Goal: Task Accomplishment & Management: Complete application form

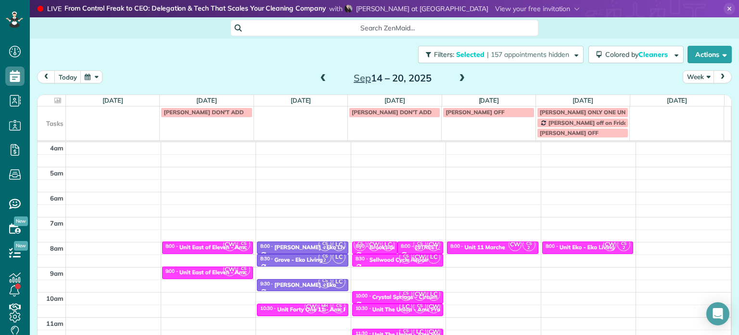
scroll to position [75, 0]
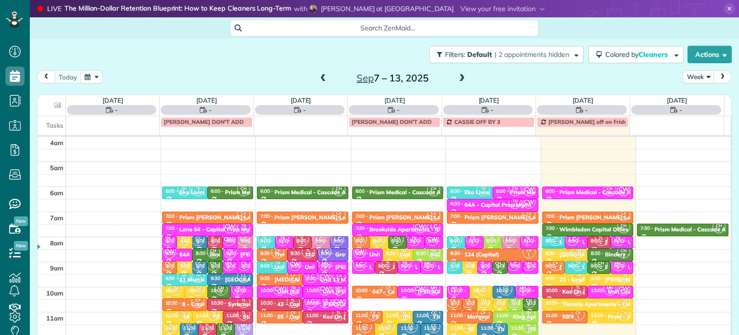
scroll to position [75, 0]
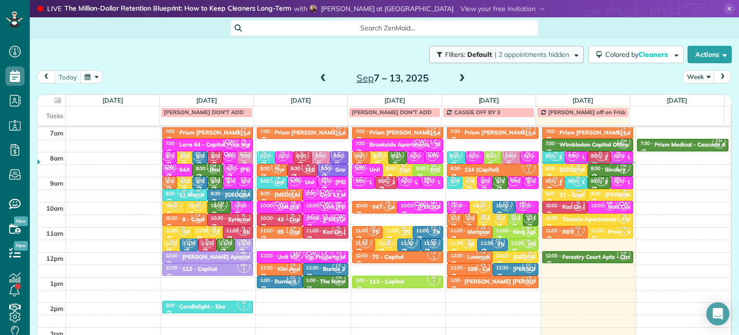
click at [514, 57] on span "| 2 appointments hidden" at bounding box center [532, 54] width 75 height 9
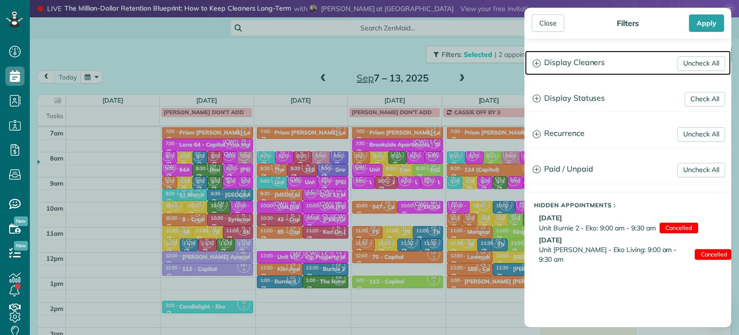
click at [578, 63] on h3 "Display Cleaners" at bounding box center [628, 63] width 206 height 25
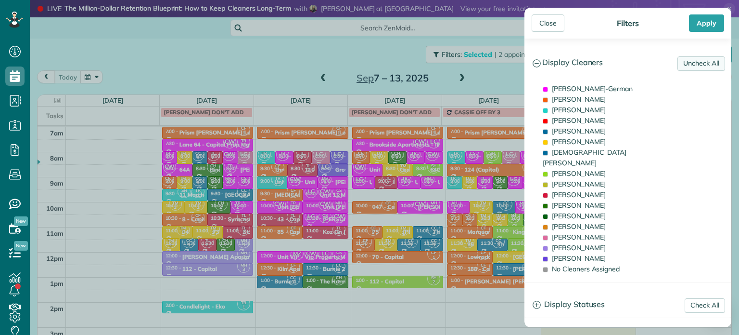
click at [688, 66] on link "Uncheck All" at bounding box center [702, 63] width 48 height 14
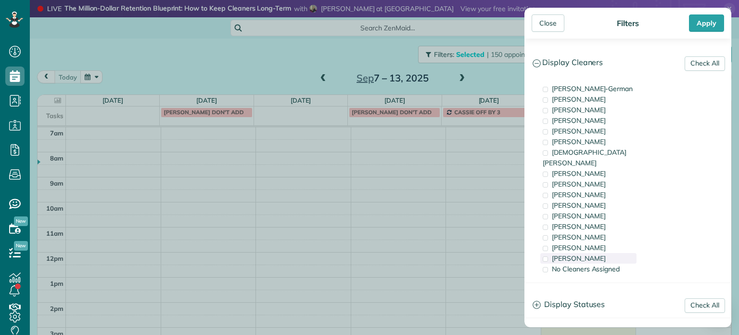
click at [585, 254] on span "[PERSON_NAME]" at bounding box center [579, 258] width 54 height 9
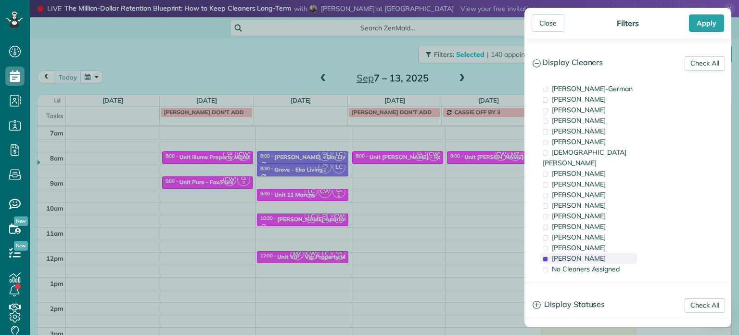
click at [585, 254] on span "[PERSON_NAME]" at bounding box center [579, 258] width 54 height 9
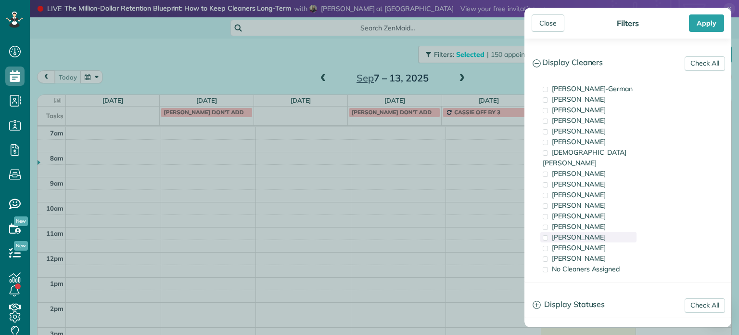
click at [585, 233] on span "[PERSON_NAME]" at bounding box center [579, 237] width 54 height 9
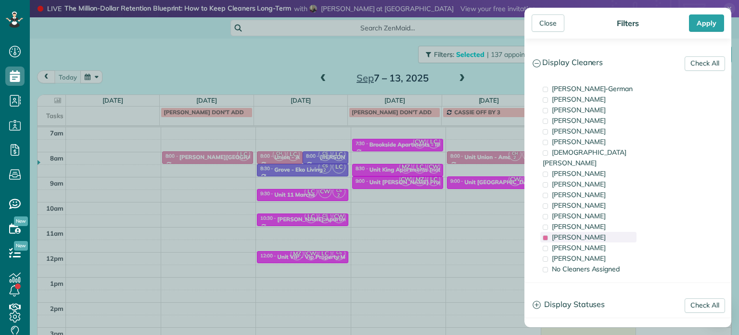
click at [585, 233] on span "[PERSON_NAME]" at bounding box center [579, 237] width 54 height 9
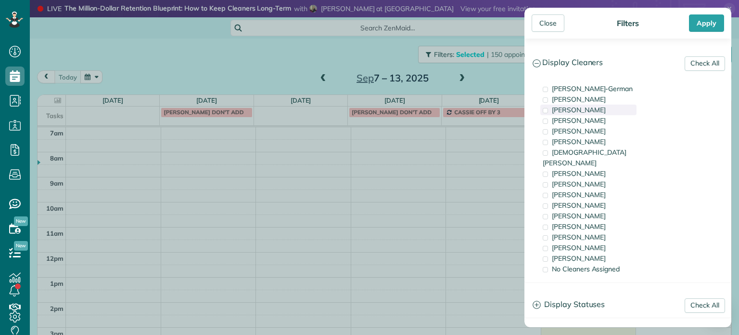
click at [606, 109] on span "[PERSON_NAME]" at bounding box center [579, 109] width 54 height 9
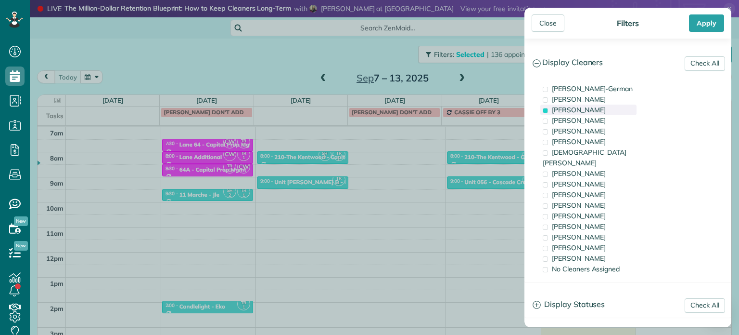
click at [574, 113] on span "[PERSON_NAME]" at bounding box center [579, 109] width 54 height 9
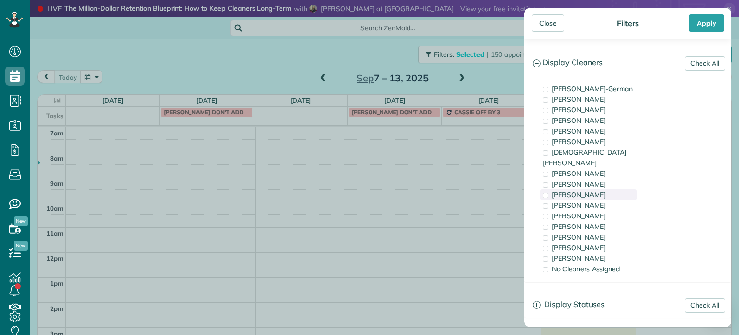
click at [585, 190] on span "[PERSON_NAME]" at bounding box center [579, 194] width 54 height 9
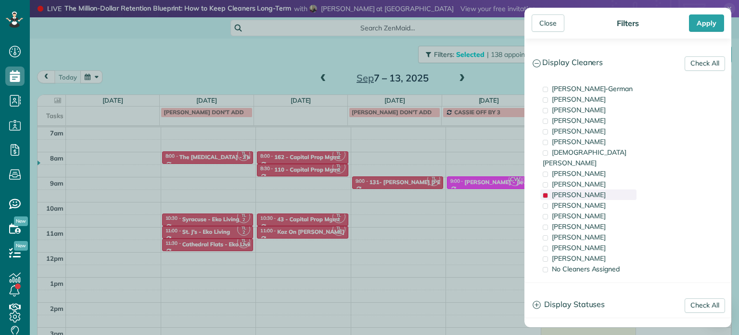
click at [585, 190] on span "[PERSON_NAME]" at bounding box center [579, 194] width 54 height 9
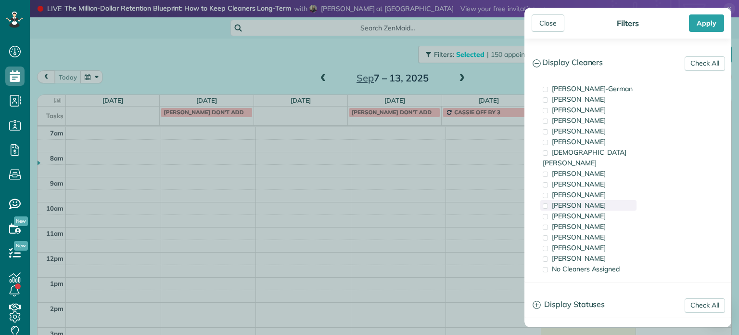
click at [586, 201] on span "[PERSON_NAME]" at bounding box center [579, 205] width 54 height 9
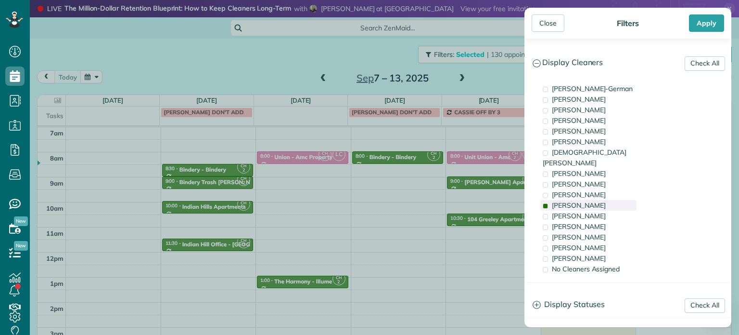
click at [586, 201] on span "[PERSON_NAME]" at bounding box center [579, 205] width 54 height 9
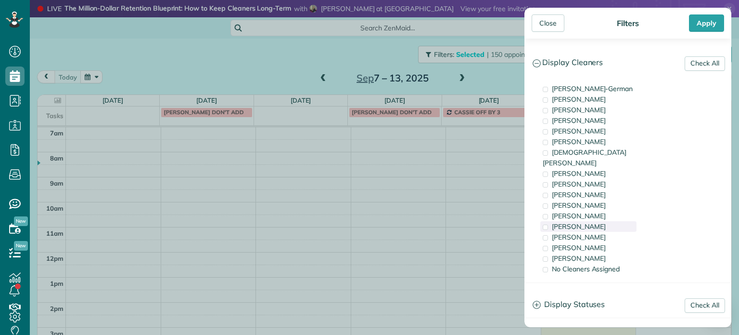
click at [589, 221] on div "[PERSON_NAME]" at bounding box center [589, 226] width 96 height 11
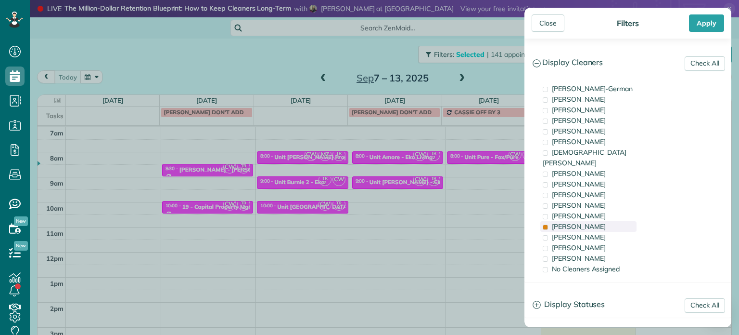
click at [590, 221] on div "[PERSON_NAME]" at bounding box center [589, 226] width 96 height 11
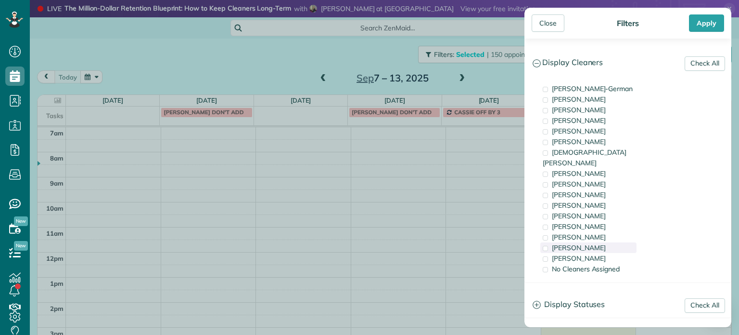
click at [599, 242] on div "[PERSON_NAME]" at bounding box center [589, 247] width 96 height 11
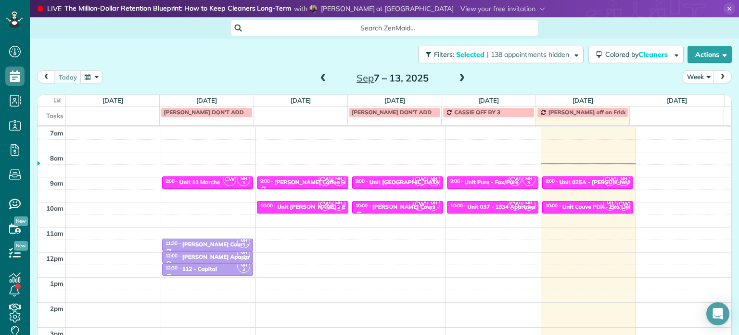
click at [490, 81] on div "Close Filters Apply Check All Display Cleaners [PERSON_NAME]-German [PERSON_NAM…" at bounding box center [369, 167] width 739 height 335
click at [525, 55] on span "| 138 appointments hidden" at bounding box center [528, 54] width 82 height 9
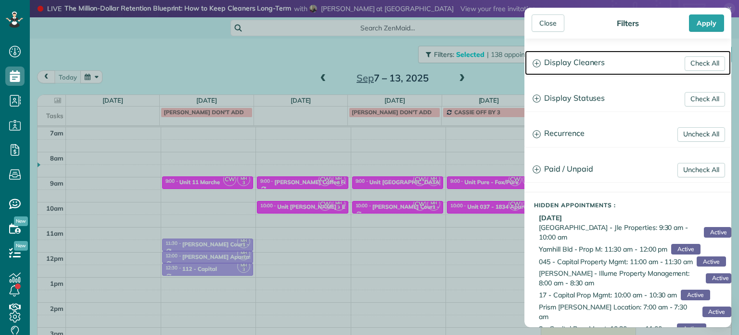
click at [562, 61] on h3 "Display Cleaners" at bounding box center [628, 63] width 206 height 25
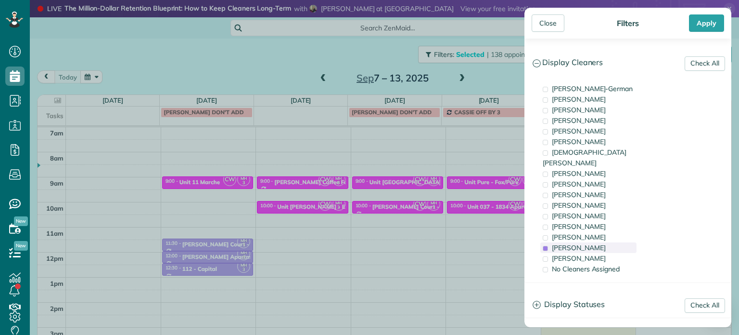
click at [597, 243] on span "[PERSON_NAME]" at bounding box center [579, 247] width 54 height 9
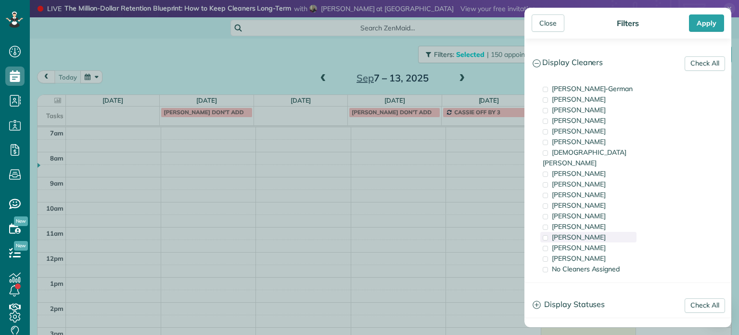
click at [597, 232] on div "[PERSON_NAME]" at bounding box center [589, 237] width 96 height 11
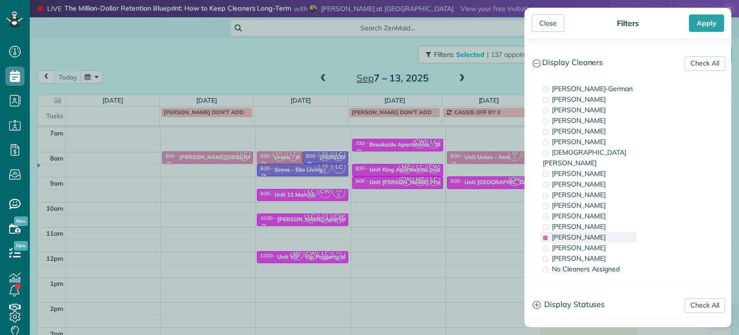
click at [597, 232] on div "[PERSON_NAME]" at bounding box center [589, 237] width 96 height 11
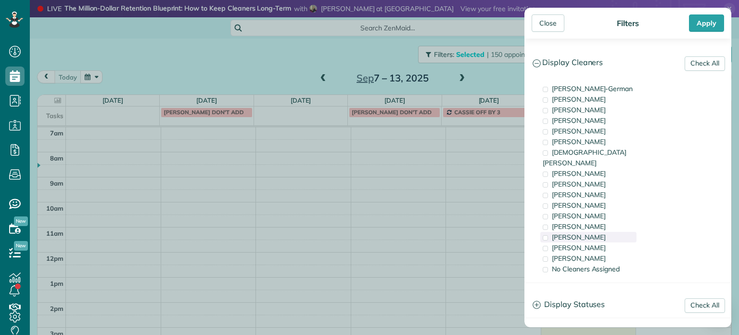
click at [597, 232] on div "[PERSON_NAME]" at bounding box center [589, 237] width 96 height 11
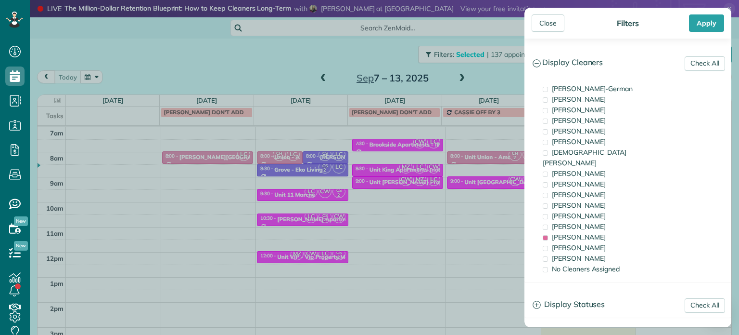
click at [358, 181] on div "Close Filters Apply Check All Display Cleaners [PERSON_NAME]-German [PERSON_NAM…" at bounding box center [369, 167] width 739 height 335
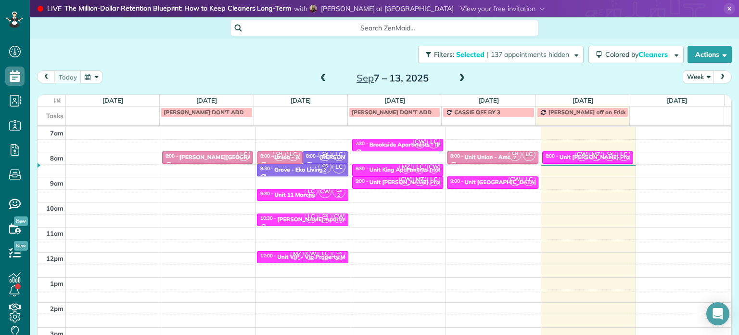
click at [291, 252] on span "MZ" at bounding box center [297, 253] width 13 height 13
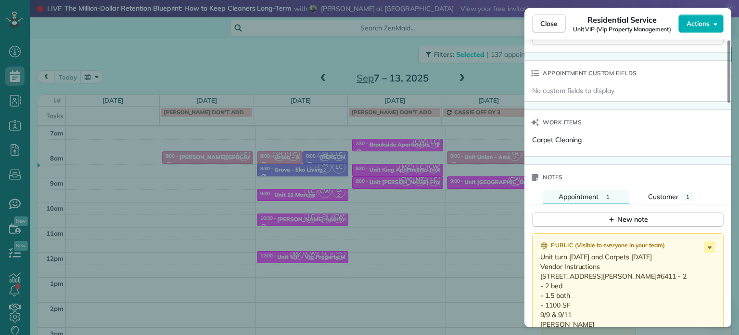
scroll to position [871, 0]
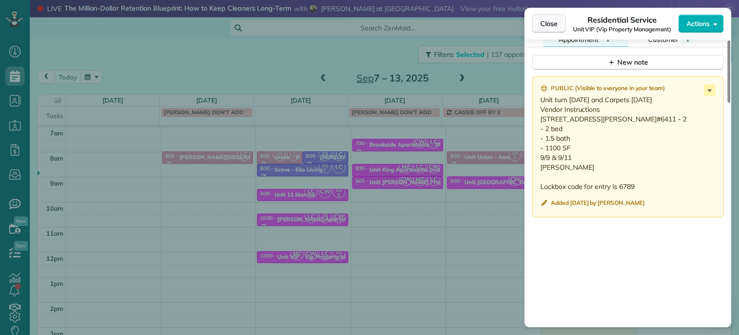
click at [555, 29] on button "Close" at bounding box center [549, 23] width 34 height 18
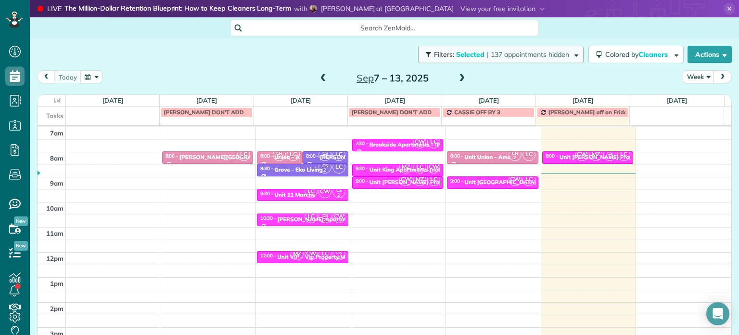
click at [541, 52] on span "| 137 appointments hidden" at bounding box center [528, 54] width 82 height 9
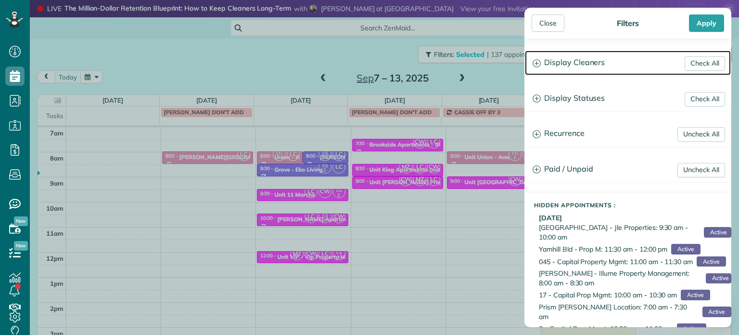
click at [592, 74] on h3 "Display Cleaners" at bounding box center [628, 63] width 206 height 25
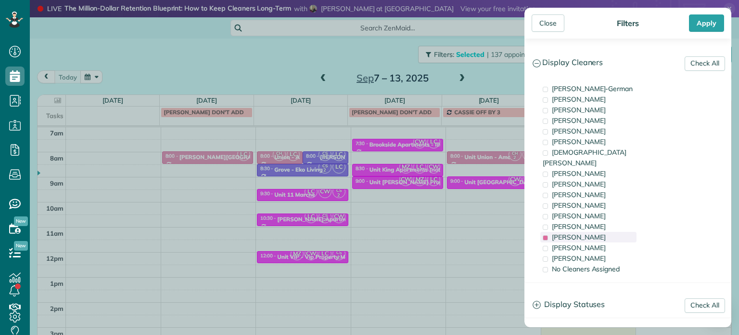
click at [583, 233] on span "[PERSON_NAME]" at bounding box center [579, 237] width 54 height 9
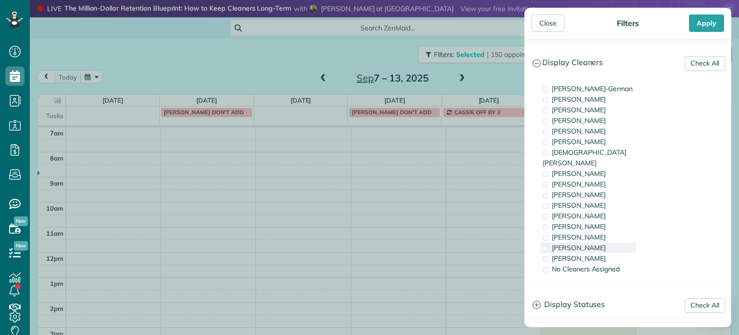
click at [591, 243] on span "[PERSON_NAME]" at bounding box center [579, 247] width 54 height 9
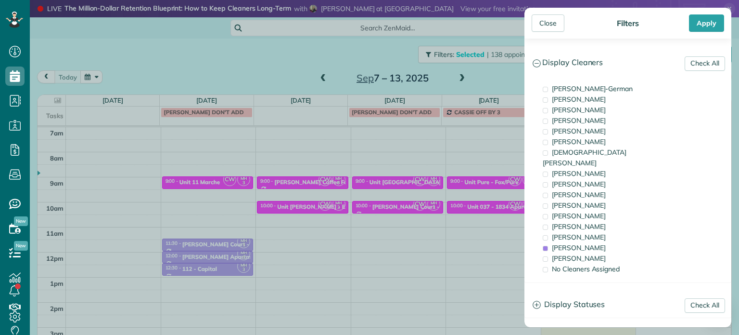
click at [467, 205] on div "Close Filters Apply Check All Display Cleaners [PERSON_NAME]-German [PERSON_NAM…" at bounding box center [369, 167] width 739 height 335
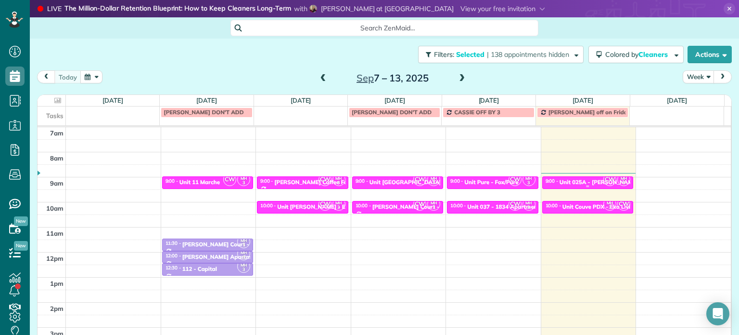
click at [560, 182] on div "Unit 025A - [PERSON_NAME] Court - Capital" at bounding box center [620, 182] width 120 height 7
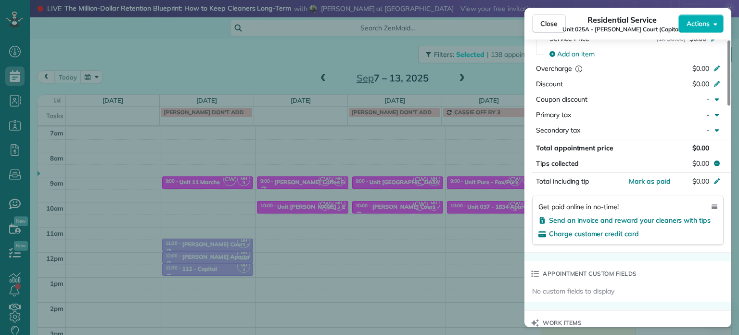
scroll to position [783, 0]
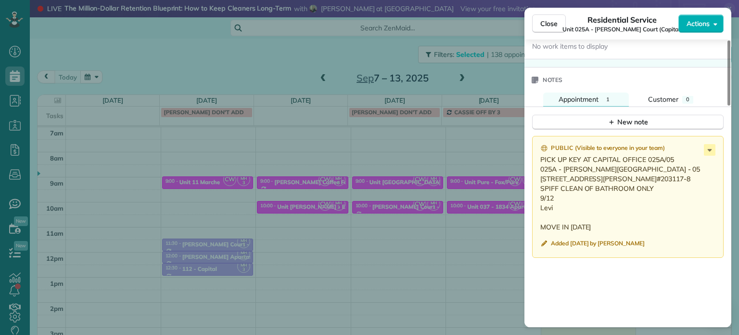
drag, startPoint x: 592, startPoint y: 189, endPoint x: 556, endPoint y: 194, distance: 36.0
click at [556, 194] on p "PICK UP KEY AT CAPITAL OFFICE 025A/05 025A - [PERSON_NAME][GEOGRAPHIC_DATA] - 0…" at bounding box center [629, 193] width 177 height 77
click at [432, 167] on div "Close Residential Service Unit 025A - [PERSON_NAME] Court (Capital) Actions Sta…" at bounding box center [369, 167] width 739 height 335
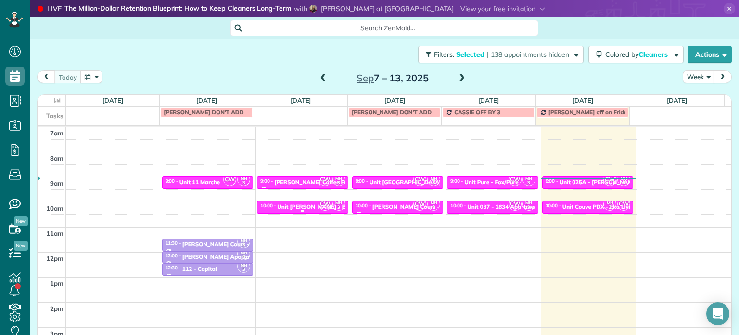
click at [294, 207] on div "Unit [PERSON_NAME] - Eko Living" at bounding box center [323, 206] width 92 height 7
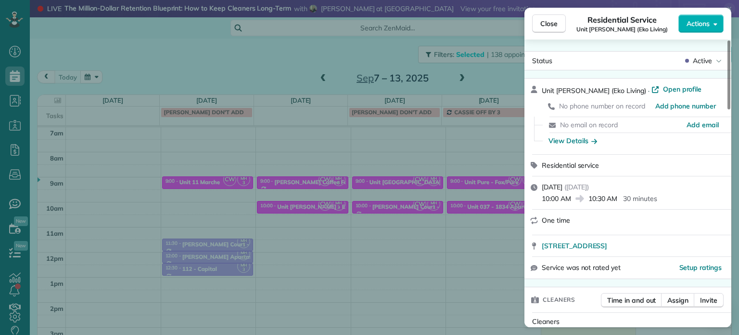
click at [226, 55] on div "Close Residential Service Unit [PERSON_NAME] (Eko Living) Actions Status Active…" at bounding box center [369, 167] width 739 height 335
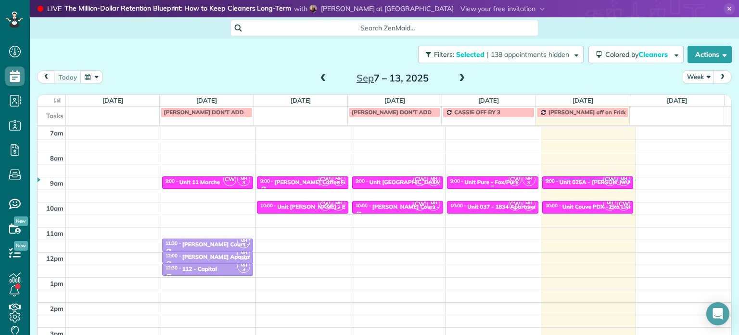
click at [474, 184] on div at bounding box center [493, 186] width 91 height 4
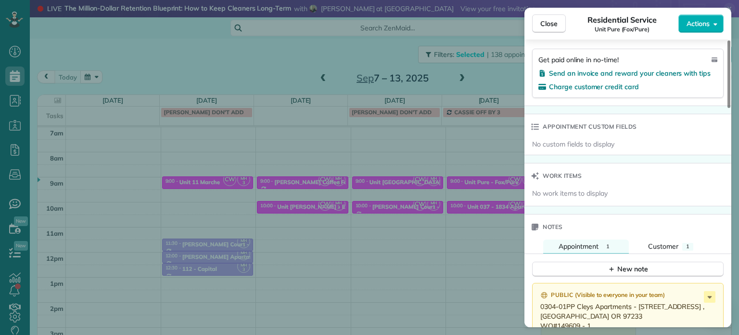
scroll to position [675, 0]
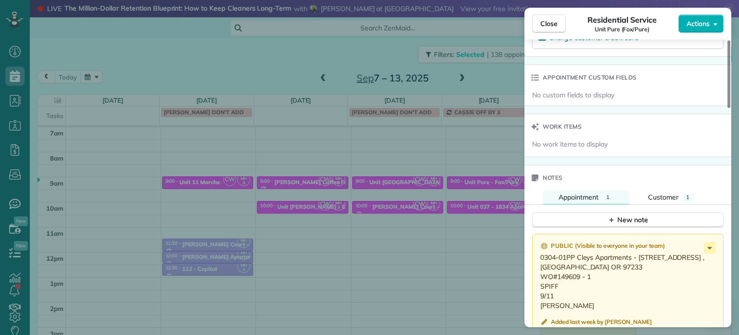
click at [392, 194] on div "Close Residential Service Unit Pure (Fox/Pure) Actions Status Active Unit Pure …" at bounding box center [369, 167] width 739 height 335
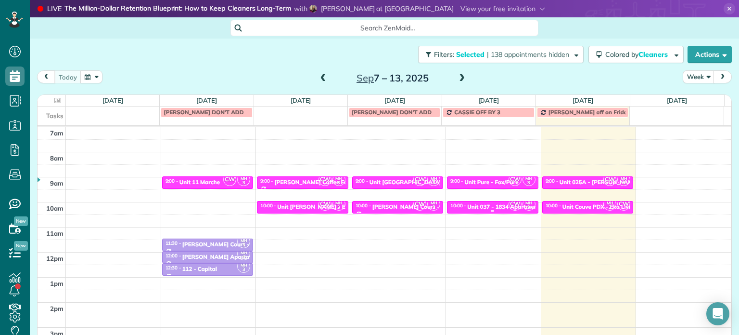
click at [494, 209] on div at bounding box center [493, 211] width 91 height 4
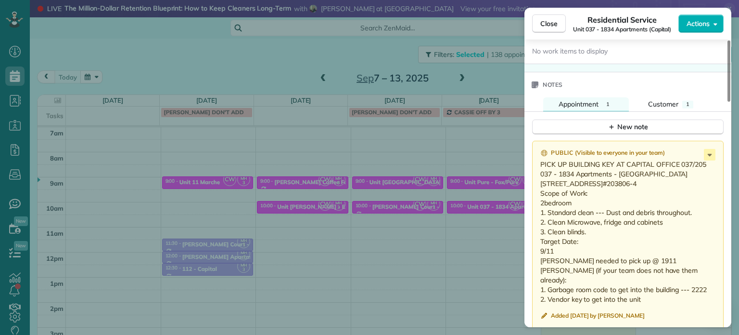
scroll to position [818, 0]
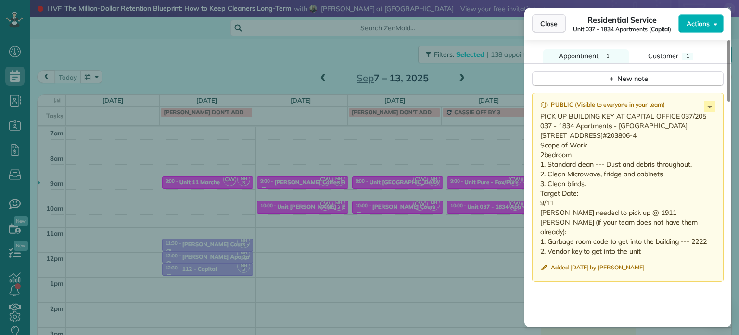
click at [549, 26] on span "Close" at bounding box center [549, 24] width 17 height 10
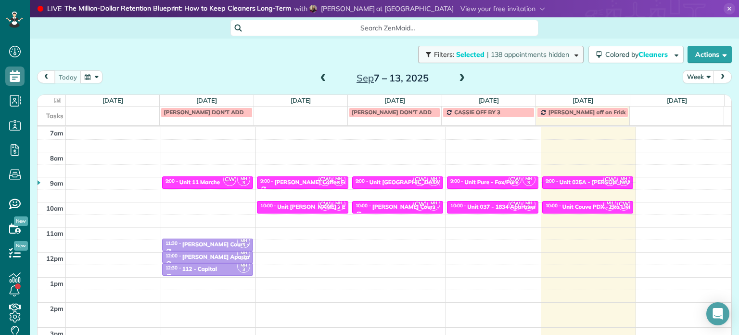
click at [524, 54] on span "| 138 appointments hidden" at bounding box center [528, 54] width 82 height 9
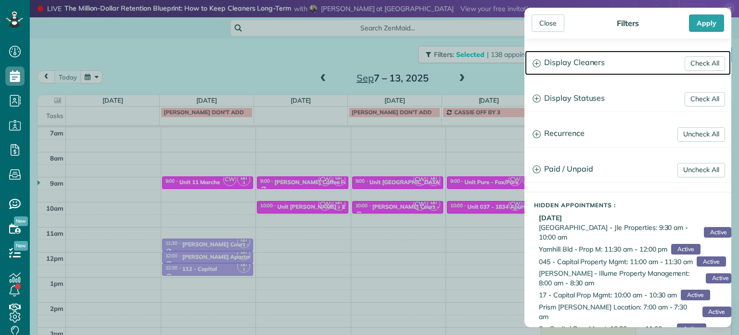
click at [576, 71] on h3 "Display Cleaners" at bounding box center [628, 63] width 206 height 25
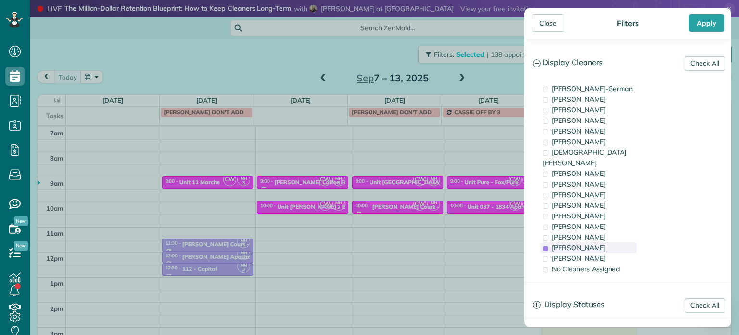
click at [574, 243] on span "[PERSON_NAME]" at bounding box center [579, 247] width 54 height 9
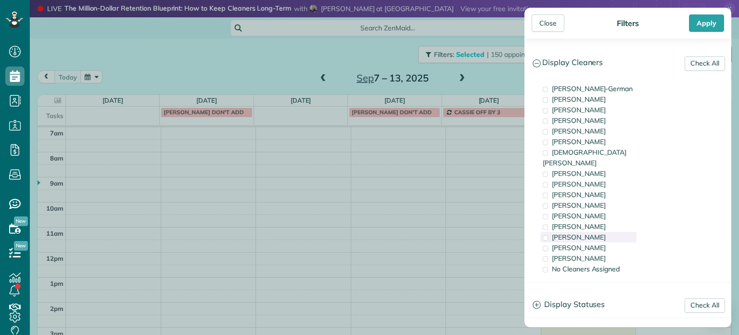
click at [576, 233] on span "[PERSON_NAME]" at bounding box center [579, 237] width 54 height 9
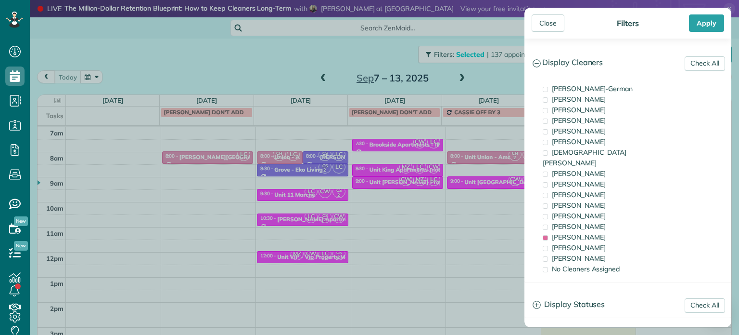
click at [476, 172] on div "Close Filters Apply Check All Display Cleaners [PERSON_NAME]-German [PERSON_NAM…" at bounding box center [369, 167] width 739 height 335
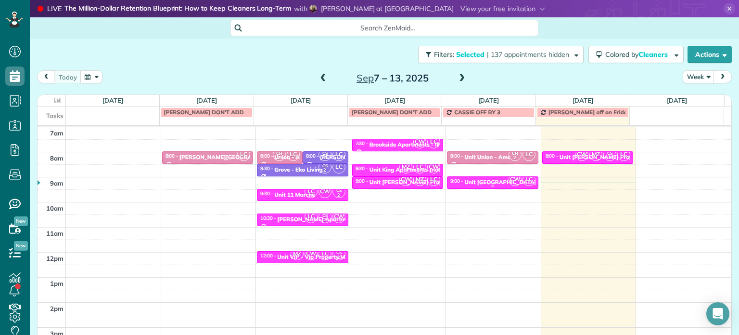
click at [486, 179] on div "Unit [GEOGRAPHIC_DATA] - Eko" at bounding box center [508, 182] width 87 height 7
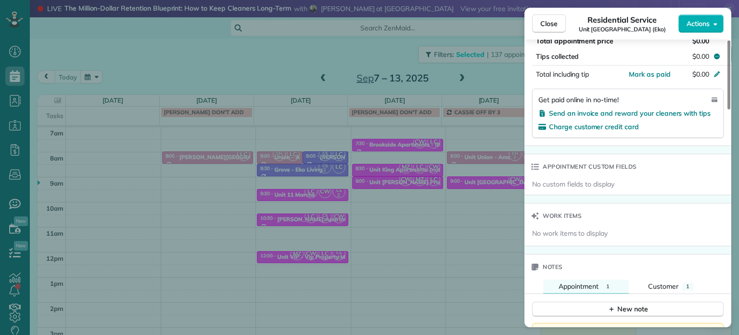
scroll to position [684, 0]
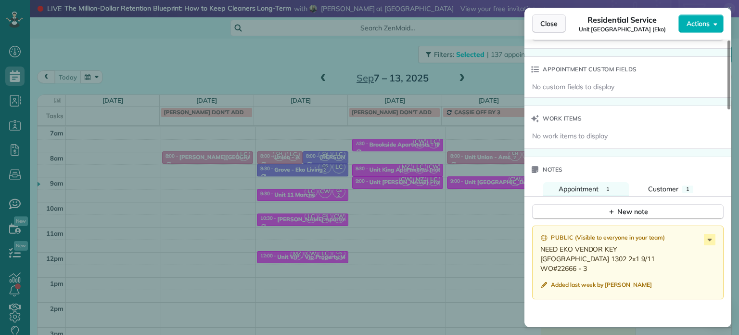
click at [547, 25] on span "Close" at bounding box center [549, 24] width 17 height 10
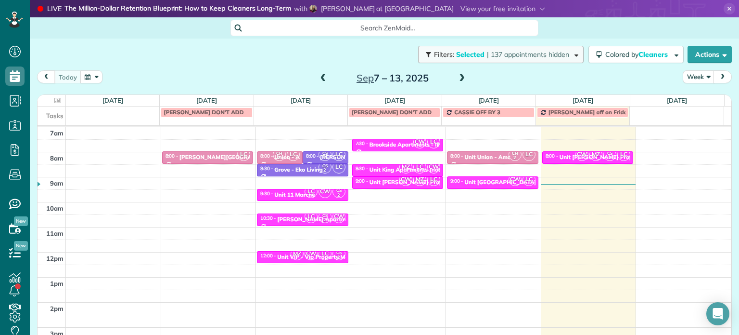
click at [535, 49] on button "Filters: Selected | 137 appointments hidden" at bounding box center [501, 54] width 166 height 17
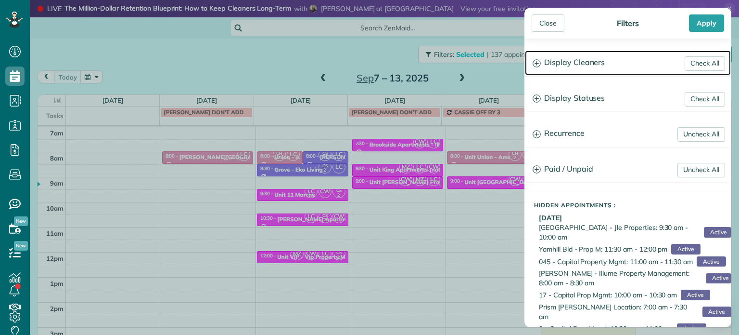
click at [562, 65] on h3 "Display Cleaners" at bounding box center [628, 63] width 206 height 25
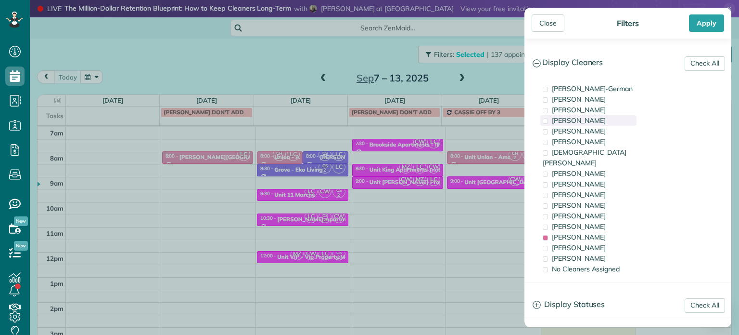
click at [570, 123] on span "[PERSON_NAME]" at bounding box center [579, 120] width 54 height 9
click at [572, 233] on span "[PERSON_NAME]" at bounding box center [579, 237] width 54 height 9
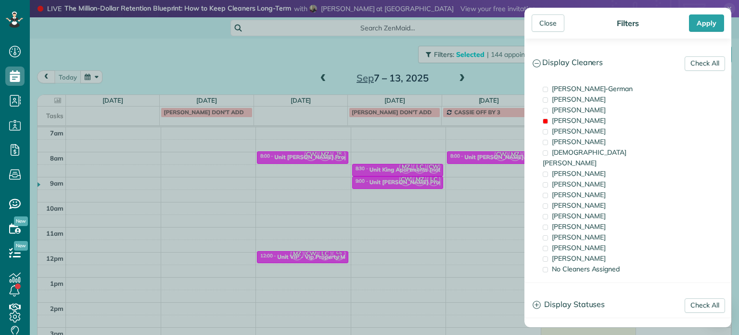
click at [437, 192] on div "Close Filters Apply Check All Display Cleaners [PERSON_NAME]-German [PERSON_NAM…" at bounding box center [369, 167] width 739 height 335
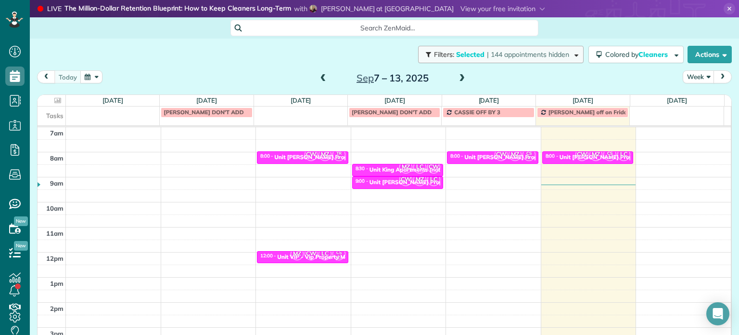
click at [487, 54] on span "| 144 appointments hidden" at bounding box center [528, 54] width 82 height 9
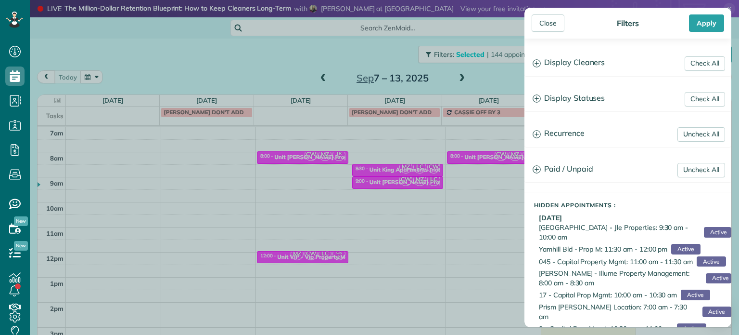
click at [286, 66] on div "Close Filters Apply Check All Display Cleaners [PERSON_NAME]-German [PERSON_NAM…" at bounding box center [369, 167] width 739 height 335
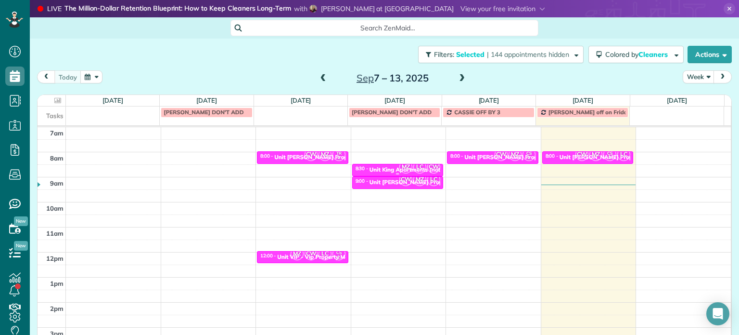
click at [373, 169] on div "Unit King Apartments (not [GEOGRAPHIC_DATA]) - Jle" at bounding box center [443, 169] width 146 height 7
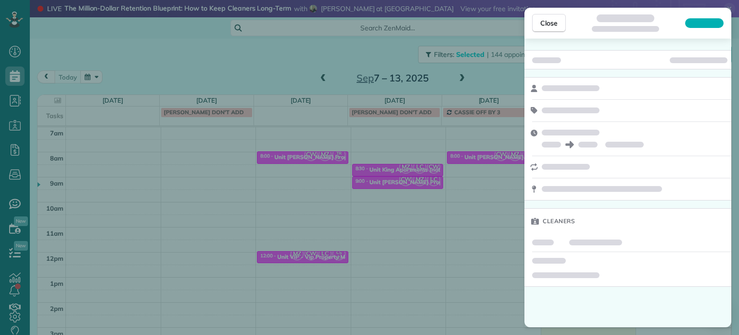
click at [379, 182] on div "Close Cleaners" at bounding box center [369, 167] width 739 height 335
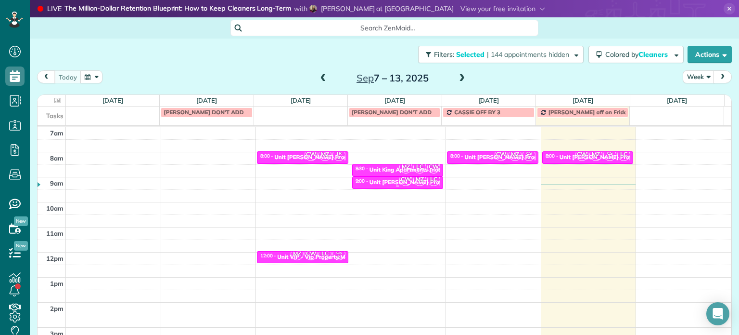
click at [383, 182] on div "Unit [PERSON_NAME] Property Management" at bounding box center [430, 182] width 121 height 7
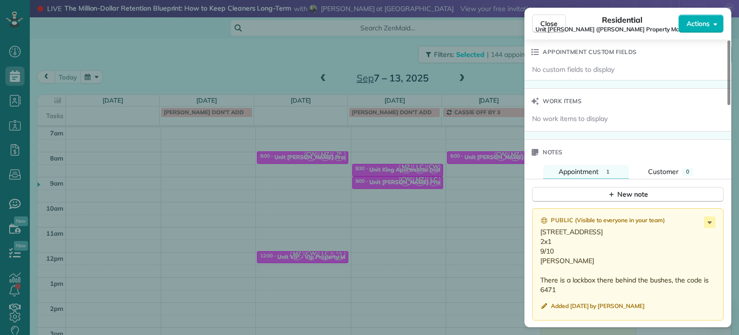
scroll to position [825, 0]
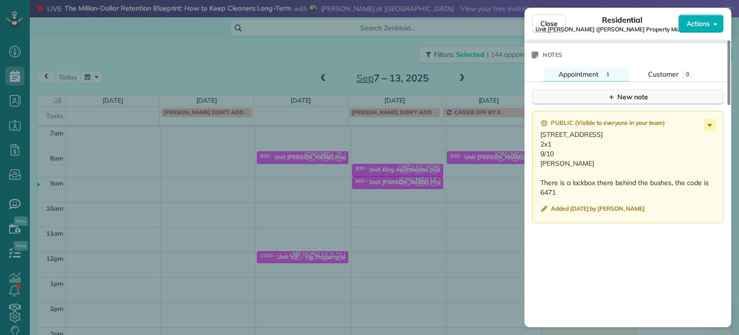
click at [618, 102] on div "New note" at bounding box center [628, 97] width 40 height 10
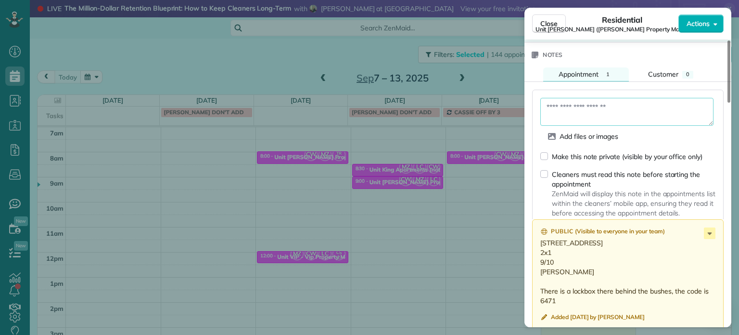
click at [610, 111] on textarea at bounding box center [627, 112] width 173 height 28
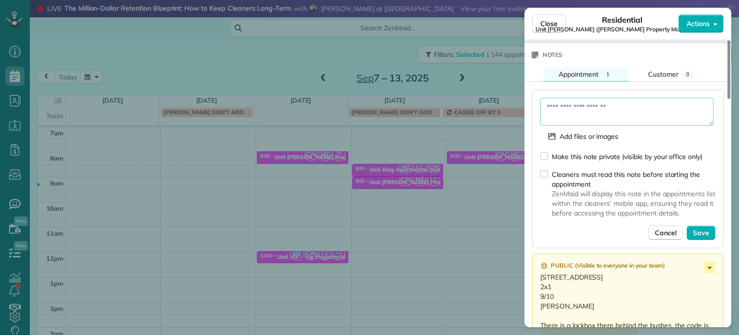
paste textarea "**********"
type textarea "**********"
click at [701, 235] on span "Save" at bounding box center [701, 233] width 16 height 10
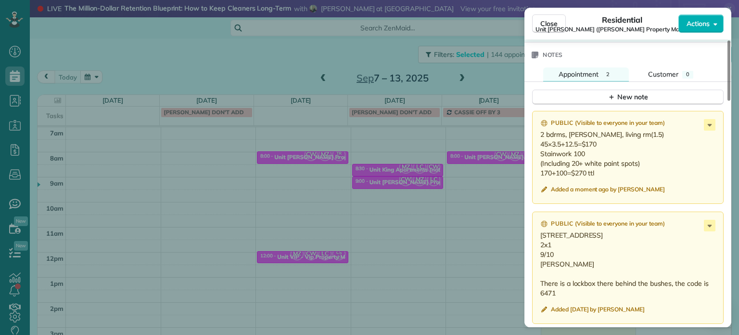
click at [223, 58] on div "Close Residential Unit [PERSON_NAME] ([PERSON_NAME] Property Management) Action…" at bounding box center [369, 167] width 739 height 335
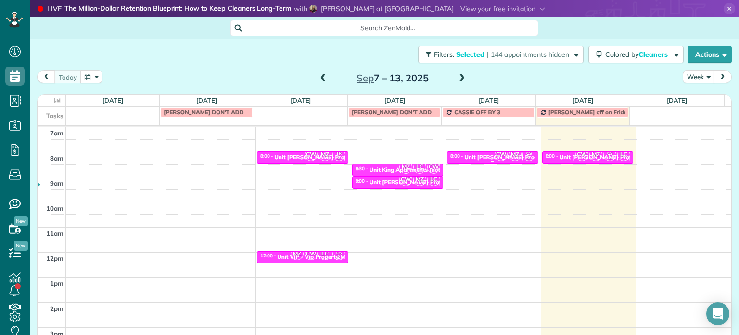
click at [476, 157] on div "Unit [PERSON_NAME] Property Management" at bounding box center [525, 157] width 121 height 7
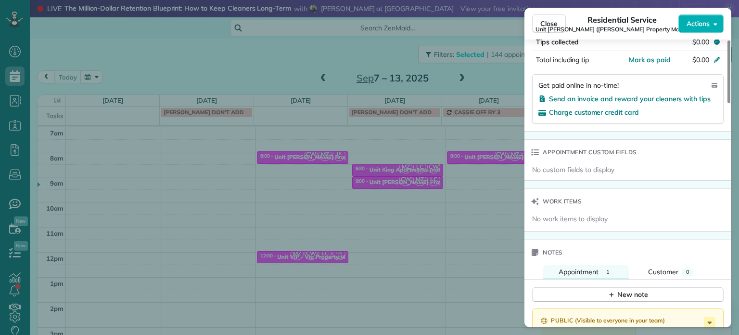
scroll to position [823, 0]
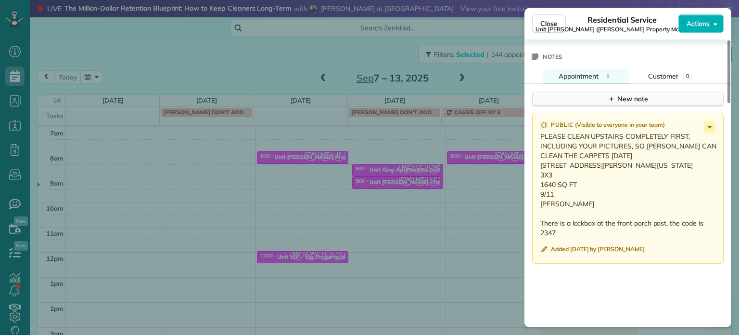
click at [618, 99] on div "New note" at bounding box center [628, 99] width 40 height 10
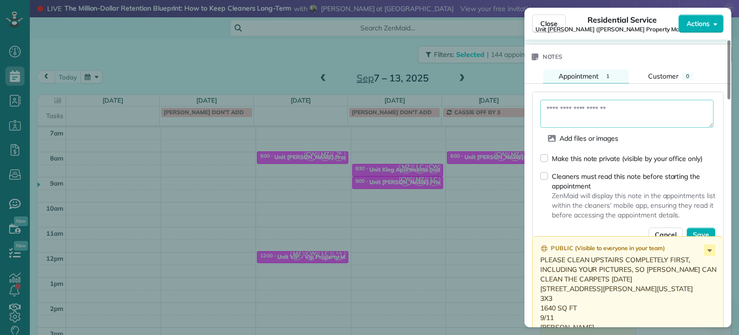
click at [615, 113] on textarea at bounding box center [627, 114] width 173 height 28
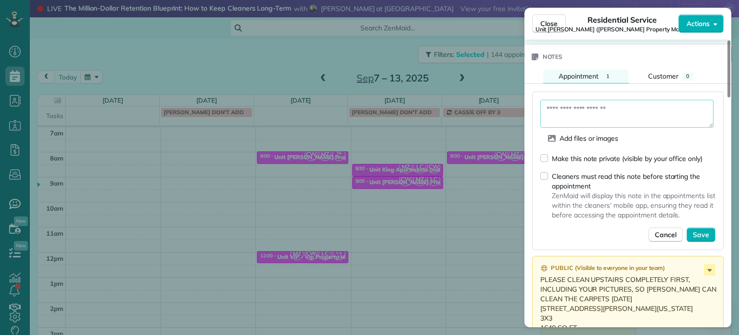
paste textarea "**********"
type textarea "**********"
click at [704, 233] on span "Save" at bounding box center [701, 235] width 16 height 10
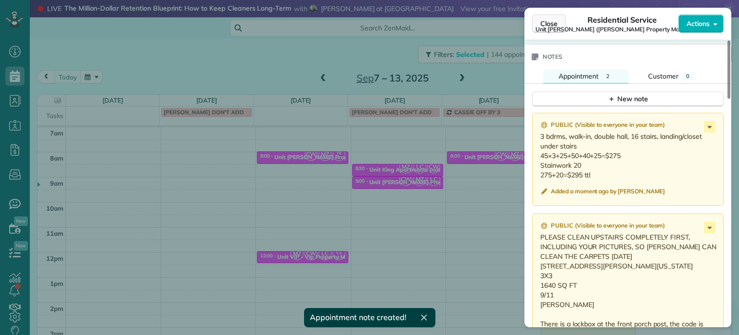
click at [545, 21] on span "Close" at bounding box center [549, 24] width 17 height 10
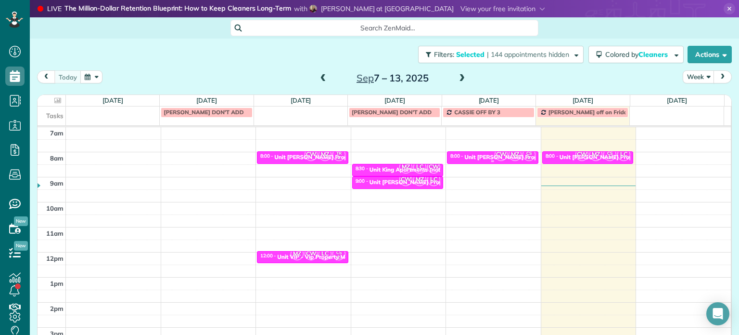
click at [481, 161] on div at bounding box center [493, 161] width 91 height 4
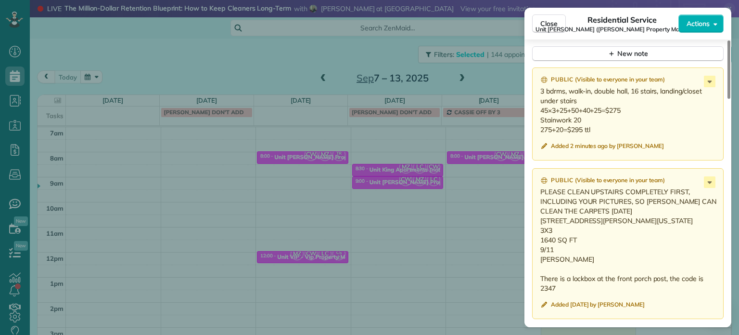
scroll to position [917, 0]
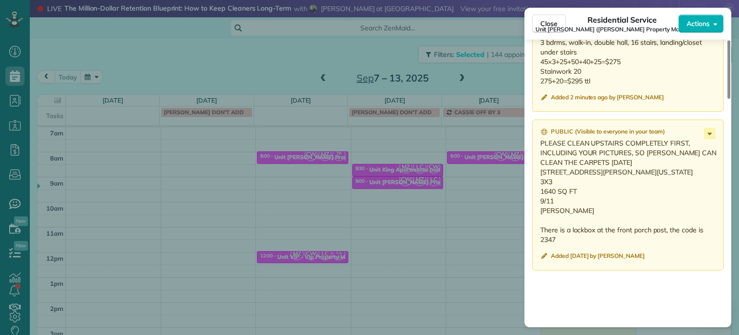
drag, startPoint x: 603, startPoint y: 177, endPoint x: 541, endPoint y: 171, distance: 62.4
click at [541, 171] on p "PLEASE CLEAN UPSTAIRS COMPLETELY FIRST, INCLUDING YOUR PICTURES, SO [PERSON_NAM…" at bounding box center [629, 191] width 177 height 106
click at [395, 152] on div "Close Residential Service Unit [PERSON_NAME] ([PERSON_NAME] Property Management…" at bounding box center [369, 167] width 739 height 335
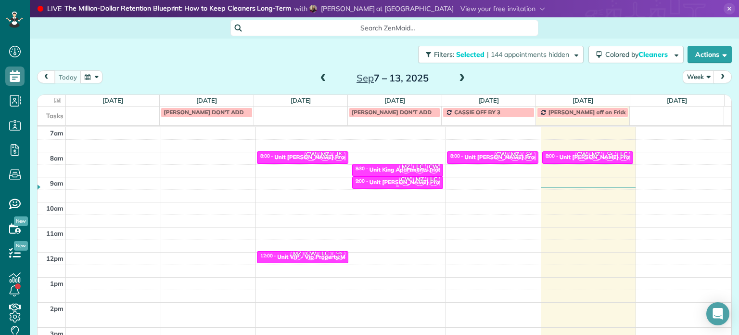
click at [400, 183] on span "CW" at bounding box center [406, 179] width 13 height 13
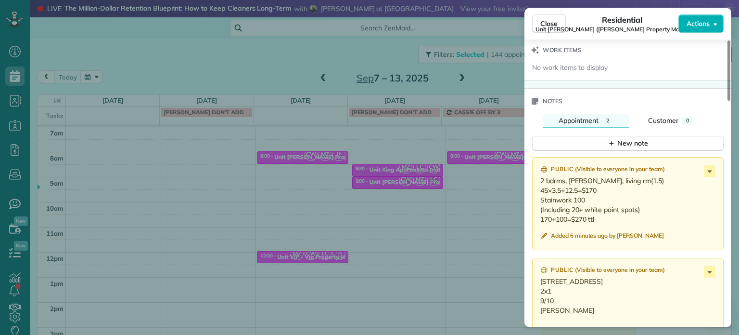
scroll to position [876, 0]
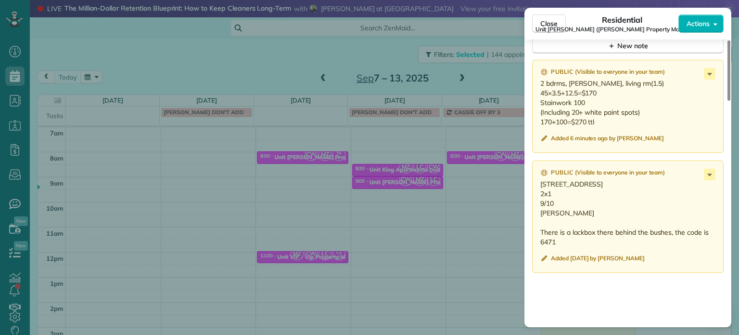
drag, startPoint x: 597, startPoint y: 187, endPoint x: 541, endPoint y: 184, distance: 56.4
click at [541, 184] on p "[STREET_ADDRESS] 2x1 9/10 [PERSON_NAME] There is a lockbox there behind the bus…" at bounding box center [629, 212] width 177 height 67
click at [426, 168] on div "Close Residential Unit [PERSON_NAME] ([PERSON_NAME] Property Management) Action…" at bounding box center [369, 167] width 739 height 335
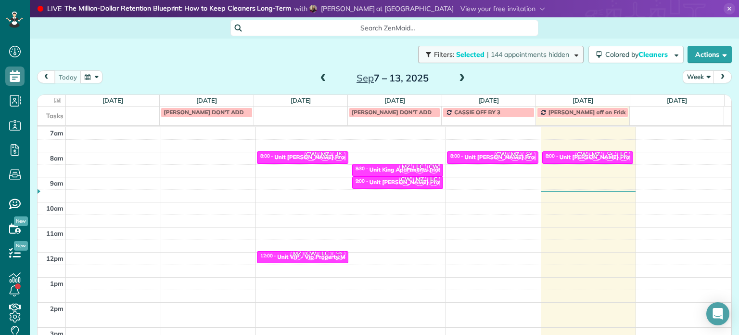
click at [487, 50] on span "| 144 appointments hidden" at bounding box center [528, 54] width 82 height 9
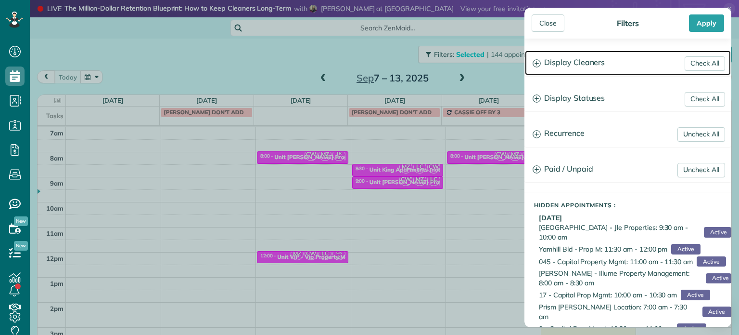
click at [610, 57] on h3 "Display Cleaners" at bounding box center [628, 63] width 206 height 25
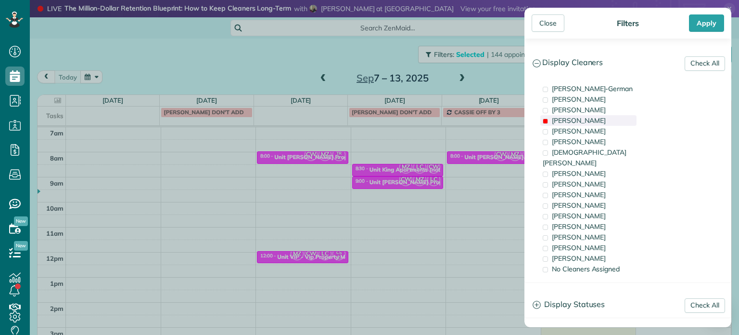
click at [582, 124] on span "[PERSON_NAME]" at bounding box center [579, 120] width 54 height 9
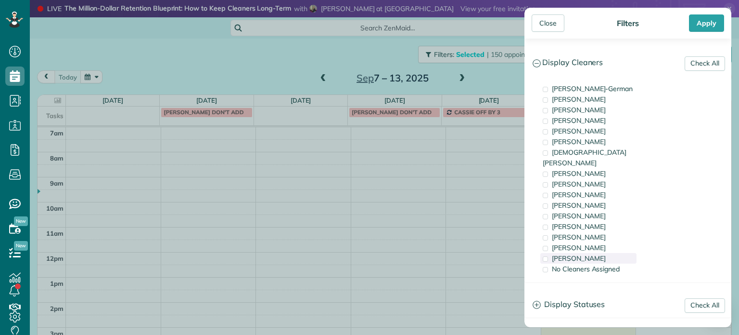
click at [593, 254] on span "[PERSON_NAME]" at bounding box center [579, 258] width 54 height 9
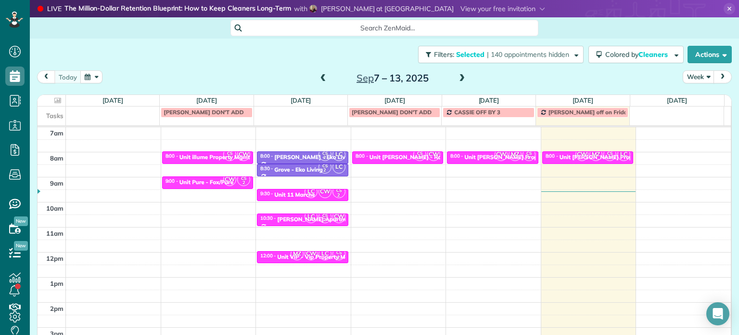
click at [331, 207] on div "Close Filters Apply Check All Display Cleaners [PERSON_NAME]-German [PERSON_NAM…" at bounding box center [369, 167] width 739 height 335
click at [291, 254] on span "MZ" at bounding box center [297, 253] width 13 height 13
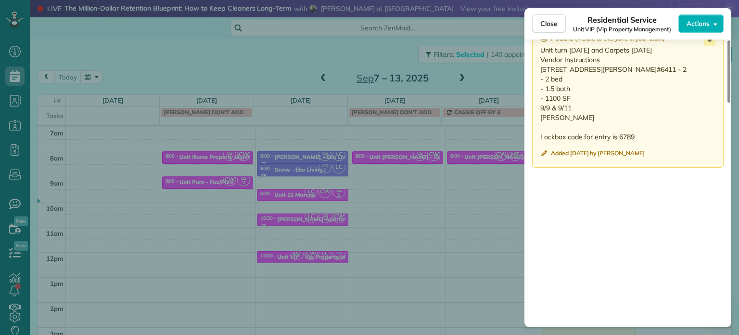
scroll to position [825, 0]
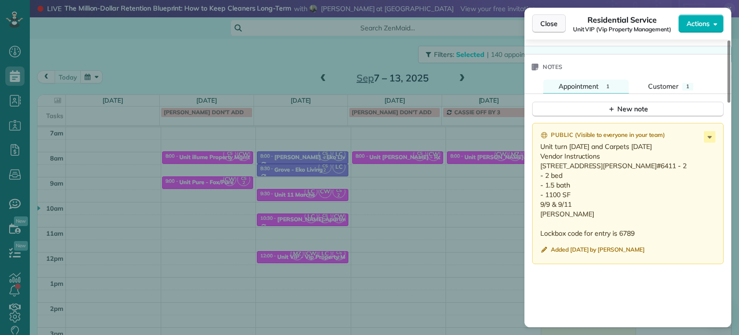
click at [550, 26] on span "Close" at bounding box center [549, 24] width 17 height 10
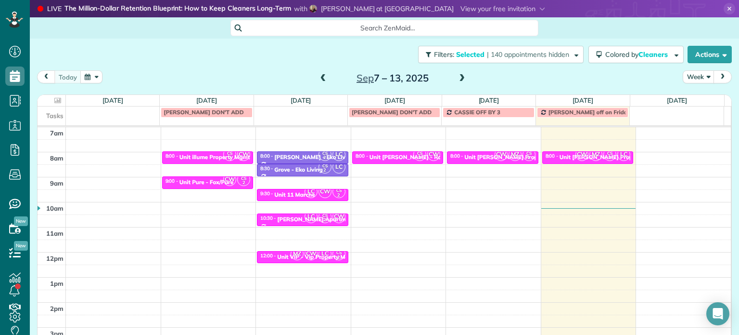
click at [459, 76] on span at bounding box center [462, 78] width 11 height 9
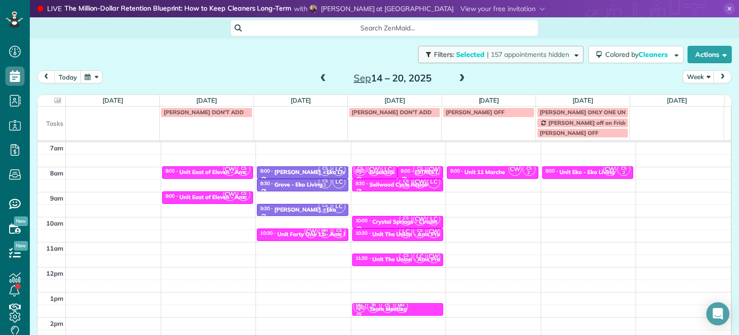
click at [523, 52] on span "| 157 appointments hidden" at bounding box center [528, 54] width 82 height 9
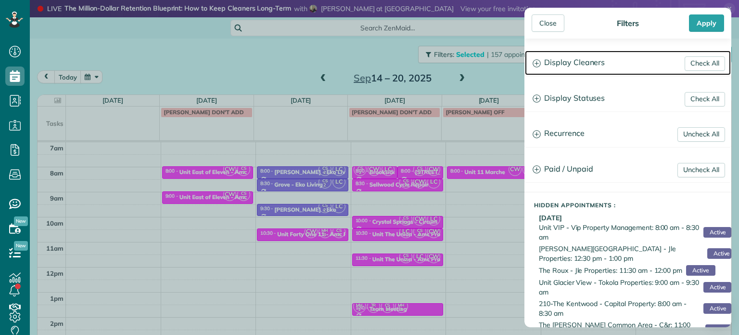
click at [583, 66] on h3 "Display Cleaners" at bounding box center [628, 63] width 206 height 25
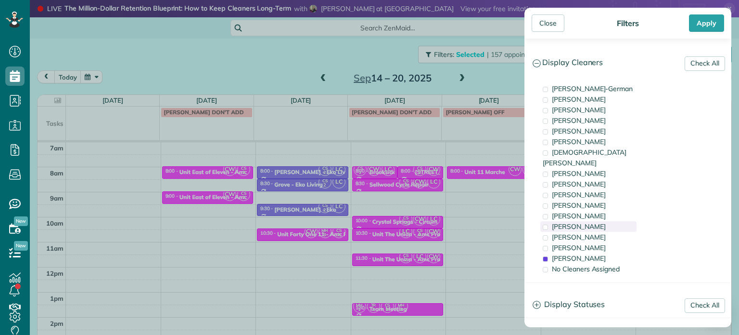
click at [588, 221] on div "[PERSON_NAME]" at bounding box center [589, 226] width 96 height 11
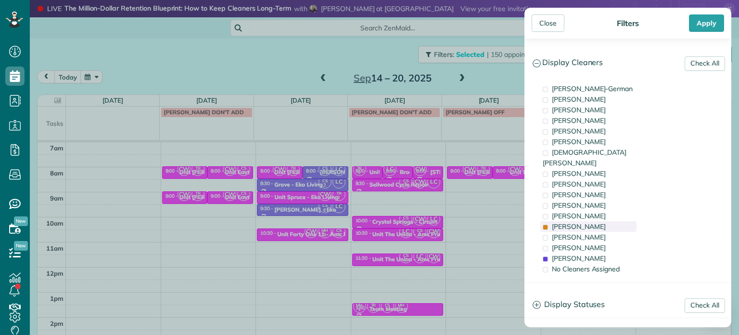
click at [588, 221] on div "[PERSON_NAME]" at bounding box center [589, 226] width 96 height 11
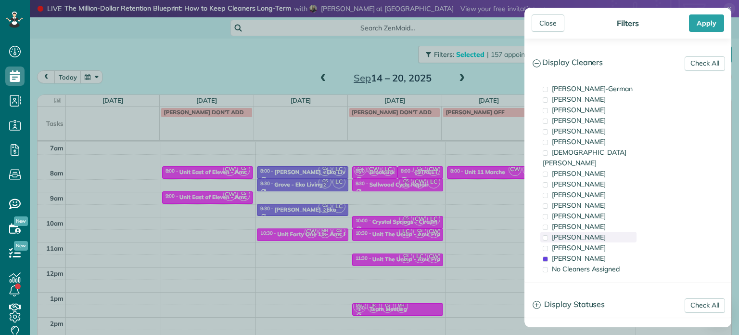
click at [588, 233] on span "[PERSON_NAME]" at bounding box center [579, 237] width 54 height 9
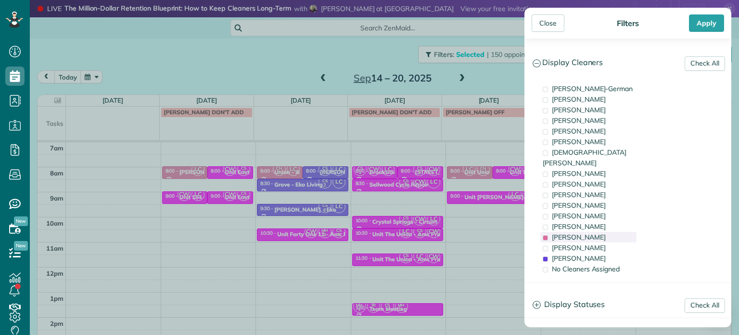
click at [588, 233] on span "[PERSON_NAME]" at bounding box center [579, 237] width 54 height 9
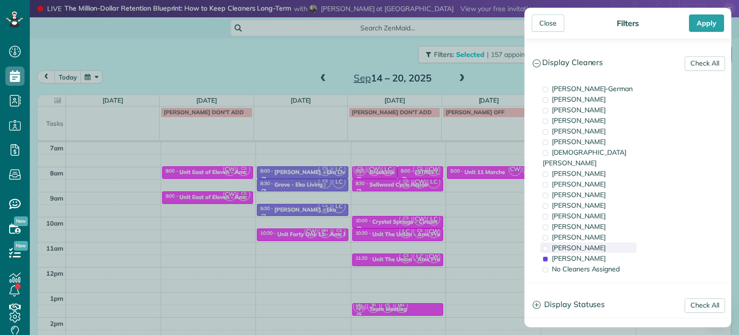
click at [572, 243] on span "[PERSON_NAME]" at bounding box center [579, 247] width 54 height 9
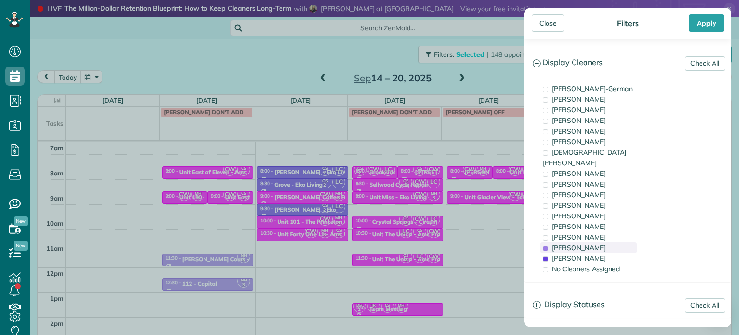
click at [572, 243] on span "[PERSON_NAME]" at bounding box center [579, 247] width 54 height 9
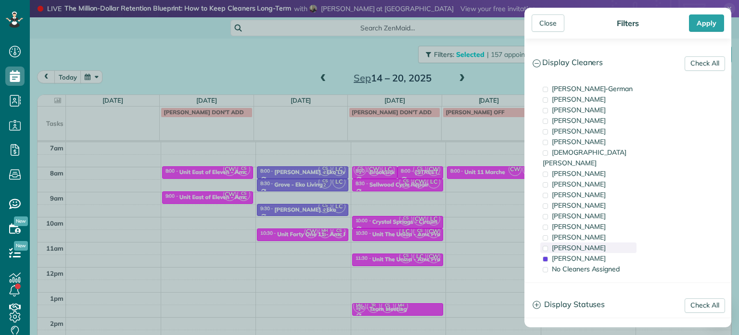
click at [572, 243] on span "[PERSON_NAME]" at bounding box center [579, 247] width 54 height 9
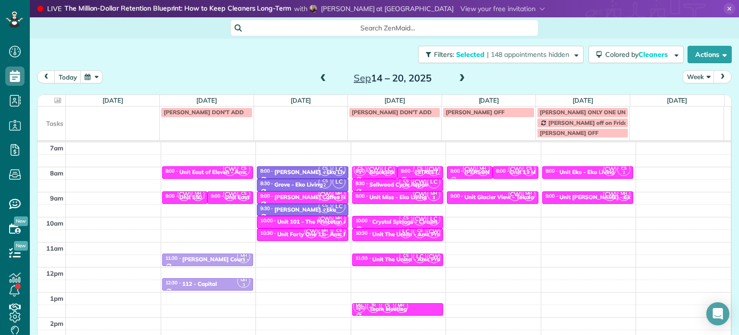
click at [494, 186] on div "Close Filters Apply Check All Display Cleaners [PERSON_NAME]-German [PERSON_NAM…" at bounding box center [369, 167] width 739 height 335
click at [506, 58] on span "| 148 appointments hidden" at bounding box center [528, 54] width 82 height 9
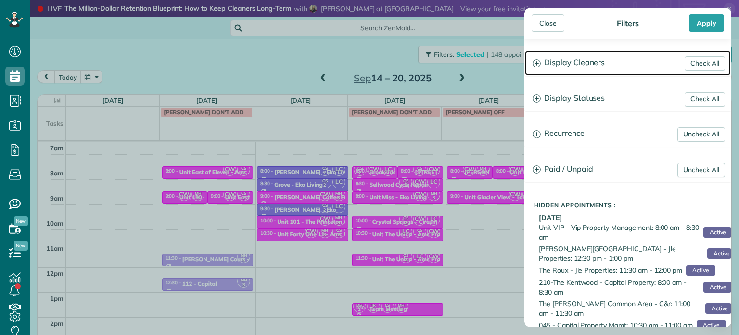
click at [566, 69] on h3 "Display Cleaners" at bounding box center [628, 63] width 206 height 25
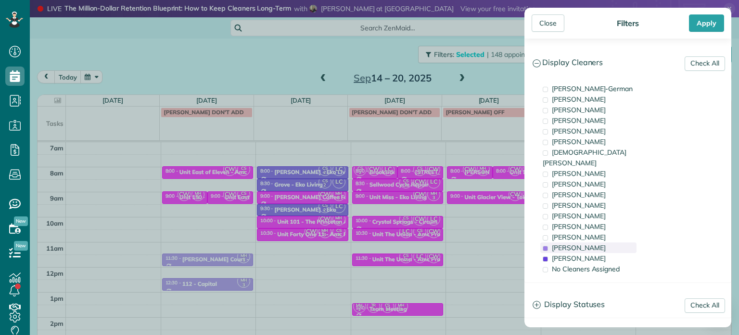
click at [596, 243] on span "[PERSON_NAME]" at bounding box center [579, 247] width 54 height 9
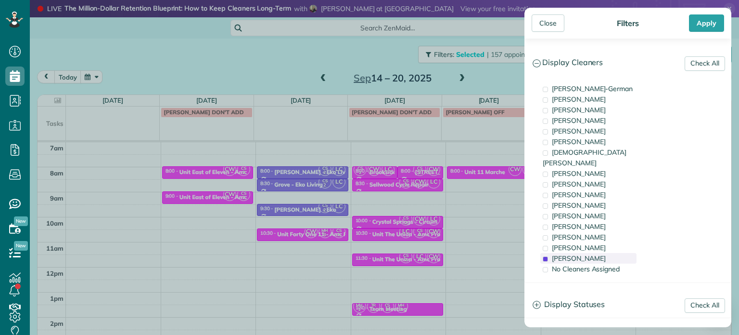
click at [598, 253] on div "[PERSON_NAME]" at bounding box center [589, 258] width 96 height 11
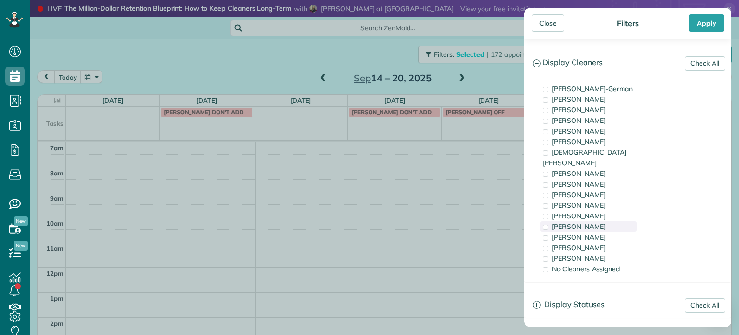
click at [599, 221] on div "[PERSON_NAME]" at bounding box center [589, 226] width 96 height 11
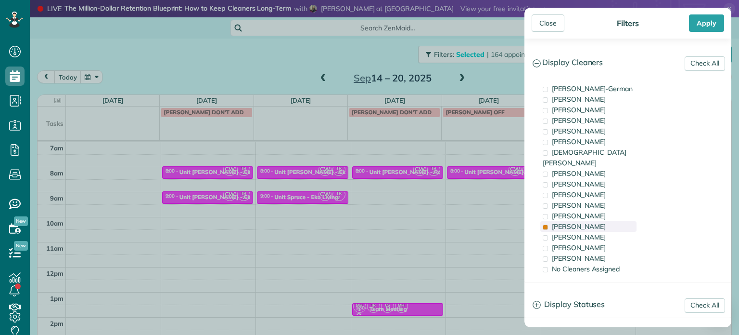
click at [578, 222] on span "[PERSON_NAME]" at bounding box center [579, 226] width 54 height 9
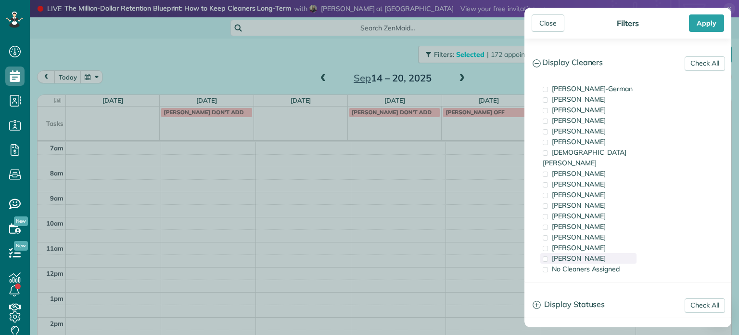
click at [586, 254] on span "[PERSON_NAME]" at bounding box center [579, 258] width 54 height 9
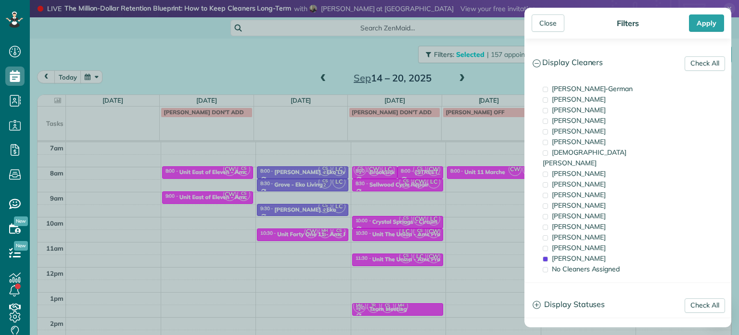
click at [441, 198] on div "Close Filters Apply Check All Display Cleaners [PERSON_NAME]-German [PERSON_NAM…" at bounding box center [369, 167] width 739 height 335
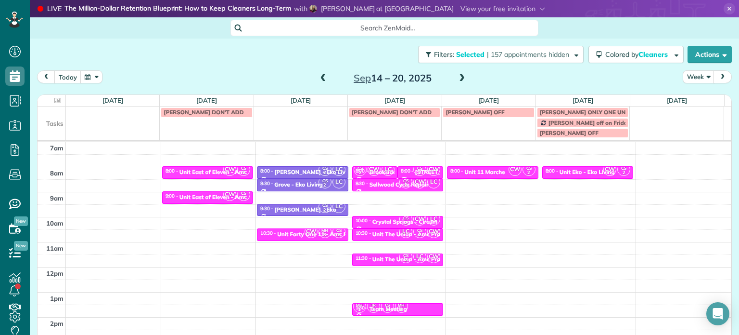
click at [320, 74] on span at bounding box center [323, 78] width 11 height 9
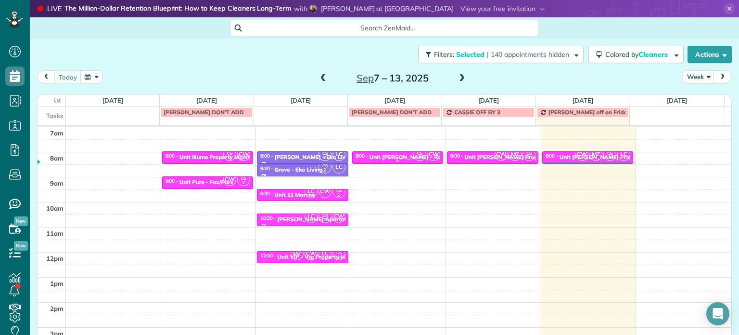
click at [396, 159] on div at bounding box center [398, 161] width 91 height 4
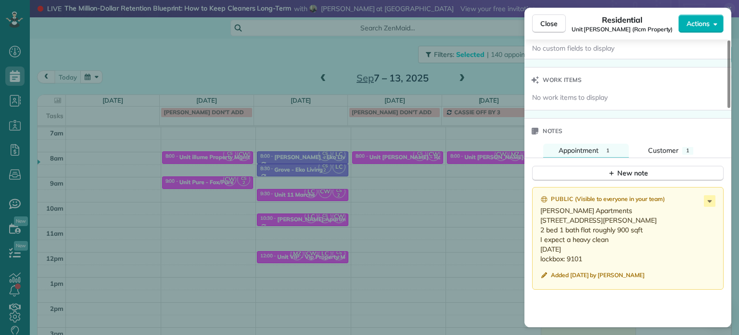
scroll to position [726, 0]
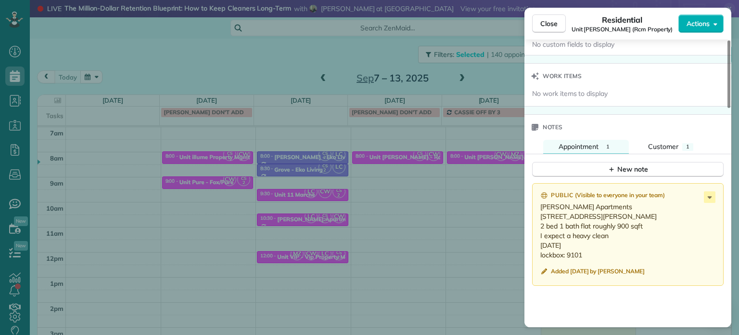
click at [506, 71] on div "Close Residential Unit [PERSON_NAME] (Rcm Property) Actions Status Active Unit …" at bounding box center [369, 167] width 739 height 335
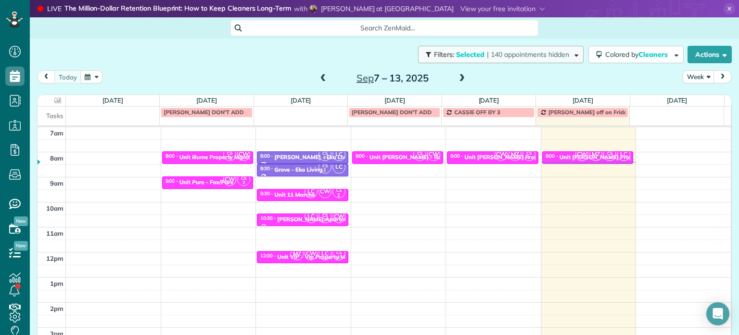
click at [513, 57] on span "| 140 appointments hidden" at bounding box center [528, 54] width 82 height 9
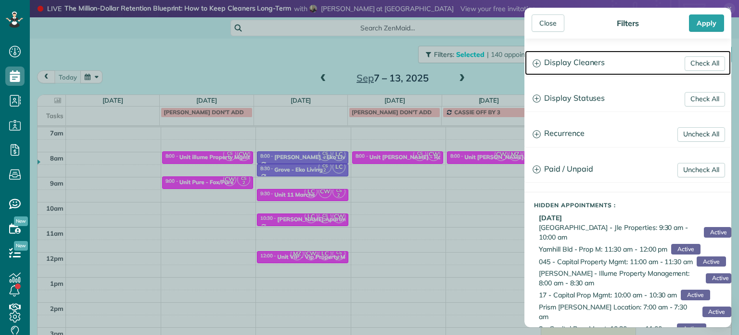
click at [586, 64] on h3 "Display Cleaners" at bounding box center [628, 63] width 206 height 25
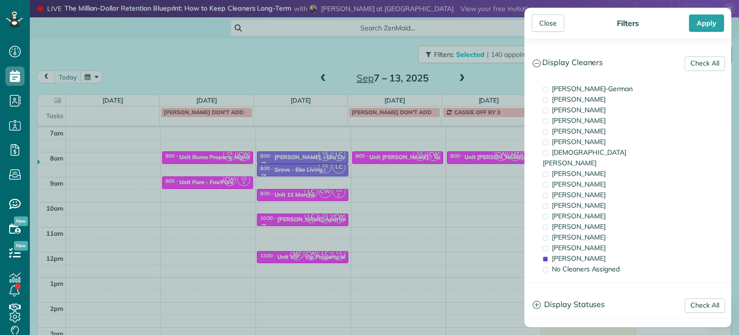
click at [489, 157] on div "Close Filters Apply Check All Display Cleaners [PERSON_NAME]-German [PERSON_NAM…" at bounding box center [369, 167] width 739 height 335
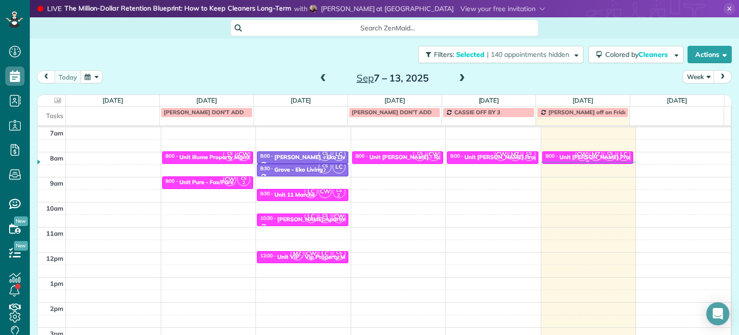
click at [560, 154] on div "Unit [PERSON_NAME] Property Management" at bounding box center [620, 157] width 121 height 7
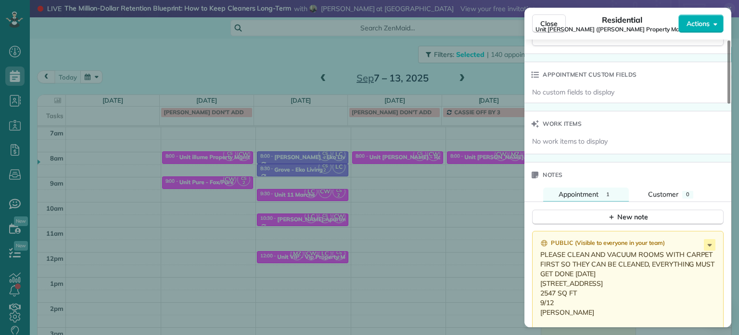
scroll to position [820, 0]
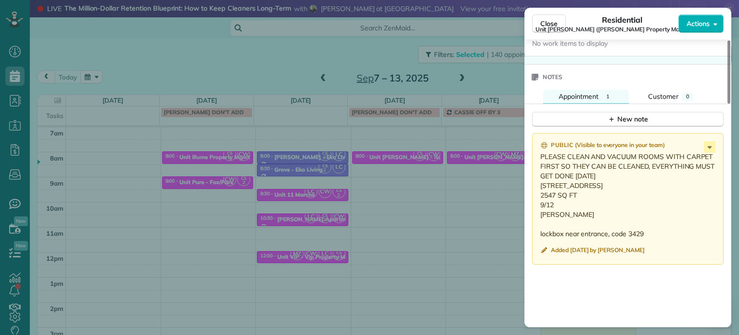
click at [502, 152] on div "Close Residential Unit [PERSON_NAME] ([PERSON_NAME] Property Management) Action…" at bounding box center [369, 167] width 739 height 335
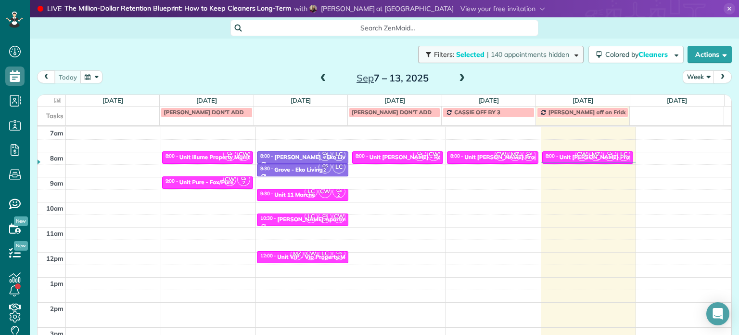
click at [507, 54] on span "| 140 appointments hidden" at bounding box center [528, 54] width 82 height 9
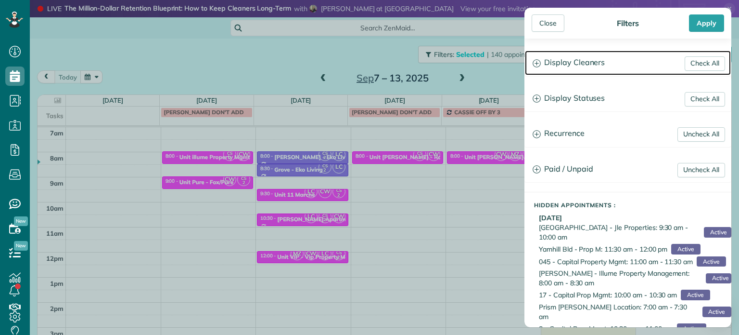
click at [587, 71] on h3 "Display Cleaners" at bounding box center [628, 63] width 206 height 25
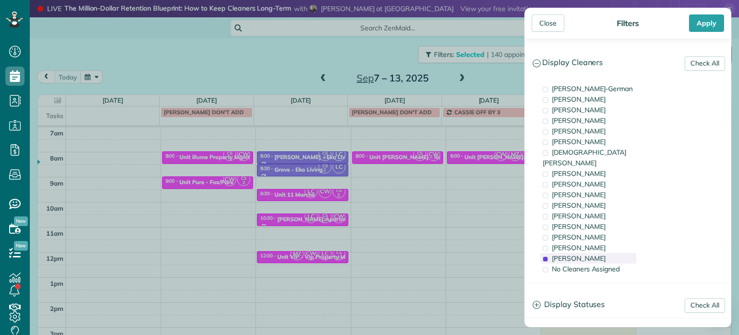
click at [599, 253] on div "[PERSON_NAME]" at bounding box center [589, 258] width 96 height 11
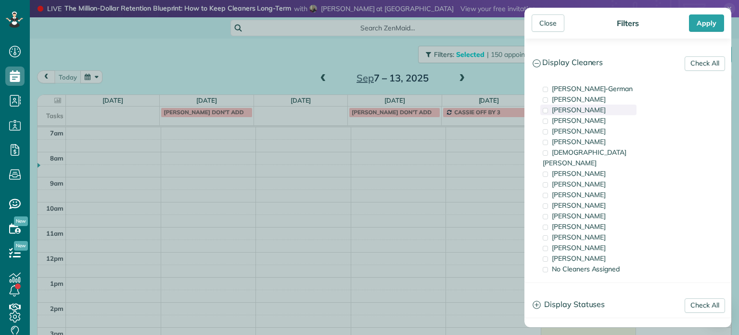
click at [580, 113] on span "[PERSON_NAME]" at bounding box center [579, 109] width 54 height 9
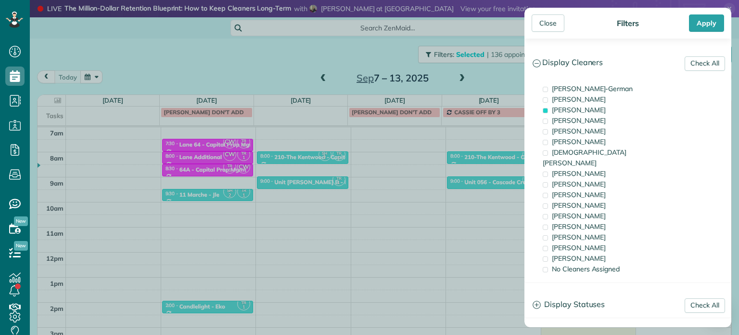
click at [454, 183] on div "Close Filters Apply Check All Display Cleaners [PERSON_NAME]-German [PERSON_NAM…" at bounding box center [369, 167] width 739 height 335
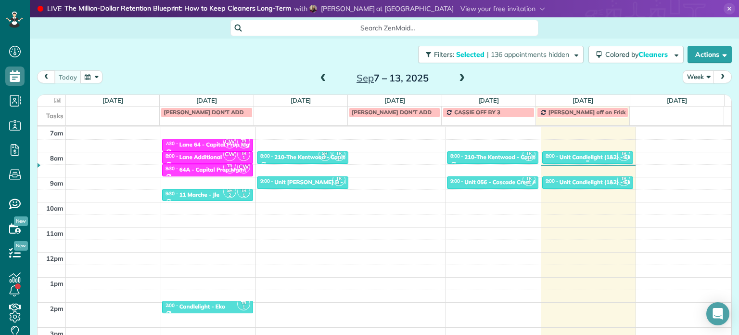
click at [576, 154] on div "Unit Candlelight (1&2) - Eko" at bounding box center [597, 157] width 75 height 7
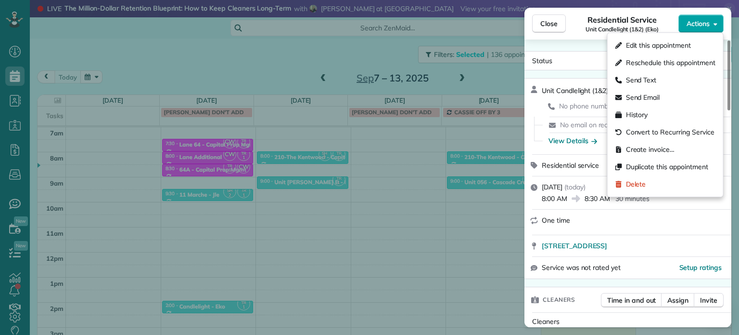
click at [695, 21] on span "Actions" at bounding box center [698, 24] width 23 height 10
click at [687, 41] on span "Edit this appointment" at bounding box center [658, 45] width 65 height 10
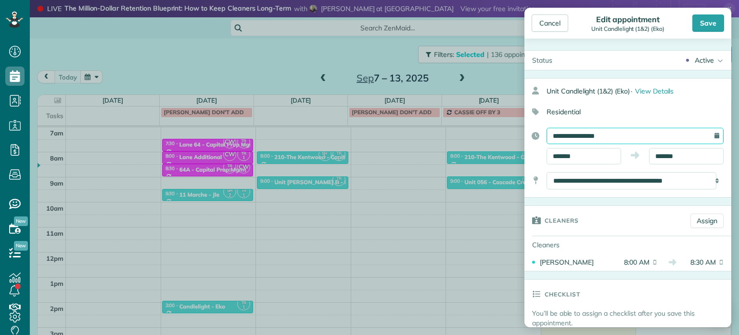
click at [653, 132] on input "**********" at bounding box center [635, 136] width 177 height 16
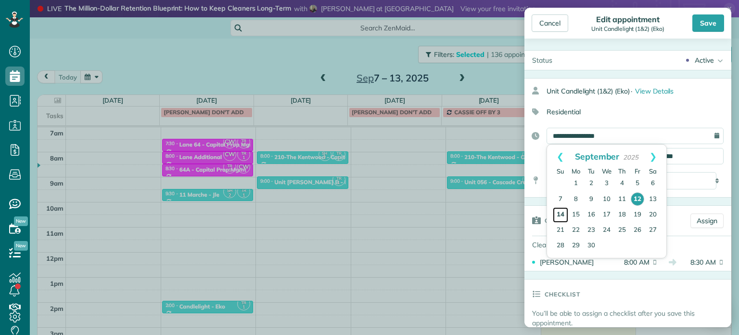
click at [559, 212] on link "14" at bounding box center [560, 214] width 15 height 15
type input "**********"
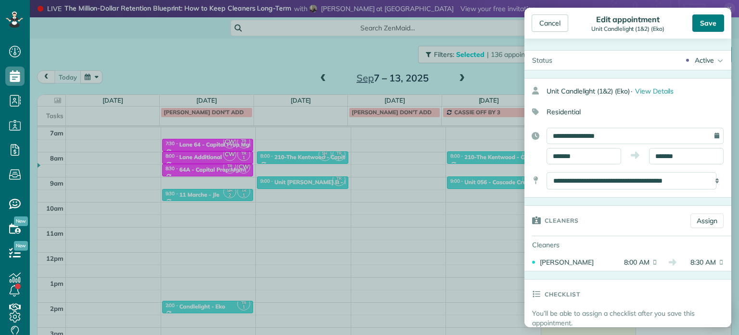
click at [708, 26] on div "Save" at bounding box center [709, 22] width 32 height 17
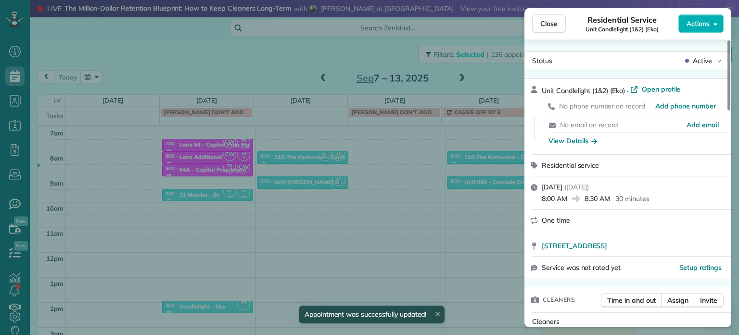
click at [501, 79] on div "Close Residential Service Unit Candlelight (1&2) (Eko) Actions Status Active Un…" at bounding box center [369, 167] width 739 height 335
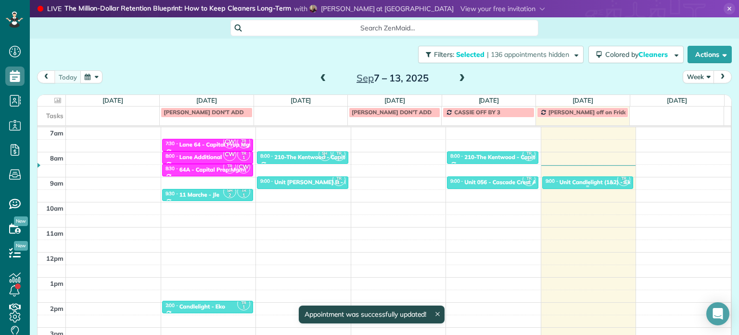
click at [570, 179] on div "Unit Candlelight (1&2) - Eko" at bounding box center [597, 182] width 75 height 7
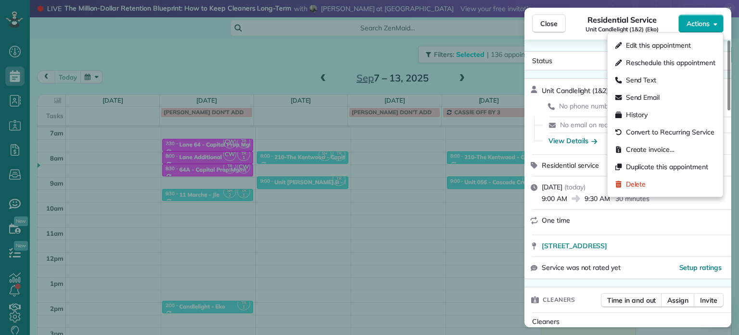
click at [704, 25] on span "Actions" at bounding box center [698, 24] width 23 height 10
click at [690, 47] on span "Edit this appointment" at bounding box center [658, 45] width 65 height 10
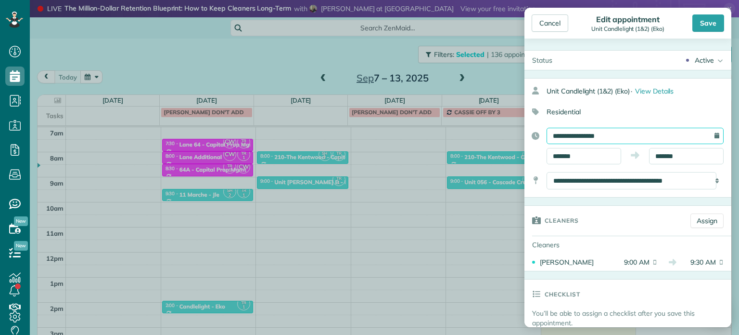
click at [596, 137] on input "**********" at bounding box center [635, 136] width 177 height 16
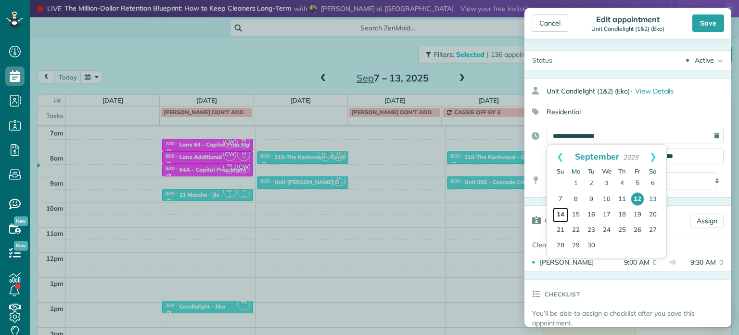
click at [560, 213] on link "14" at bounding box center [560, 214] width 15 height 15
type input "**********"
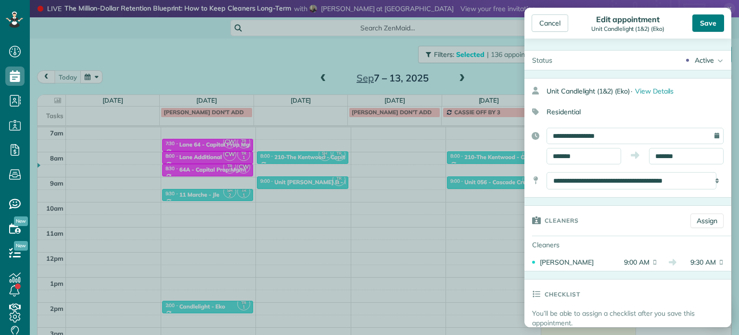
click at [704, 28] on div "Save" at bounding box center [709, 22] width 32 height 17
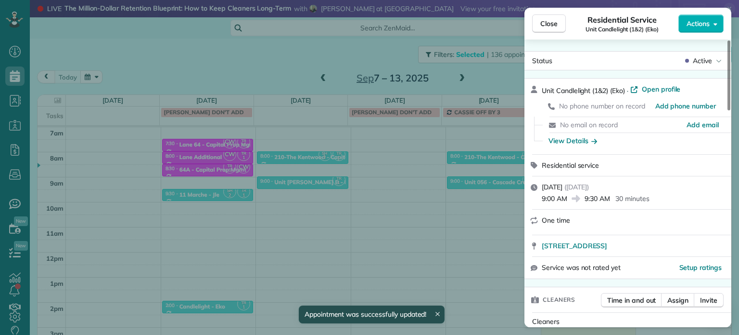
click at [501, 69] on div "Close Residential Service Unit Candlelight (1&2) (Eko) Actions Status Active Un…" at bounding box center [369, 167] width 739 height 335
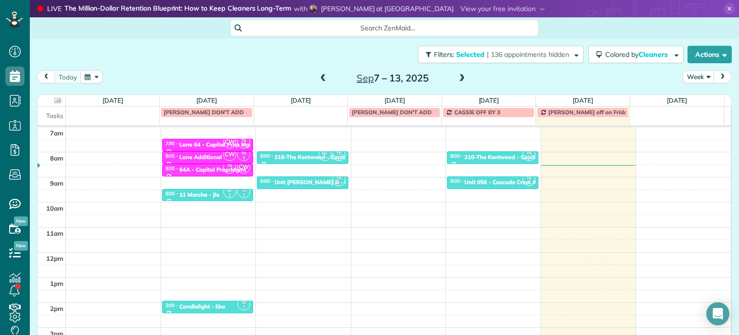
click at [457, 76] on span at bounding box center [462, 78] width 11 height 9
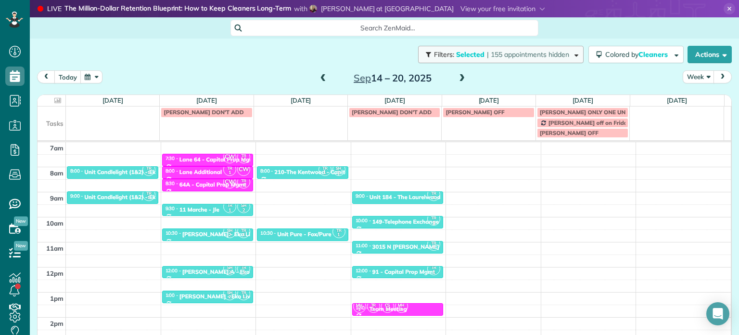
click at [495, 56] on span "| 155 appointments hidden" at bounding box center [528, 54] width 82 height 9
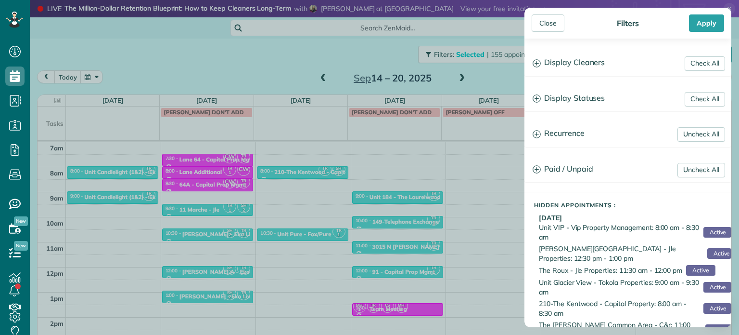
click at [337, 70] on div "Close Filters Apply Check All Display Cleaners [PERSON_NAME]-German [PERSON_NAM…" at bounding box center [369, 167] width 739 height 335
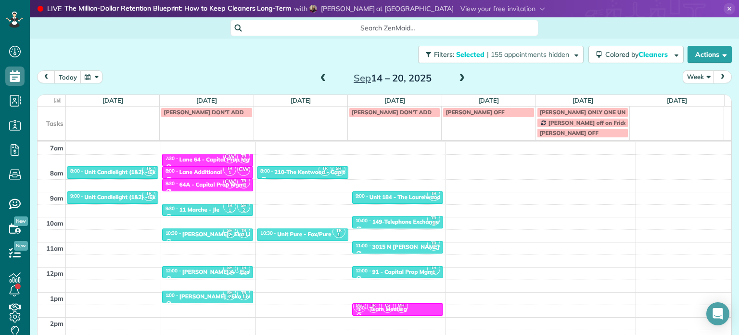
click at [321, 76] on span at bounding box center [323, 78] width 11 height 9
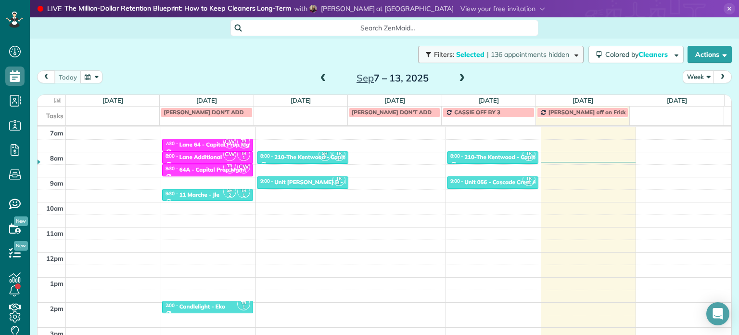
click at [548, 51] on span "| 136 appointments hidden" at bounding box center [528, 54] width 82 height 9
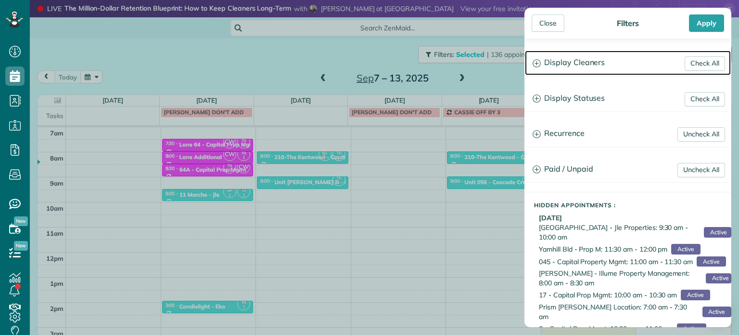
click at [560, 58] on h3 "Display Cleaners" at bounding box center [628, 63] width 206 height 25
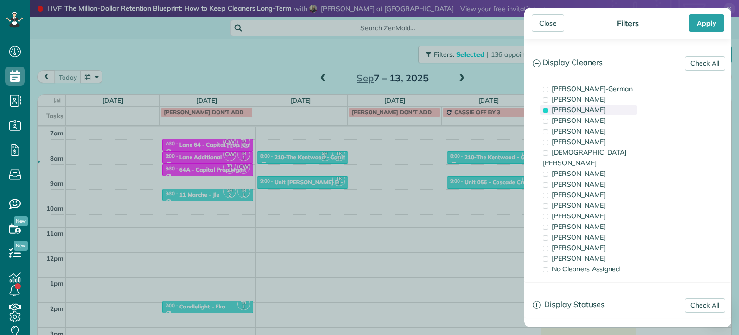
click at [582, 113] on span "[PERSON_NAME]" at bounding box center [579, 109] width 54 height 9
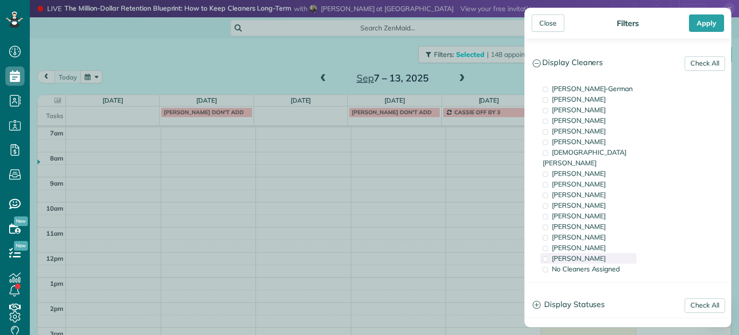
click at [597, 253] on div "[PERSON_NAME]" at bounding box center [589, 258] width 96 height 11
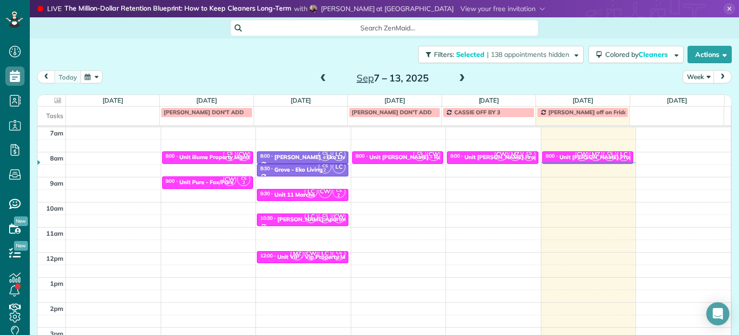
click at [387, 161] on div "Close Filters Apply Check All Display Cleaners [PERSON_NAME]-German [PERSON_NAM…" at bounding box center [369, 167] width 739 height 335
click at [386, 155] on div "Unit [PERSON_NAME] - Rcm Property" at bounding box center [420, 157] width 101 height 7
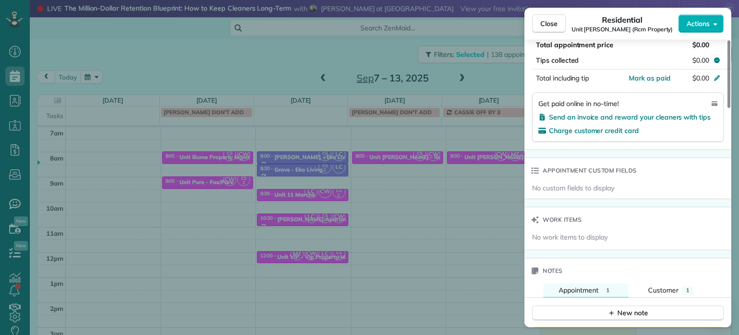
scroll to position [729, 0]
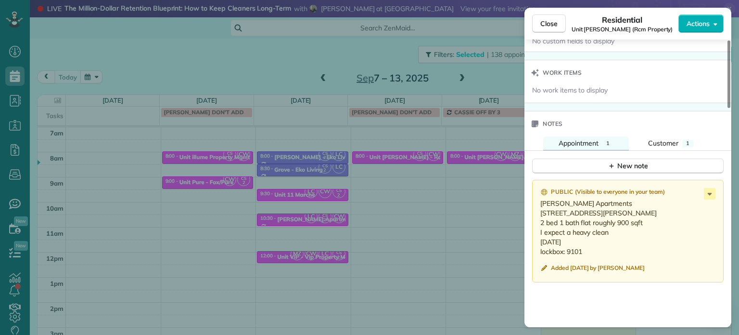
drag, startPoint x: 586, startPoint y: 257, endPoint x: 539, endPoint y: 207, distance: 68.4
click at [539, 207] on div "Public ( Visible to everyone in your team ) [PERSON_NAME] Apartments [STREET_AD…" at bounding box center [628, 231] width 192 height 103
click at [461, 165] on div "Close Residential Unit [PERSON_NAME] (Rcm Property) Actions Status Active Unit …" at bounding box center [369, 167] width 739 height 335
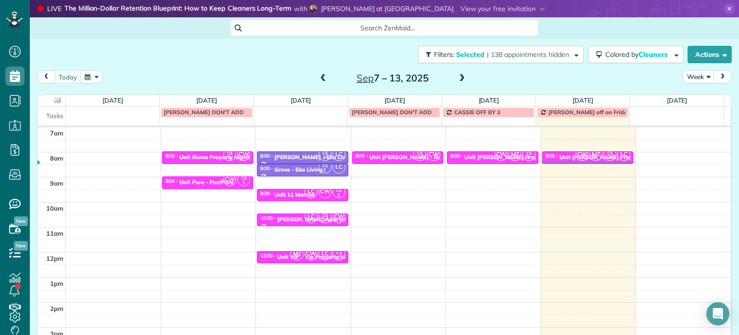
click at [572, 203] on div "4am 5am 6am 7am 8am 9am 10am 11am 12pm 1pm 2pm 3pm 4pm 5pm CS 2 CW 8:00 - 8:30 …" at bounding box center [385, 227] width 694 height 350
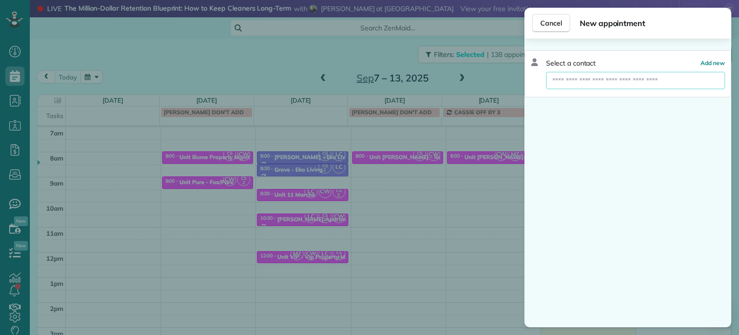
click at [620, 82] on input "text" at bounding box center [635, 80] width 179 height 17
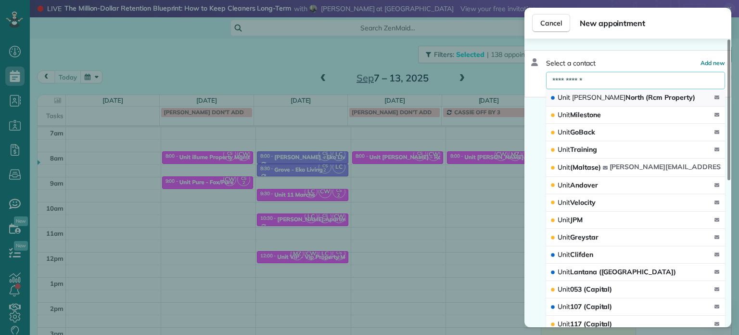
type input "**********"
click at [604, 97] on span "Unit [PERSON_NAME] (Rcm Property)" at bounding box center [627, 97] width 138 height 9
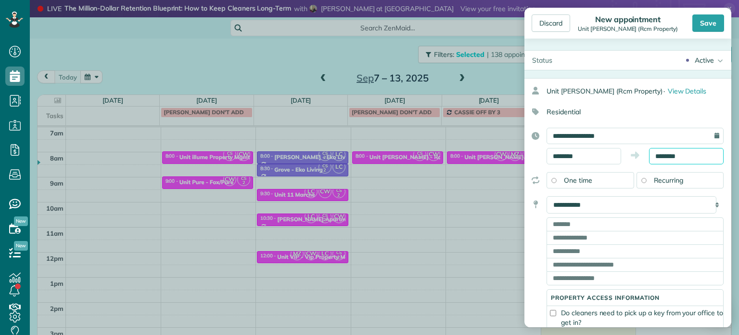
click at [664, 154] on input "********" at bounding box center [686, 156] width 75 height 16
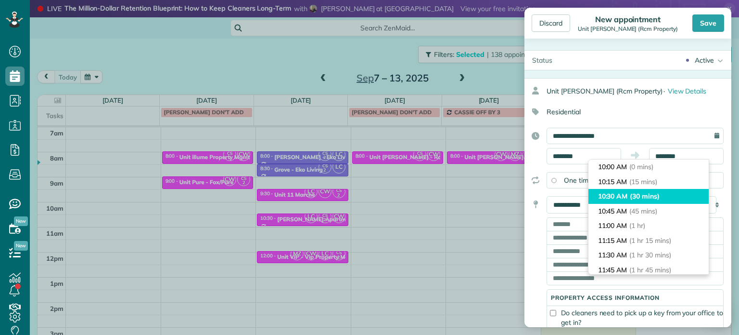
type input "********"
click at [653, 194] on span "(30 mins)" at bounding box center [645, 196] width 30 height 9
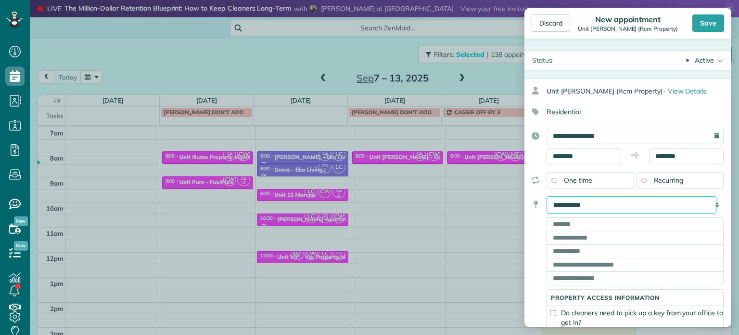
click at [645, 205] on select "**********" at bounding box center [632, 204] width 170 height 17
select select "*******"
click at [547, 196] on select "**********" at bounding box center [632, 204] width 170 height 17
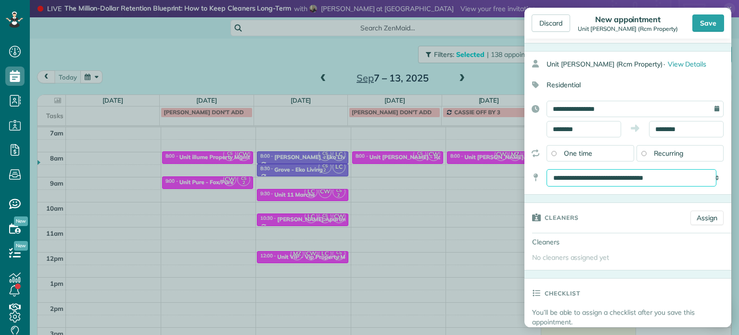
scroll to position [48, 0]
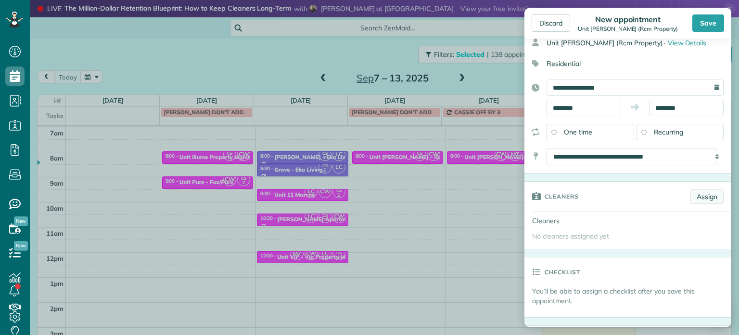
click at [709, 201] on link "Assign" at bounding box center [707, 196] width 33 height 14
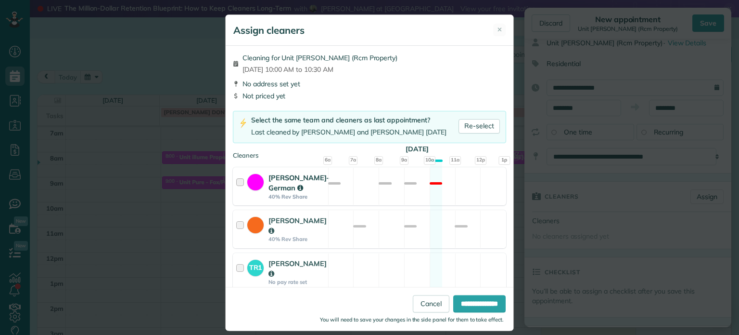
click at [444, 205] on div "[PERSON_NAME]-German 40% Rev Share Not available" at bounding box center [369, 186] width 273 height 38
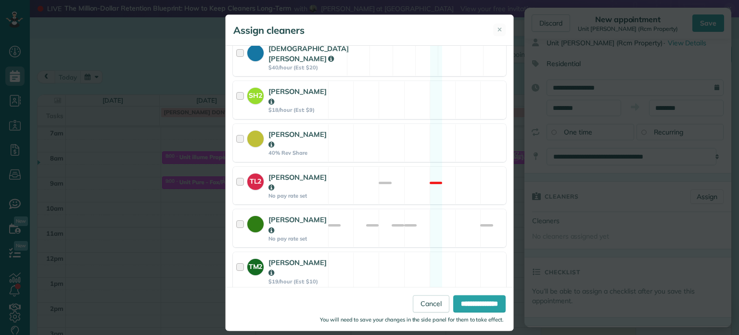
scroll to position [511, 0]
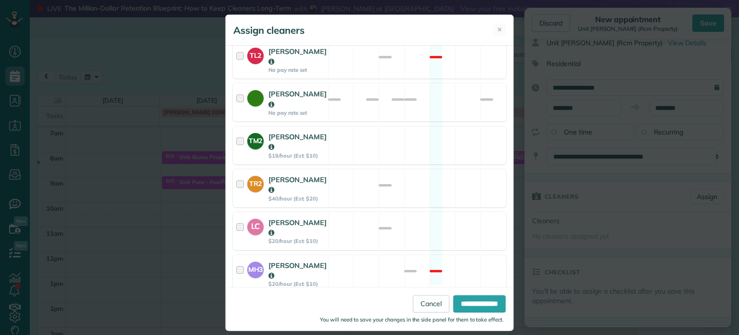
click at [444, 297] on div "CS2 [PERSON_NAME] $20/hour (Est: $10) Available" at bounding box center [369, 316] width 273 height 38
click at [472, 299] on input "**********" at bounding box center [480, 303] width 52 height 17
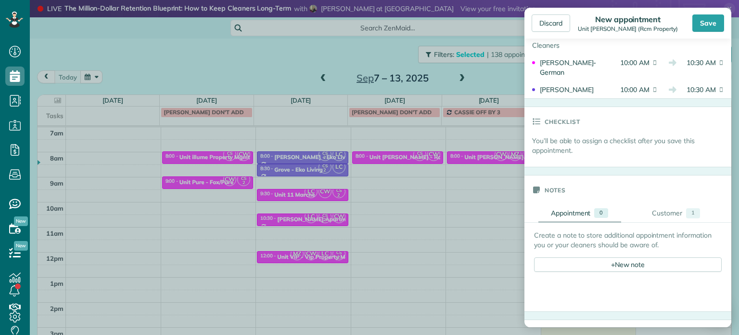
scroll to position [337, 0]
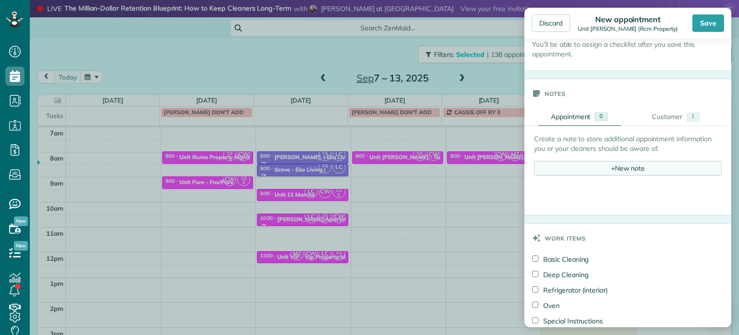
click at [623, 168] on div "+ New note" at bounding box center [628, 168] width 188 height 14
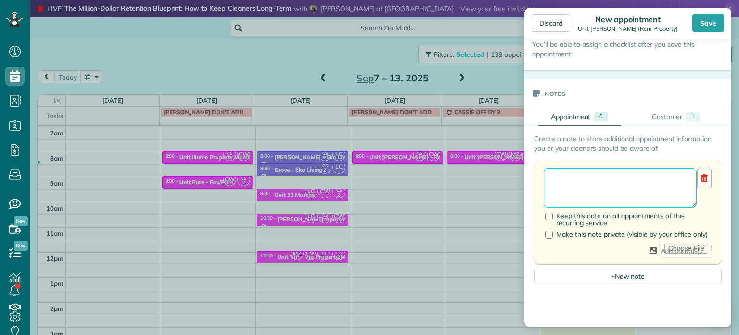
click at [622, 174] on textarea at bounding box center [620, 187] width 153 height 39
paste textarea "**********"
click at [624, 184] on textarea "**********" at bounding box center [617, 187] width 146 height 39
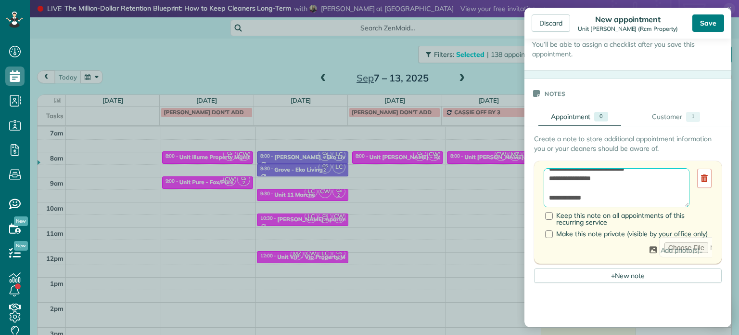
type textarea "**********"
click at [713, 20] on div "Save" at bounding box center [709, 22] width 32 height 17
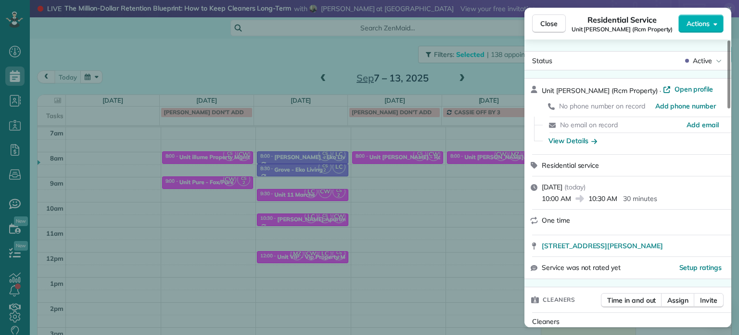
click at [483, 76] on div "Close Residential Service Unit [PERSON_NAME] (Rcm Property) Actions Status Acti…" at bounding box center [369, 167] width 739 height 335
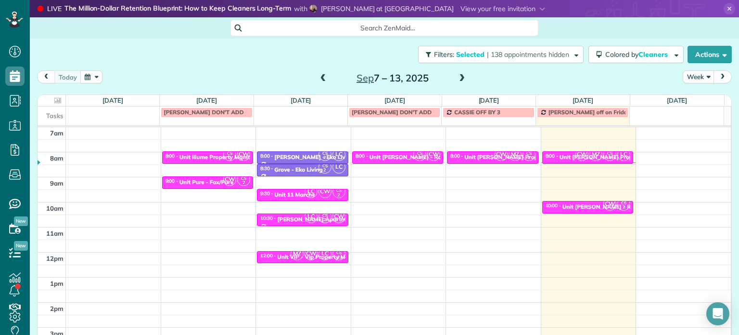
click at [457, 74] on span at bounding box center [462, 78] width 11 height 9
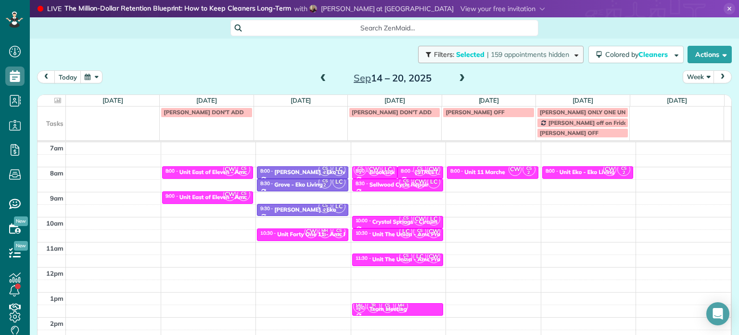
click at [508, 55] on span "| 159 appointments hidden" at bounding box center [528, 54] width 82 height 9
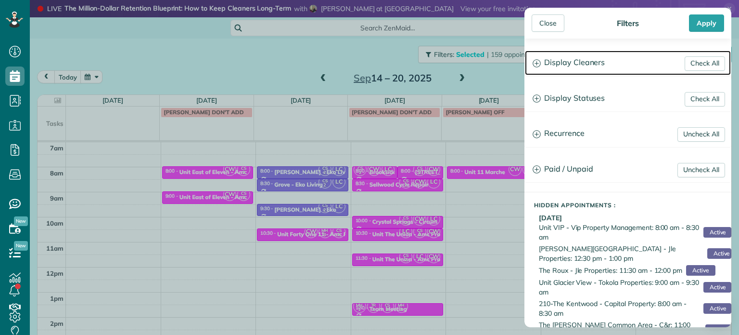
click at [585, 64] on h3 "Display Cleaners" at bounding box center [628, 63] width 206 height 25
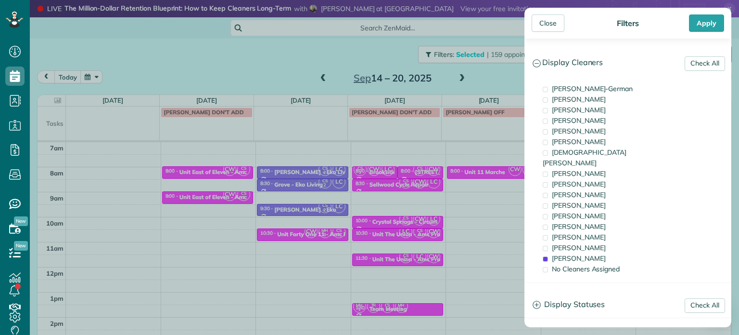
click at [500, 173] on div "Close Filters Apply Check All Display Cleaners [PERSON_NAME]-German [PERSON_NAM…" at bounding box center [369, 167] width 739 height 335
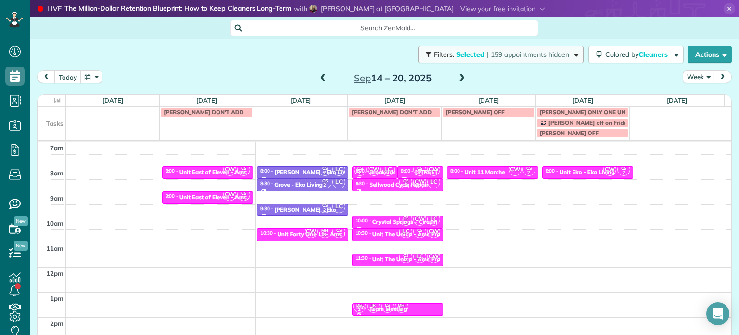
click at [528, 57] on span "| 159 appointments hidden" at bounding box center [528, 54] width 82 height 9
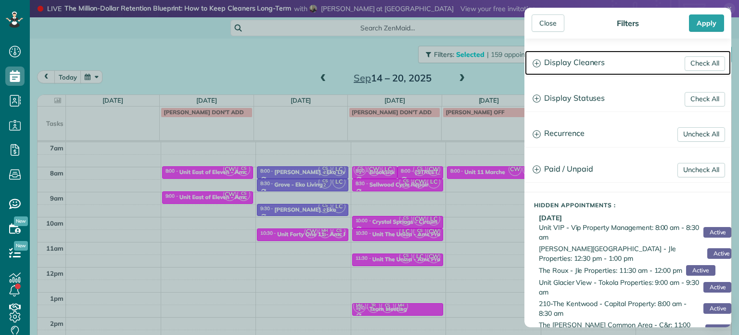
click at [557, 62] on h3 "Display Cleaners" at bounding box center [628, 63] width 206 height 25
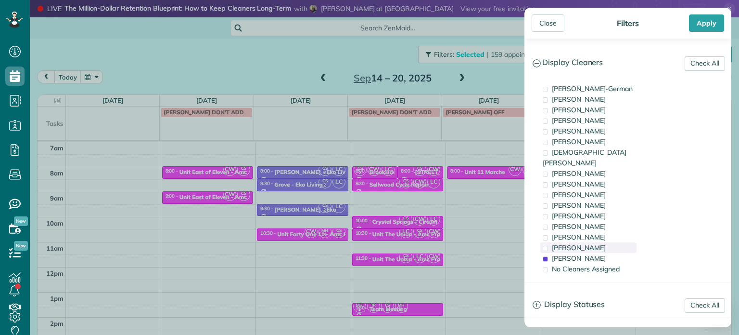
click at [598, 242] on div "[PERSON_NAME]" at bounding box center [589, 247] width 96 height 11
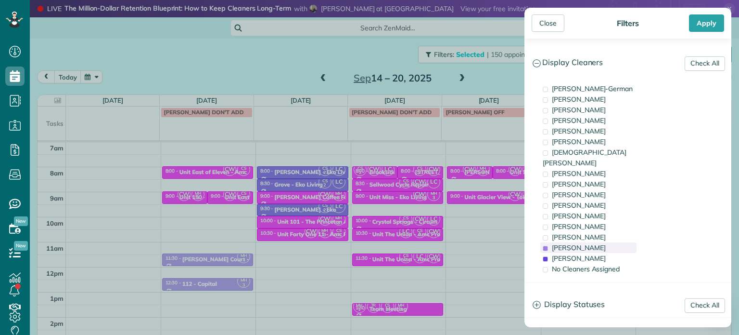
click at [598, 242] on div "[PERSON_NAME]" at bounding box center [589, 247] width 96 height 11
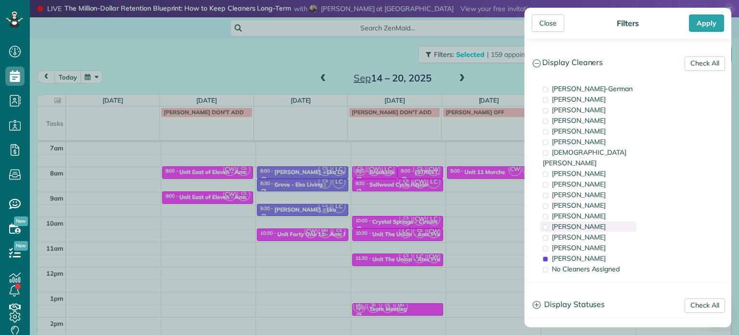
click at [591, 221] on div "[PERSON_NAME]" at bounding box center [589, 226] width 96 height 11
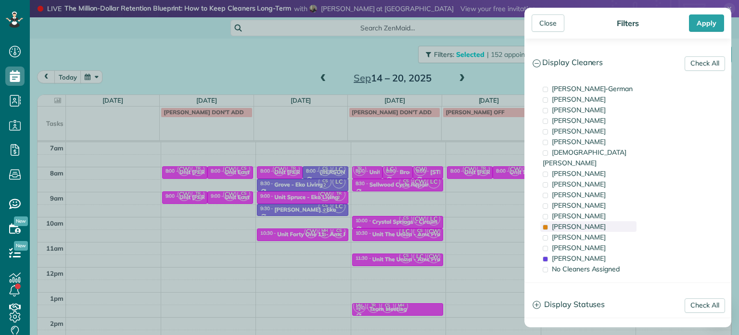
click at [591, 221] on div "[PERSON_NAME]" at bounding box center [589, 226] width 96 height 11
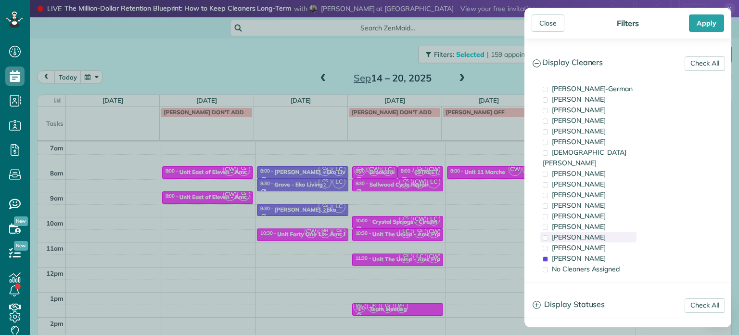
click at [597, 232] on div "[PERSON_NAME]" at bounding box center [589, 237] width 96 height 11
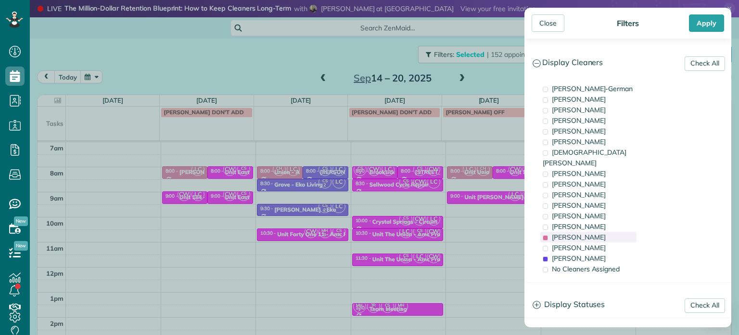
click at [597, 232] on div "[PERSON_NAME]" at bounding box center [589, 237] width 96 height 11
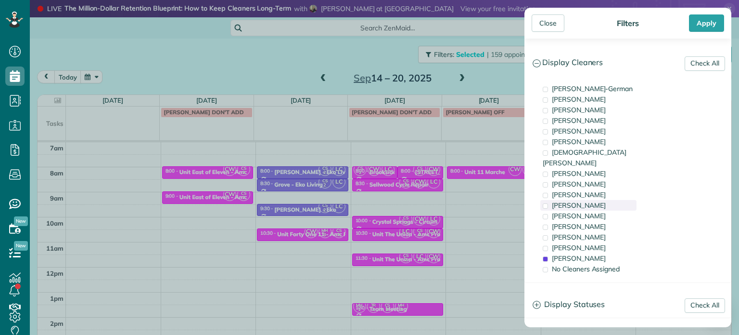
click at [585, 201] on span "[PERSON_NAME]" at bounding box center [579, 205] width 54 height 9
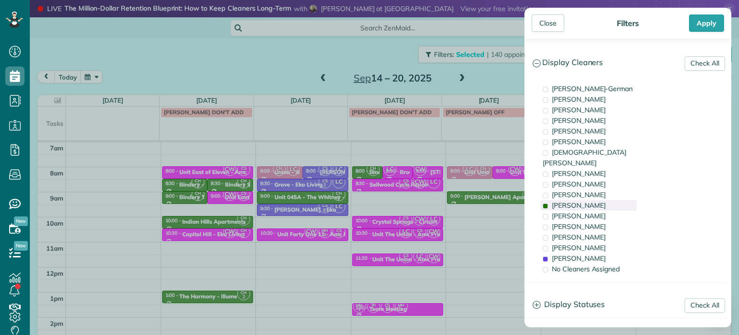
click at [585, 201] on span "[PERSON_NAME]" at bounding box center [579, 205] width 54 height 9
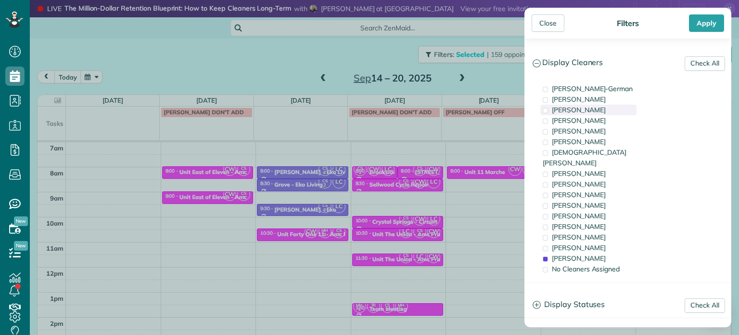
click at [592, 108] on span "[PERSON_NAME]" at bounding box center [579, 109] width 54 height 9
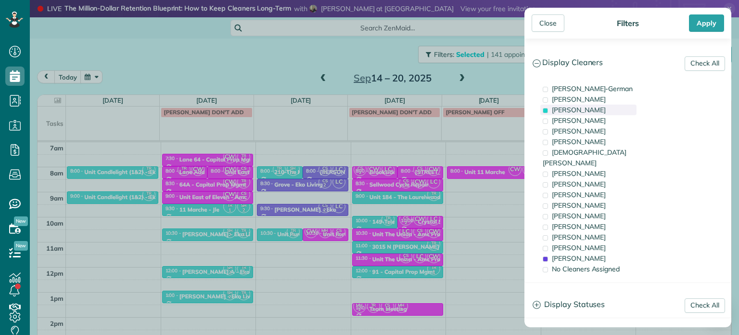
click at [592, 108] on span "[PERSON_NAME]" at bounding box center [579, 109] width 54 height 9
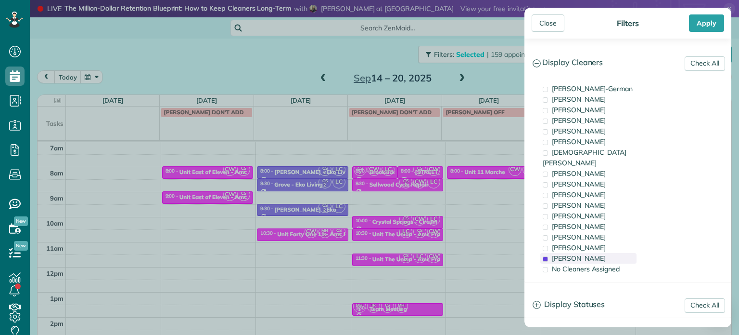
click at [601, 253] on div "[PERSON_NAME]" at bounding box center [589, 258] width 96 height 11
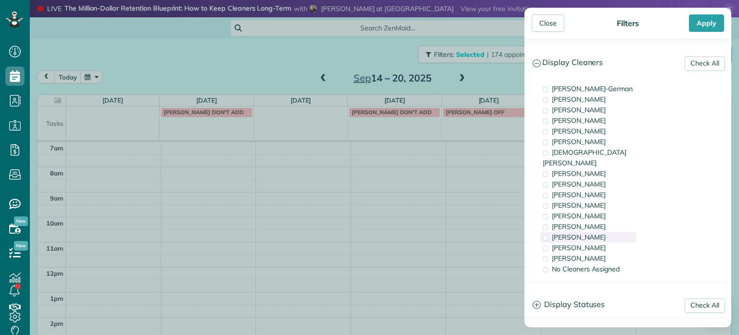
click at [604, 232] on div "[PERSON_NAME]" at bounding box center [589, 237] width 96 height 11
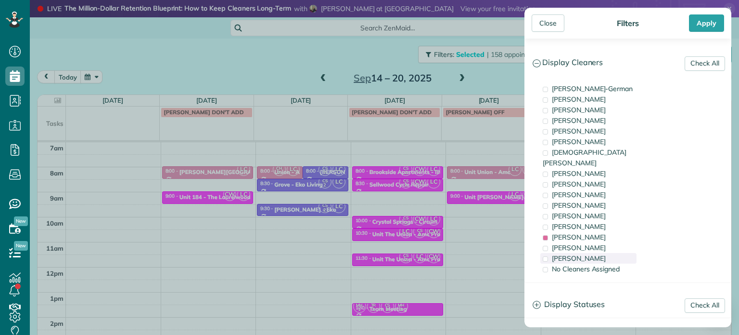
click at [608, 253] on div "[PERSON_NAME]" at bounding box center [589, 258] width 96 height 11
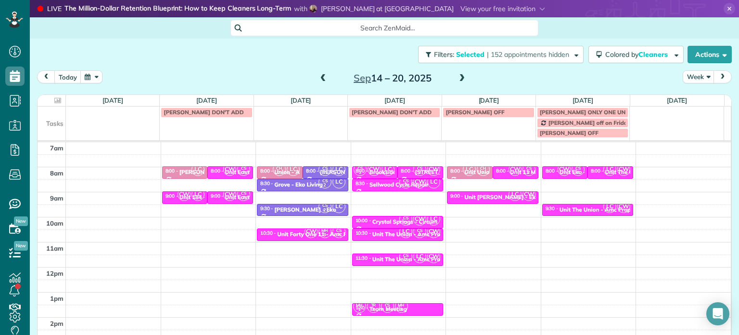
click at [364, 244] on div "Close Filters Apply Check All Display Cleaners [PERSON_NAME]-German [PERSON_NAM…" at bounding box center [369, 167] width 739 height 335
click at [323, 233] on small "3" at bounding box center [325, 234] width 12 height 9
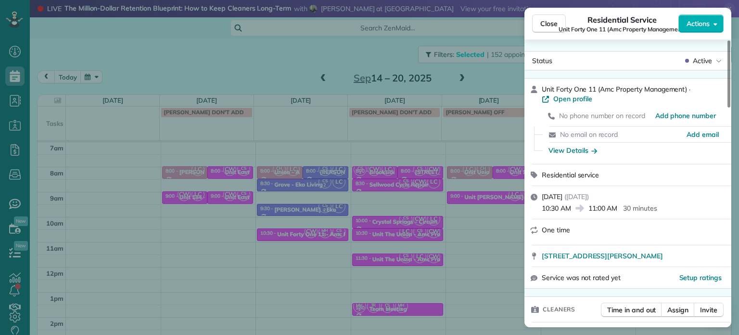
scroll to position [146, 0]
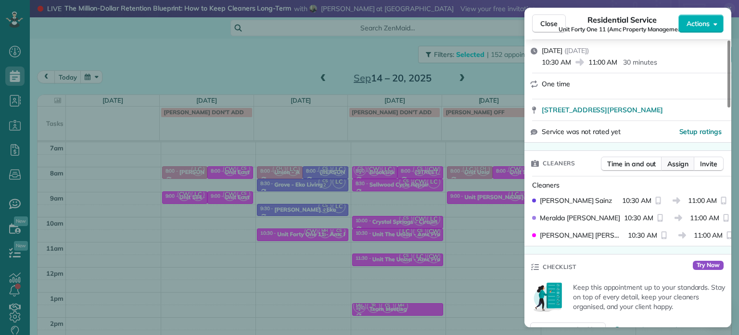
click at [679, 168] on span "Assign" at bounding box center [678, 164] width 21 height 10
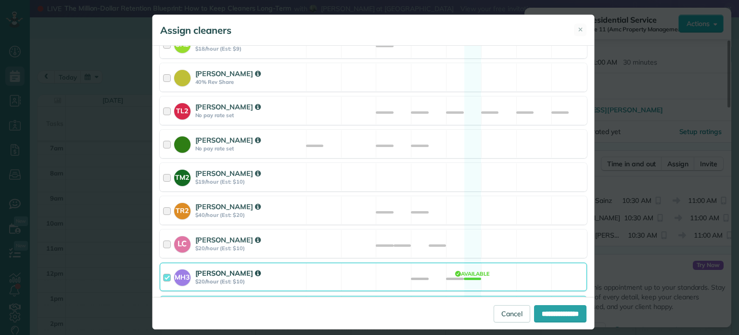
scroll to position [417, 0]
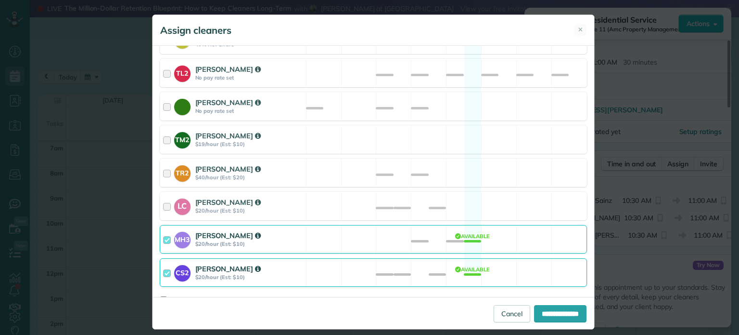
click at [506, 232] on div "MH3 [PERSON_NAME] $20/hour (Est: $10) Available" at bounding box center [374, 239] width 428 height 28
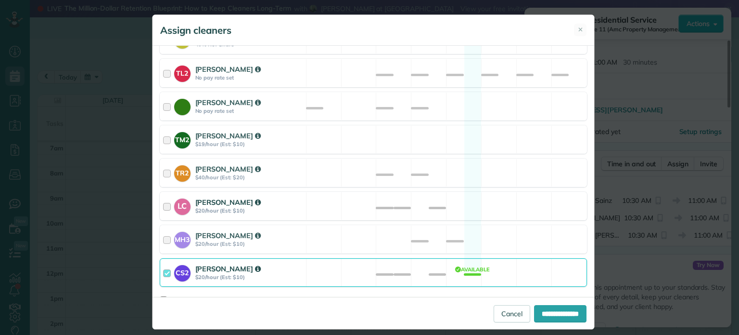
click at [514, 194] on div "LC [PERSON_NAME] $20/hour (Est: $10) Available" at bounding box center [374, 206] width 428 height 28
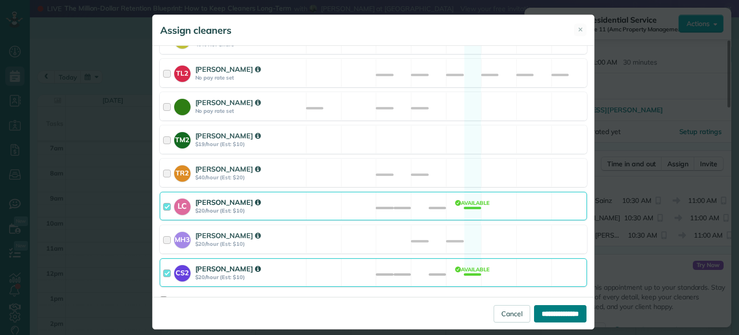
click at [557, 315] on input "**********" at bounding box center [560, 313] width 52 height 17
type input "**********"
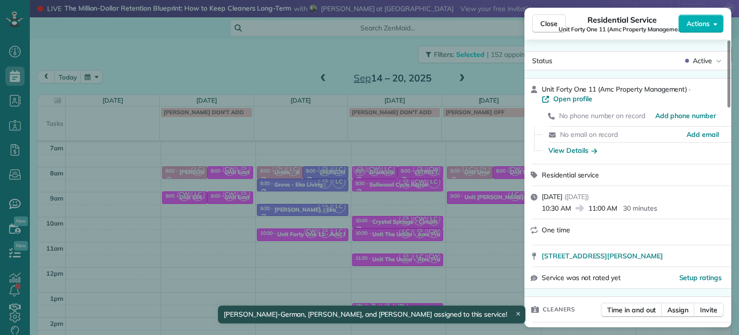
click at [499, 233] on div "Close Residential Service Unit Forty One 11 (Amc Property Management) Actions S…" at bounding box center [369, 167] width 739 height 335
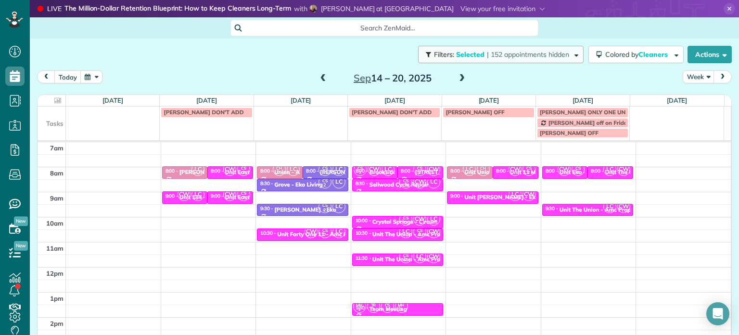
click at [544, 57] on span "| 152 appointments hidden" at bounding box center [528, 54] width 82 height 9
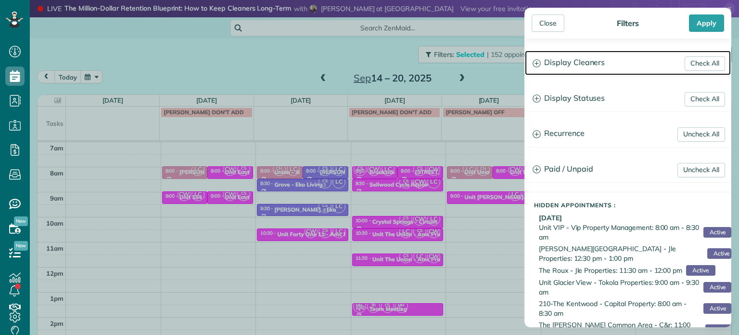
click at [561, 66] on h3 "Display Cleaners" at bounding box center [628, 63] width 206 height 25
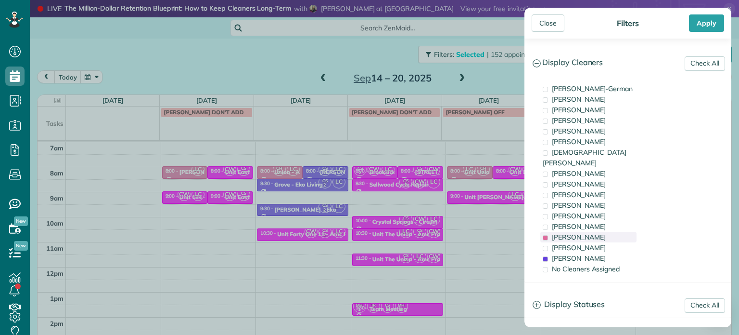
click at [595, 232] on div "[PERSON_NAME]" at bounding box center [589, 237] width 96 height 11
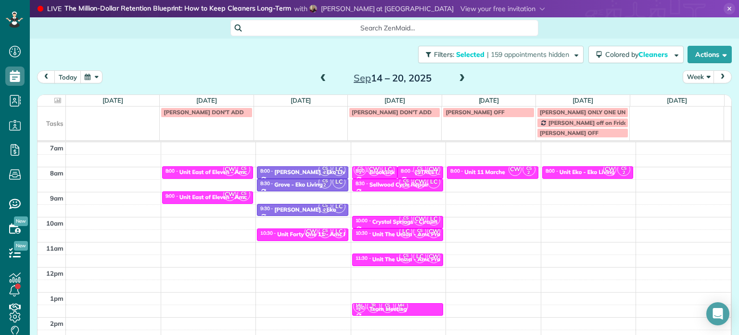
click at [506, 202] on div "Close Filters Apply Check All Display Cleaners [PERSON_NAME]-German [PERSON_NAM…" at bounding box center [369, 167] width 739 height 335
click at [500, 194] on div "4am 5am 6am 7am 8am 9am 10am 11am 12pm 1pm 2pm 3pm 4pm 5pm CW CS 2 8:00 - 8:30 …" at bounding box center [385, 242] width 694 height 350
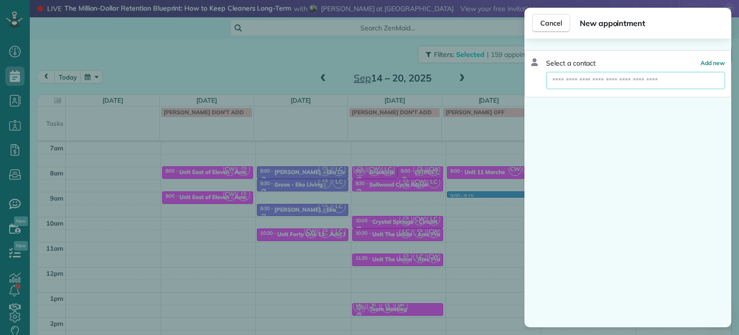
click at [603, 84] on input "text" at bounding box center [635, 80] width 179 height 17
type input "*"
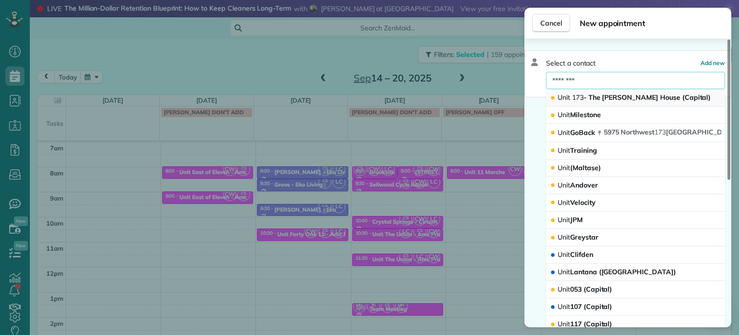
type input "********"
click at [612, 96] on span "Unit 173 - The [PERSON_NAME] House (Capital)" at bounding box center [634, 97] width 153 height 9
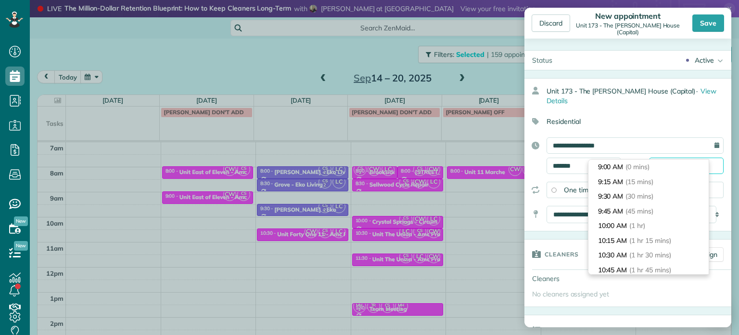
click at [659, 157] on input "*******" at bounding box center [686, 165] width 75 height 16
type input "*******"
click at [664, 198] on li "9:30 AM (30 mins)" at bounding box center [649, 196] width 120 height 15
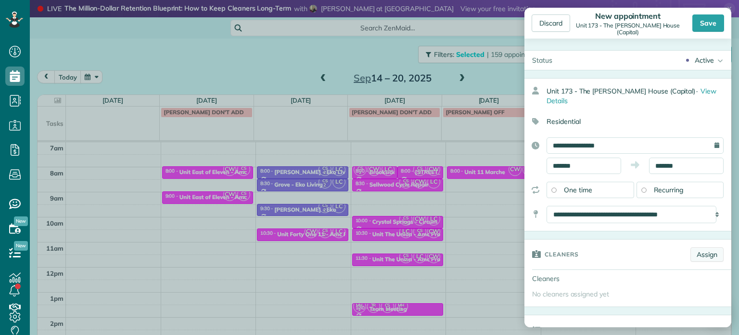
click at [697, 247] on link "Assign" at bounding box center [707, 254] width 33 height 14
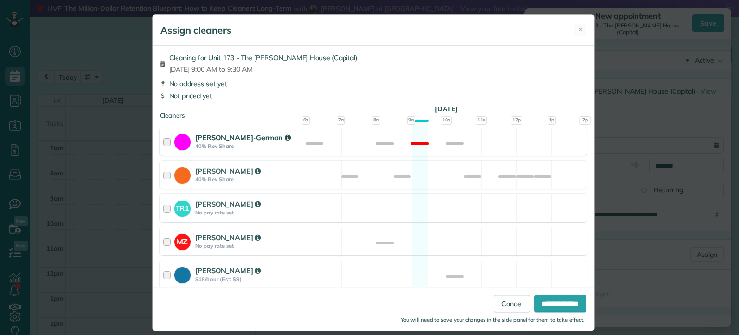
click at [501, 143] on div "[PERSON_NAME]-German 40% Rev Share Not available" at bounding box center [374, 141] width 428 height 28
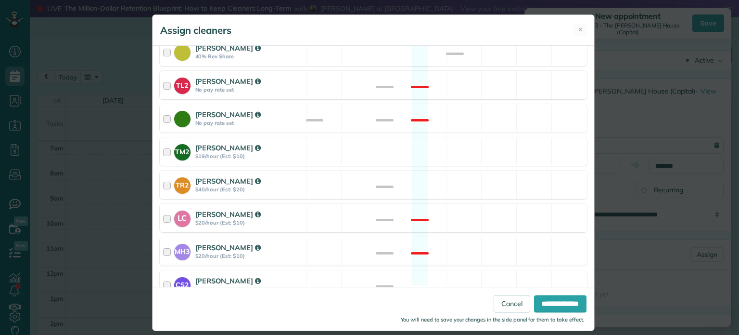
scroll to position [366, 0]
drag, startPoint x: 527, startPoint y: 269, endPoint x: 530, endPoint y: 279, distance: 10.5
click at [527, 273] on div "CS2 [PERSON_NAME] $20/hour (Est: $10) Available" at bounding box center [374, 283] width 428 height 28
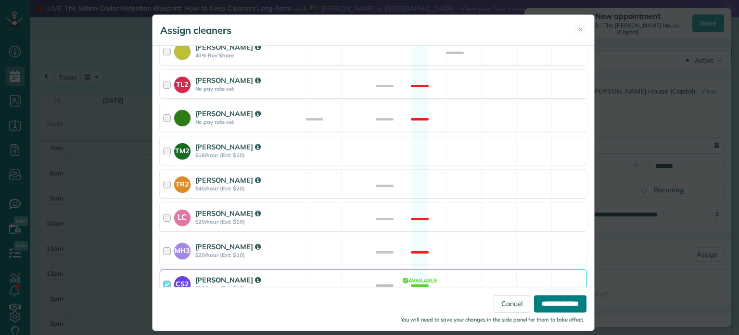
click at [551, 300] on input "**********" at bounding box center [560, 303] width 52 height 17
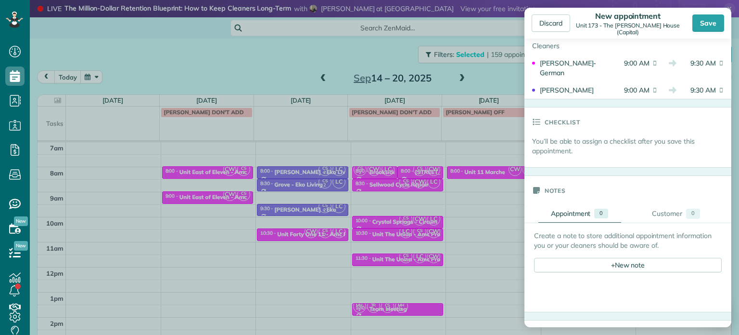
scroll to position [289, 0]
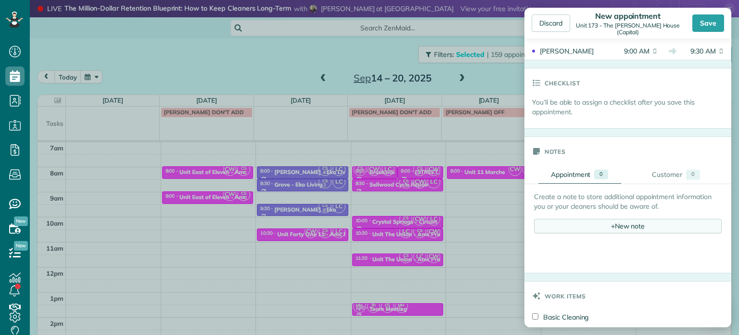
click at [630, 219] on div "+ New note" at bounding box center [628, 226] width 188 height 14
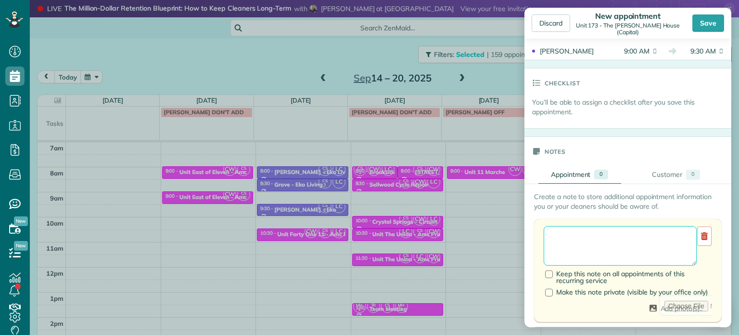
click at [630, 233] on textarea at bounding box center [620, 245] width 153 height 39
paste textarea "**********"
paste textarea "********"
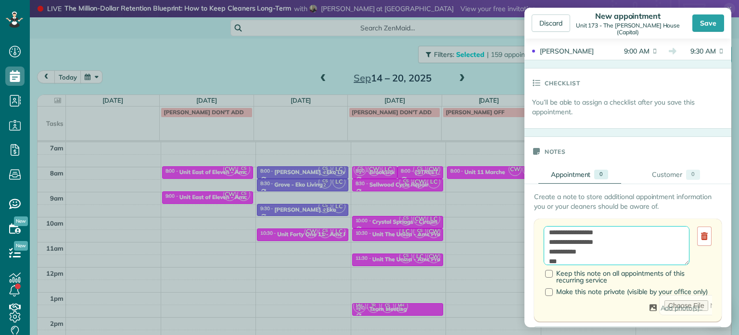
click at [603, 240] on textarea "**********" at bounding box center [617, 245] width 146 height 39
paste textarea "**********"
click at [603, 240] on textarea "**********" at bounding box center [617, 245] width 146 height 39
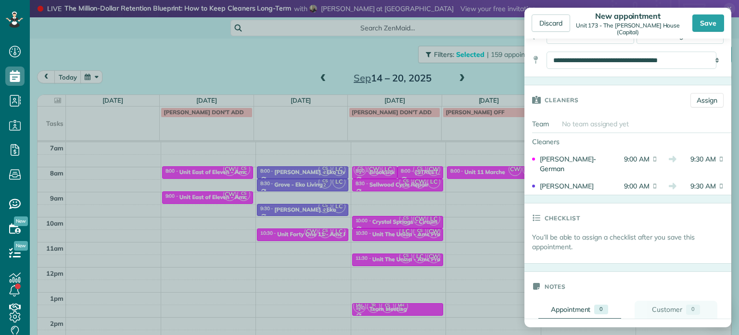
scroll to position [96, 0]
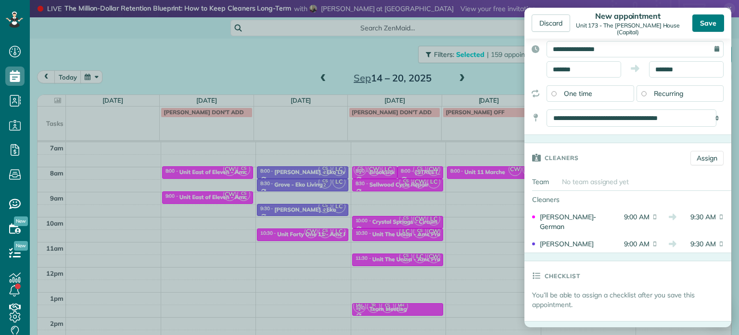
type textarea "**********"
click at [714, 23] on div "Save" at bounding box center [709, 22] width 32 height 17
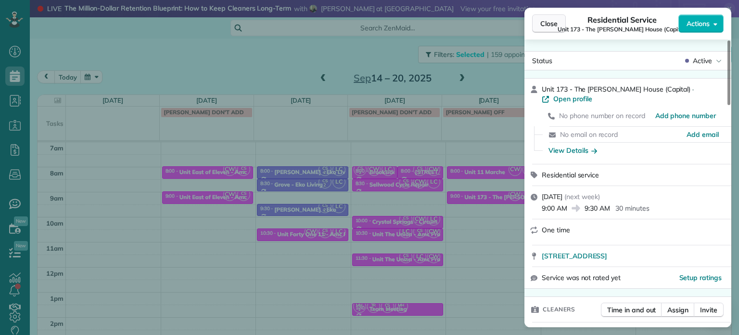
click at [555, 25] on span "Close" at bounding box center [549, 24] width 17 height 10
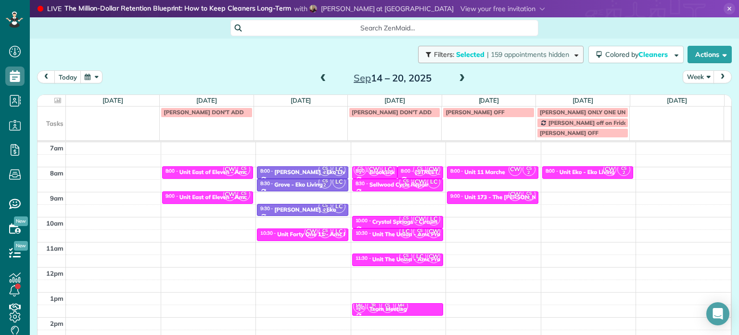
click at [558, 52] on span "| 159 appointments hidden" at bounding box center [528, 54] width 82 height 9
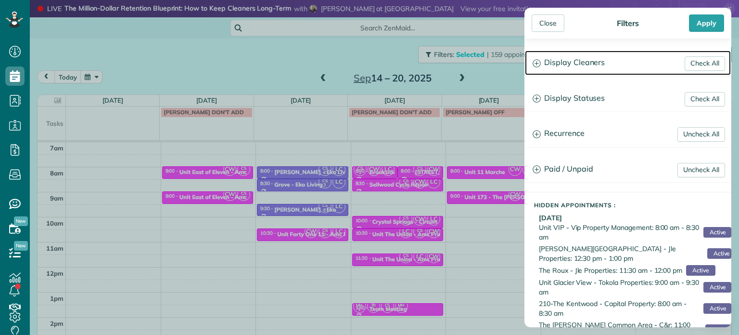
click at [579, 63] on h3 "Display Cleaners" at bounding box center [628, 63] width 206 height 25
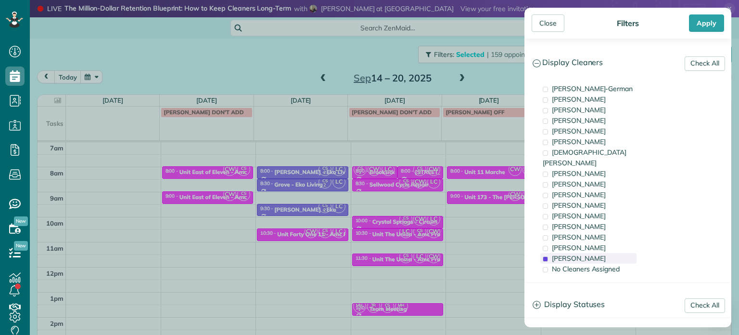
click at [592, 254] on span "[PERSON_NAME]" at bounding box center [579, 258] width 54 height 9
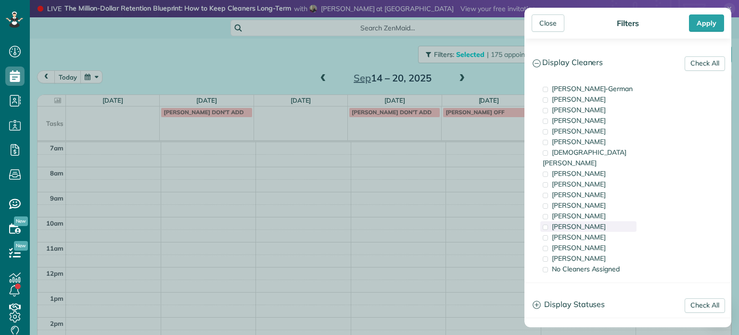
click at [602, 221] on div "[PERSON_NAME]" at bounding box center [589, 226] width 96 height 11
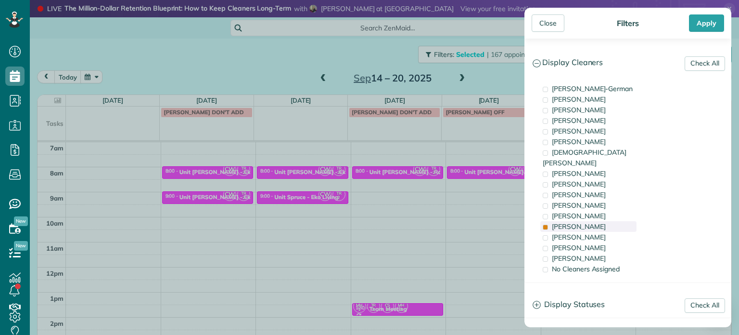
click at [602, 221] on div "[PERSON_NAME]" at bounding box center [589, 226] width 96 height 11
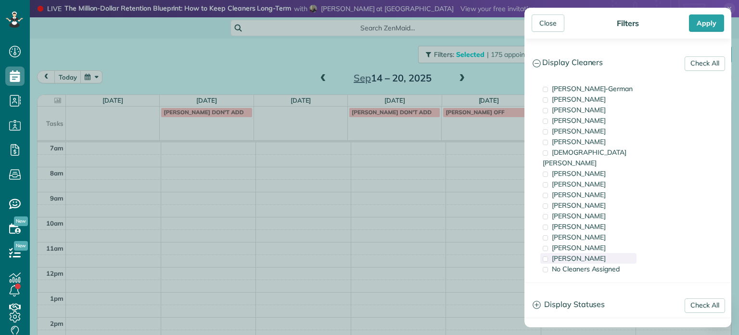
click at [589, 254] on span "[PERSON_NAME]" at bounding box center [579, 258] width 54 height 9
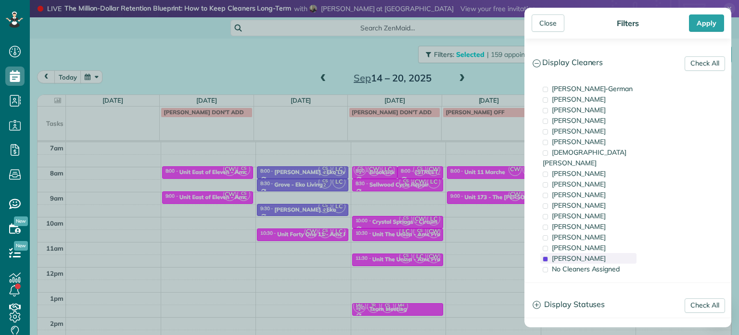
click at [580, 254] on span "[PERSON_NAME]" at bounding box center [579, 258] width 54 height 9
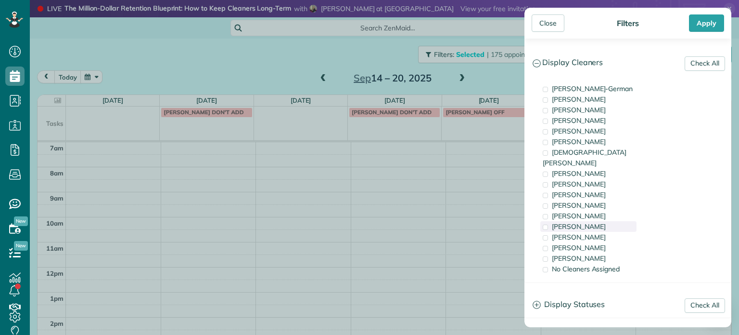
click at [580, 222] on span "[PERSON_NAME]" at bounding box center [579, 226] width 54 height 9
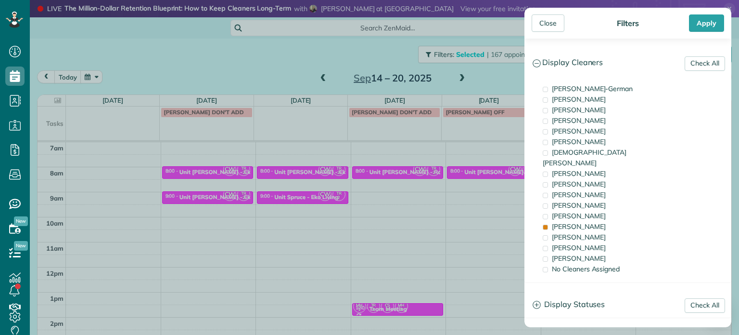
click at [366, 207] on div "Close Filters Apply Check All Display Cleaners [PERSON_NAME]-German [PERSON_NAM…" at bounding box center [369, 167] width 739 height 335
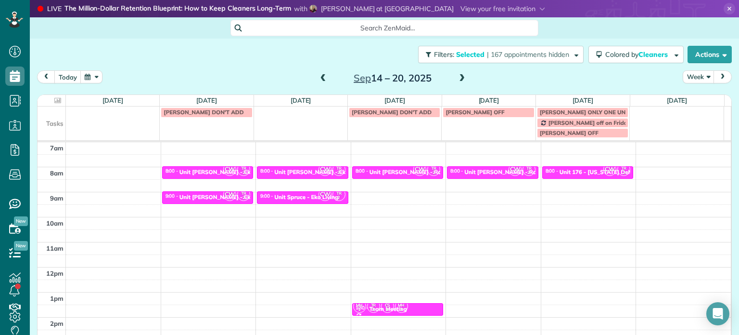
click at [457, 78] on span at bounding box center [462, 78] width 11 height 9
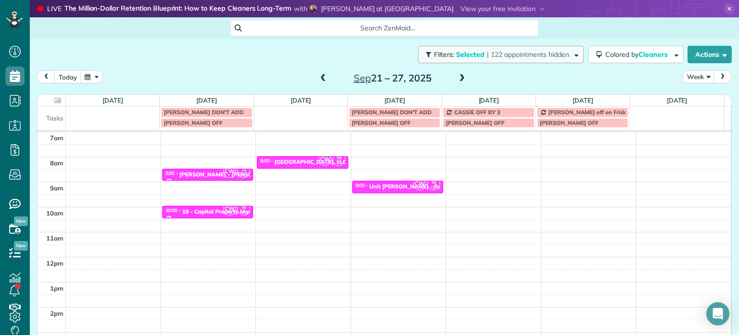
click at [536, 58] on span "| 122 appointments hidden" at bounding box center [528, 54] width 82 height 9
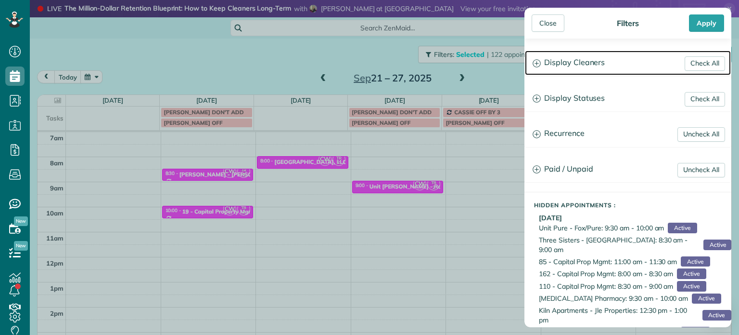
click at [574, 64] on h3 "Display Cleaners" at bounding box center [628, 63] width 206 height 25
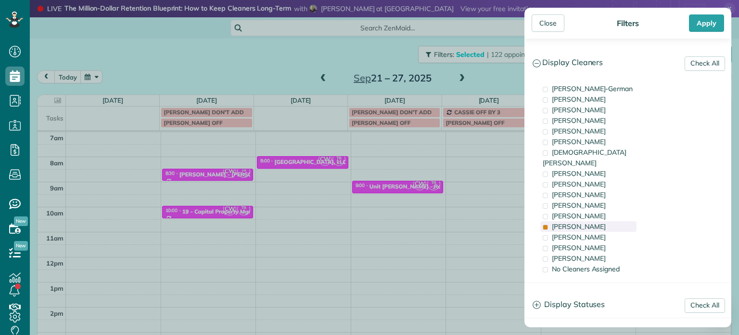
click at [589, 221] on div "[PERSON_NAME]" at bounding box center [589, 226] width 96 height 11
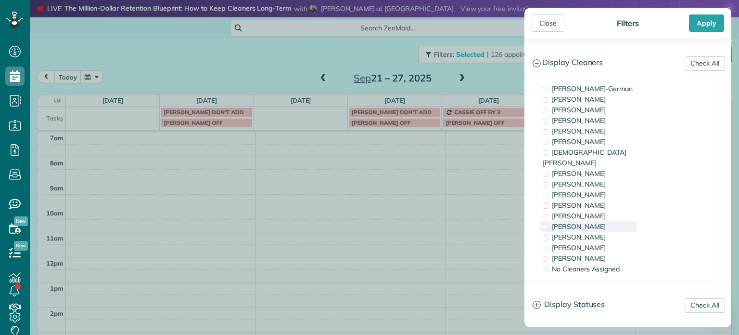
click at [593, 221] on div "[PERSON_NAME]" at bounding box center [589, 226] width 96 height 11
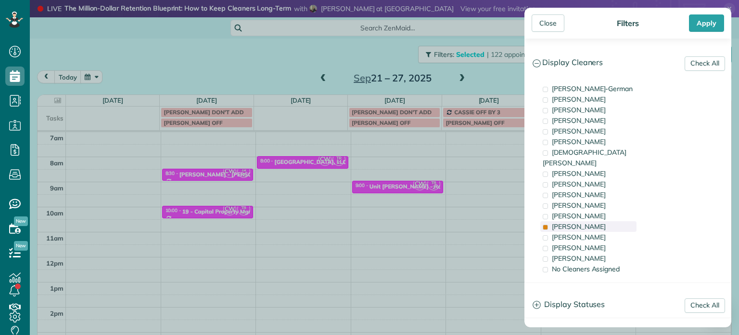
click at [593, 221] on div "[PERSON_NAME]" at bounding box center [589, 226] width 96 height 11
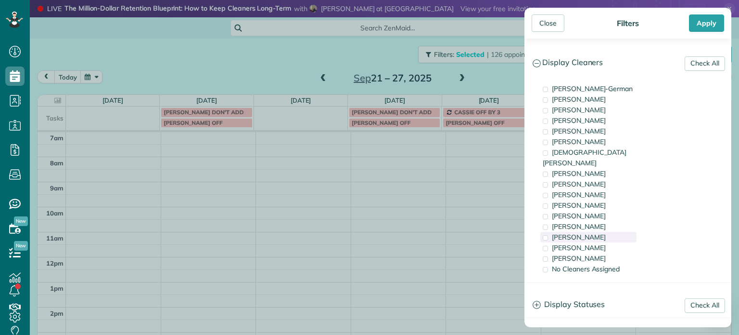
click at [594, 233] on span "[PERSON_NAME]" at bounding box center [579, 237] width 54 height 9
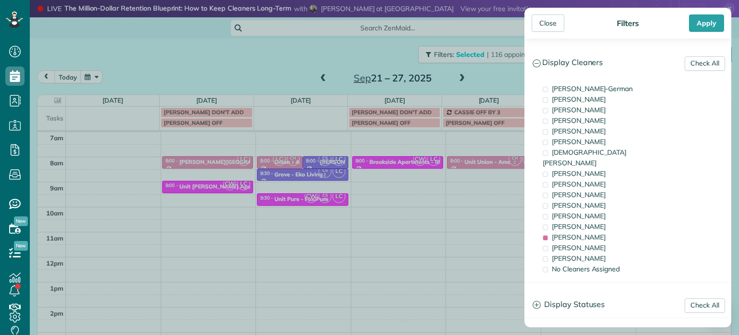
click at [377, 161] on div "Close Filters Apply Check All Display Cleaners [PERSON_NAME]-German [PERSON_NAM…" at bounding box center [369, 167] width 739 height 335
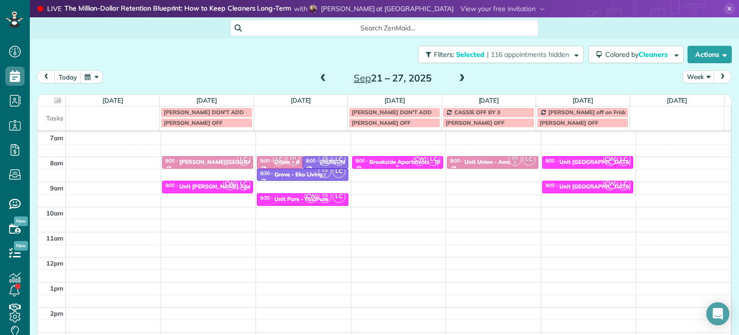
click at [379, 159] on div "Brookside Apartments - illume" at bounding box center [411, 161] width 82 height 7
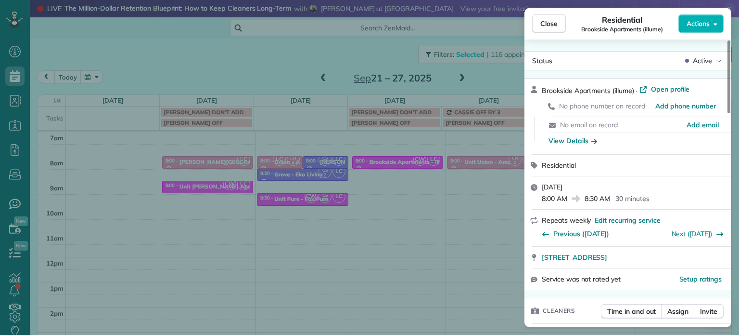
click at [402, 192] on div "Close Residential Brookside Apartments (illume) Actions Status Active Brookside…" at bounding box center [369, 167] width 739 height 335
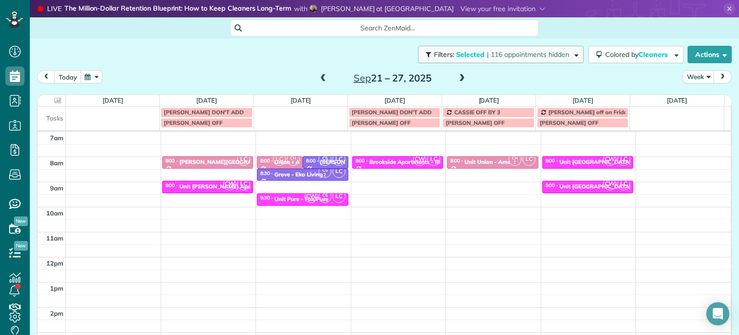
click at [505, 50] on span "| 116 appointments hidden" at bounding box center [528, 54] width 82 height 9
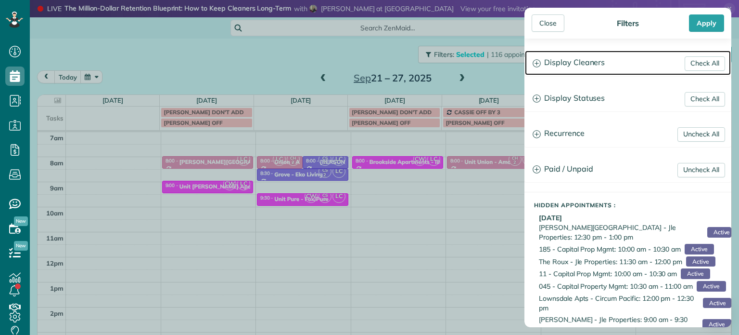
click at [555, 58] on h3 "Display Cleaners" at bounding box center [628, 63] width 206 height 25
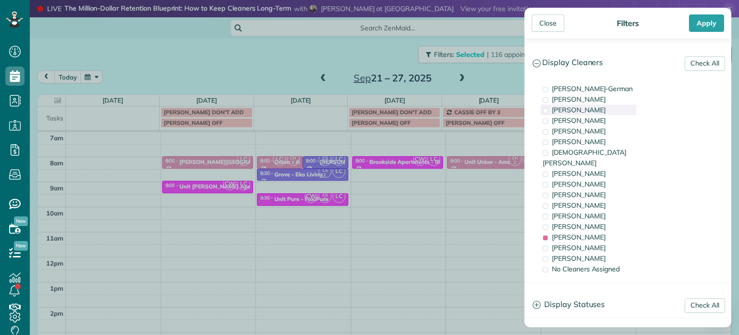
click at [589, 114] on div "[PERSON_NAME]" at bounding box center [589, 109] width 96 height 11
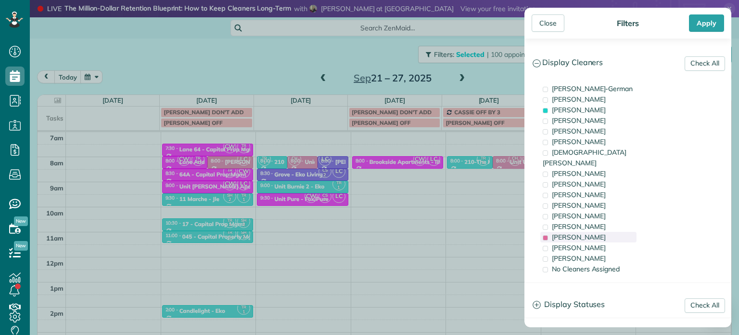
click at [600, 232] on div "[PERSON_NAME]" at bounding box center [589, 237] width 96 height 11
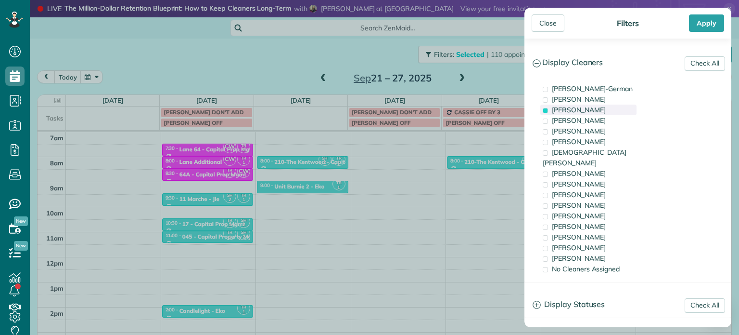
click at [595, 107] on span "[PERSON_NAME]" at bounding box center [579, 109] width 54 height 9
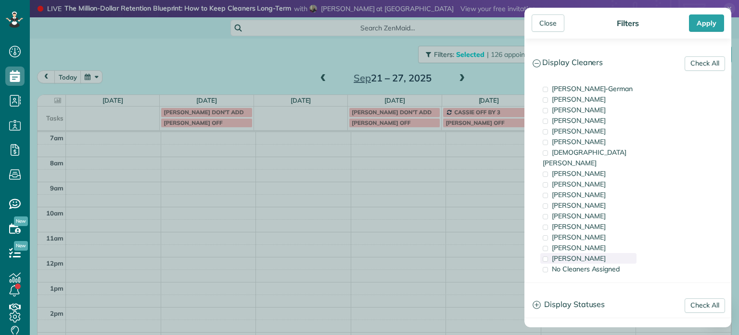
click at [601, 253] on div "[PERSON_NAME]" at bounding box center [589, 258] width 96 height 11
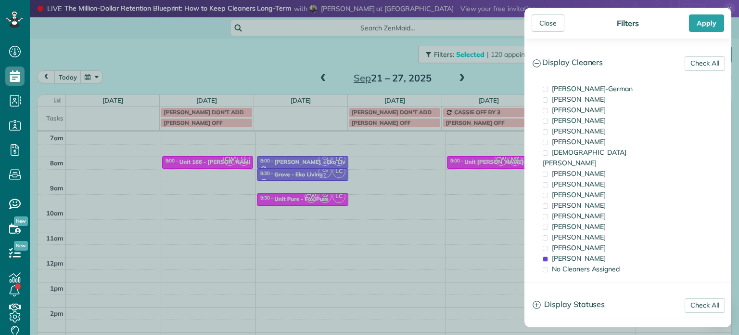
click at [404, 45] on div "Close Filters Apply Check All Display Cleaners [PERSON_NAME]-German [PERSON_NAM…" at bounding box center [369, 167] width 739 height 335
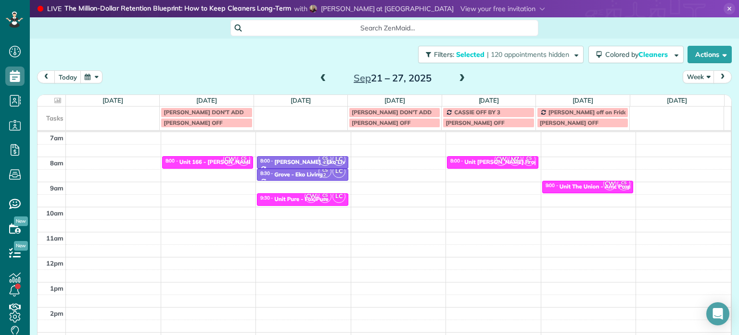
click at [322, 73] on span at bounding box center [323, 78] width 11 height 14
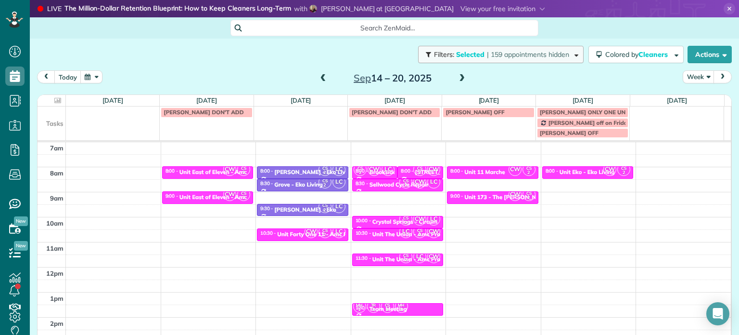
click at [515, 53] on span "| 159 appointments hidden" at bounding box center [528, 54] width 82 height 9
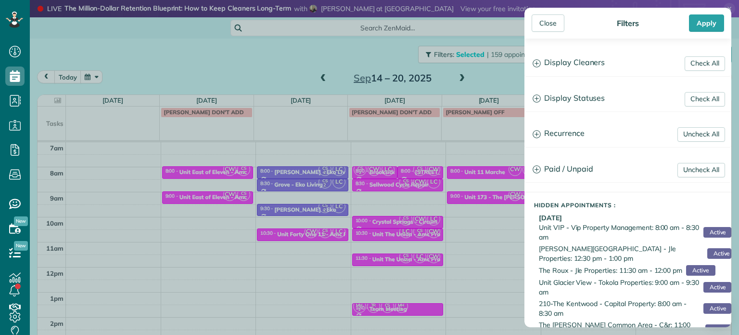
click at [412, 222] on div "Close Filters Apply Check All Display Cleaners [PERSON_NAME]-German [PERSON_NAM…" at bounding box center [369, 167] width 739 height 335
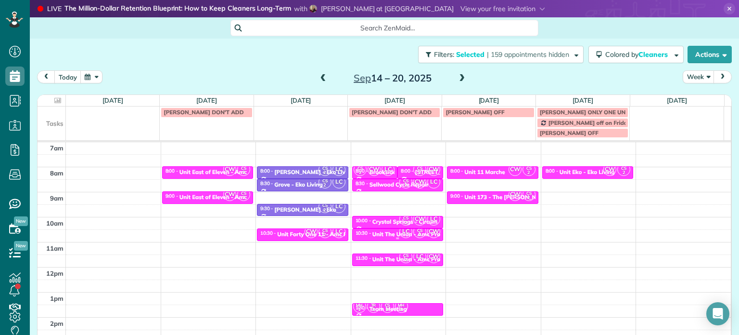
click at [414, 232] on small "2" at bounding box center [420, 234] width 12 height 9
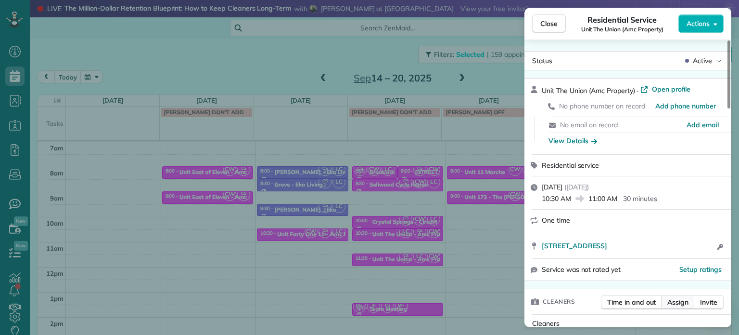
click at [681, 296] on button "Assign" at bounding box center [678, 302] width 34 height 14
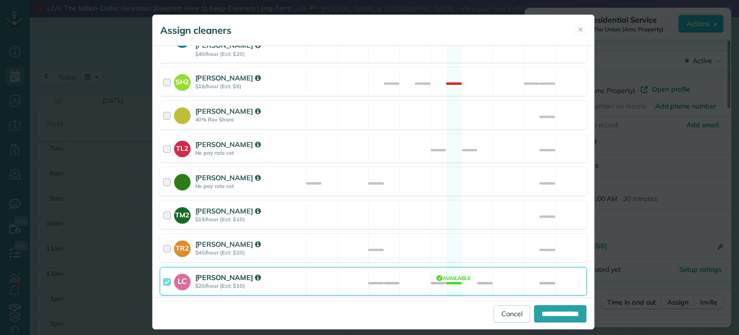
scroll to position [417, 0]
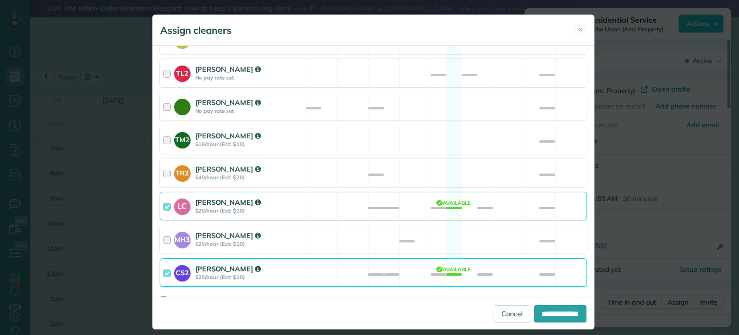
click at [418, 192] on div "LC [PERSON_NAME] $20/hour (Est: $10) Available" at bounding box center [374, 206] width 428 height 28
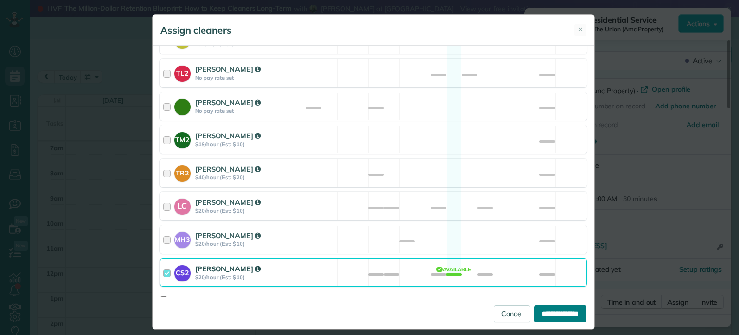
click at [567, 312] on input "**********" at bounding box center [560, 313] width 52 height 17
type input "**********"
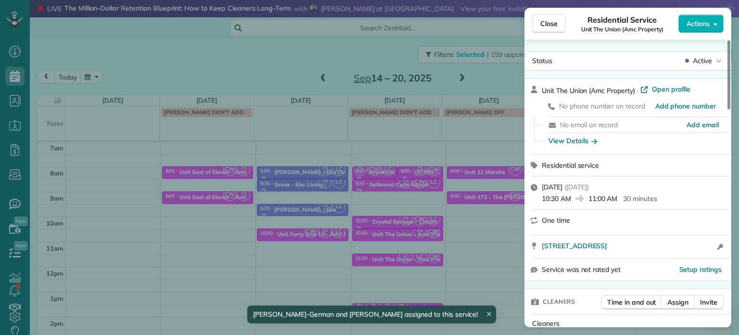
click at [412, 254] on div "Close Residential Service Unit The Union (Amc Property) Actions Status Active U…" at bounding box center [369, 167] width 739 height 335
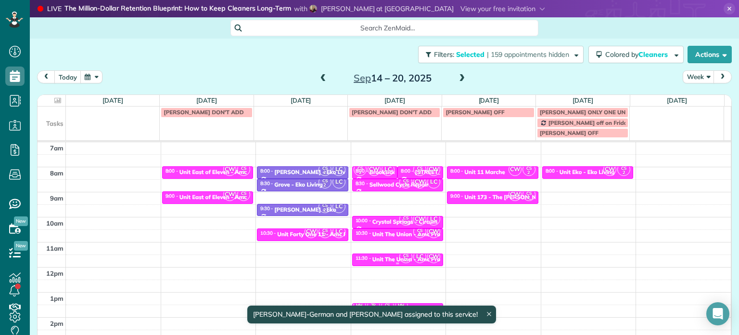
click at [400, 257] on small "2" at bounding box center [406, 259] width 12 height 9
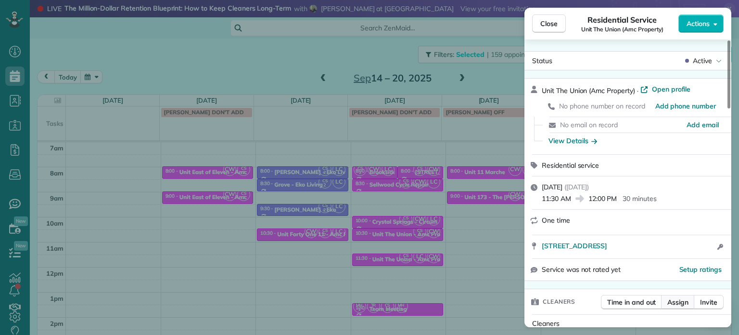
click at [674, 303] on span "Assign" at bounding box center [678, 302] width 21 height 10
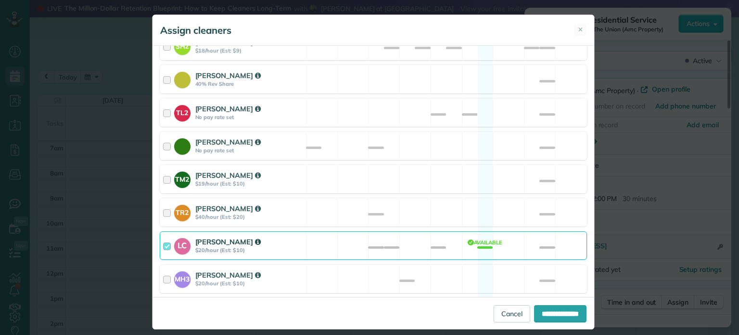
scroll to position [417, 0]
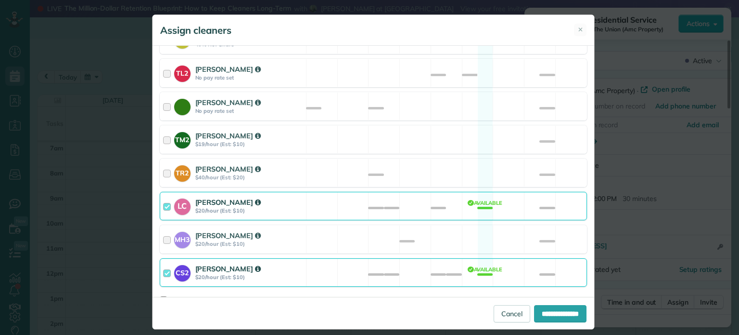
click at [492, 195] on div "LC [PERSON_NAME] $20/hour (Est: $10) Available" at bounding box center [374, 206] width 428 height 28
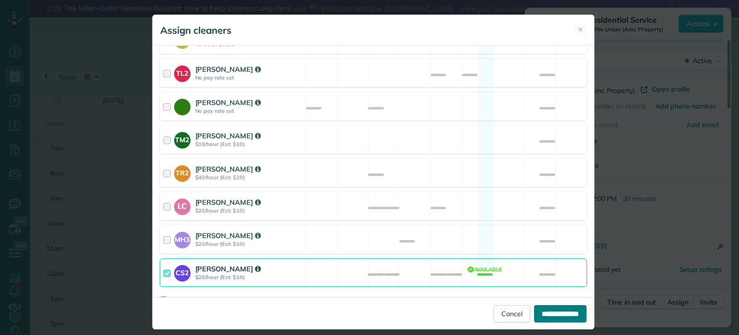
click at [561, 313] on input "**********" at bounding box center [560, 313] width 52 height 17
type input "**********"
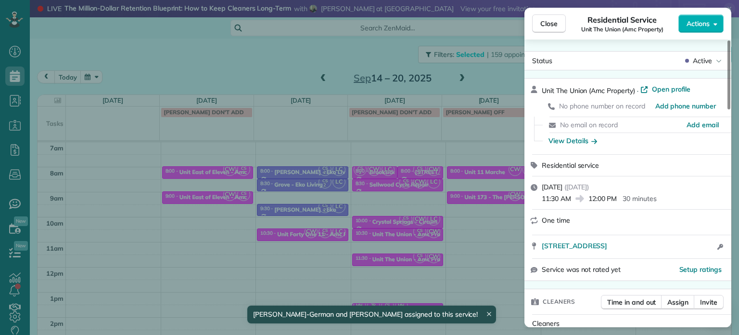
click at [409, 220] on div "Close Residential Service Unit The Union (Amc Property) Actions Status Active U…" at bounding box center [369, 167] width 739 height 335
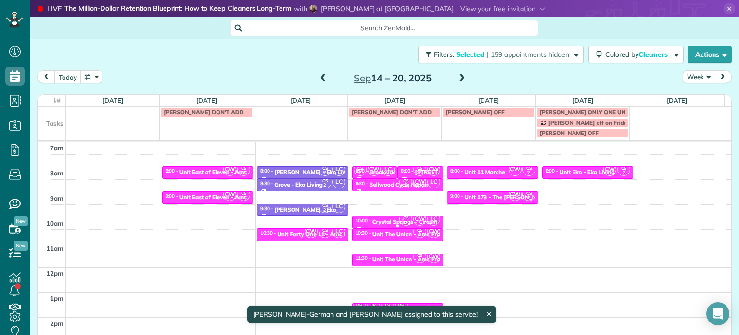
click at [400, 219] on small "2" at bounding box center [406, 222] width 12 height 9
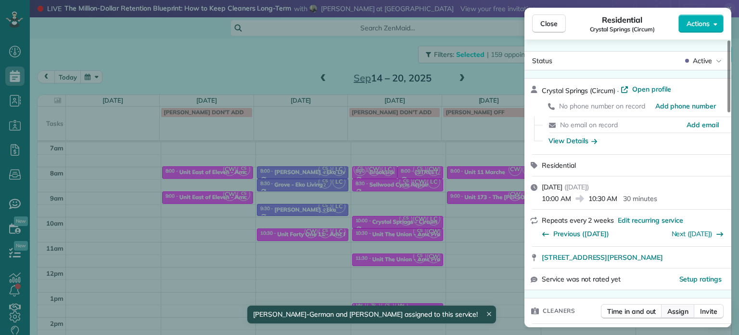
click at [678, 310] on span "Assign" at bounding box center [678, 311] width 21 height 10
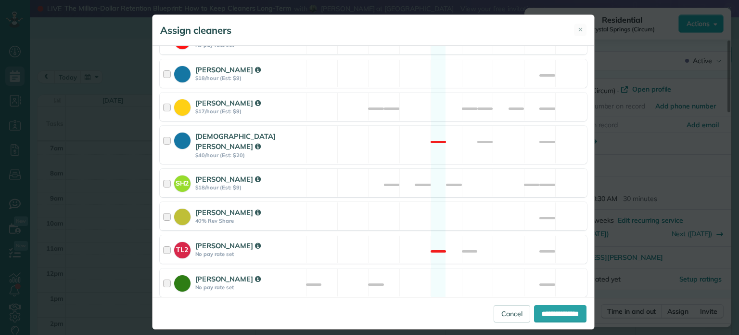
scroll to position [428, 0]
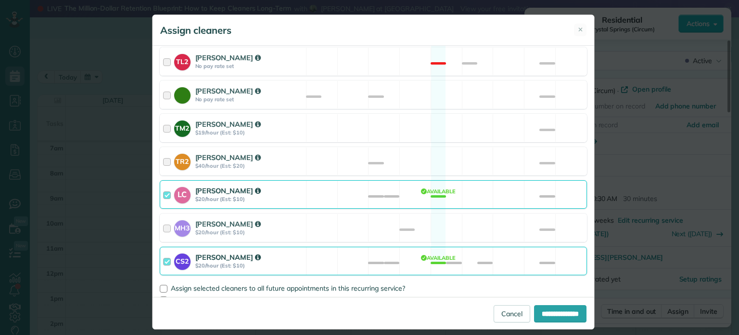
click at [480, 246] on div "CS2 [PERSON_NAME] $20/hour (Est: $10) Available" at bounding box center [374, 260] width 428 height 28
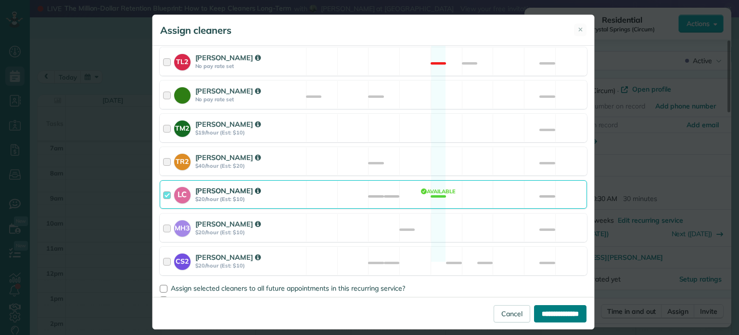
click at [561, 308] on input "**********" at bounding box center [560, 313] width 52 height 17
type input "**********"
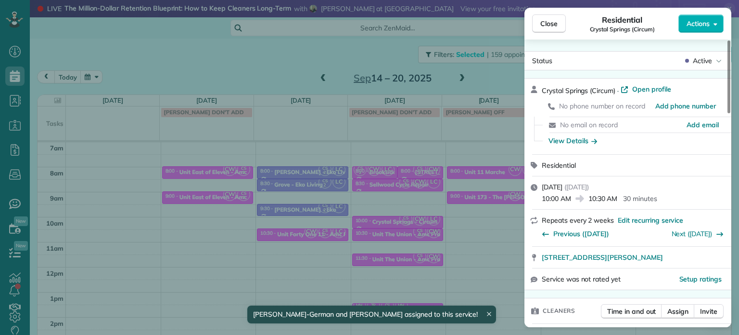
click at [418, 205] on div "Close Residential [GEOGRAPHIC_DATA] (Circum) Actions Status Active [GEOGRAPHIC_…" at bounding box center [369, 167] width 739 height 335
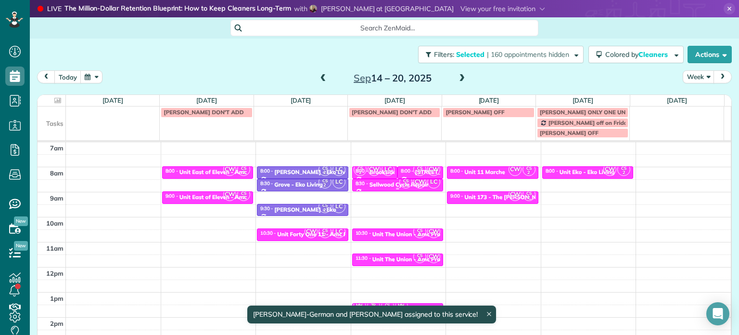
click at [387, 183] on div "Sellwood Cycle Repair" at bounding box center [399, 184] width 59 height 7
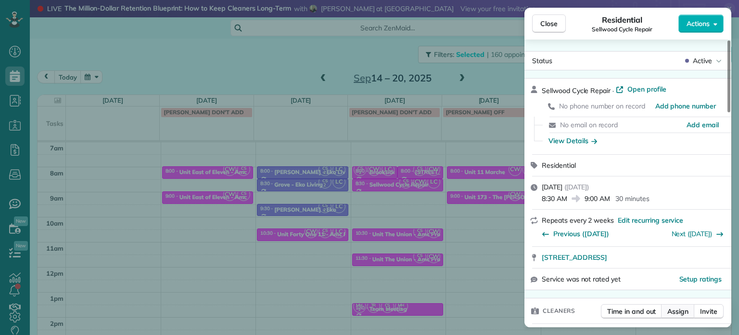
click at [683, 310] on span "Assign" at bounding box center [678, 311] width 21 height 10
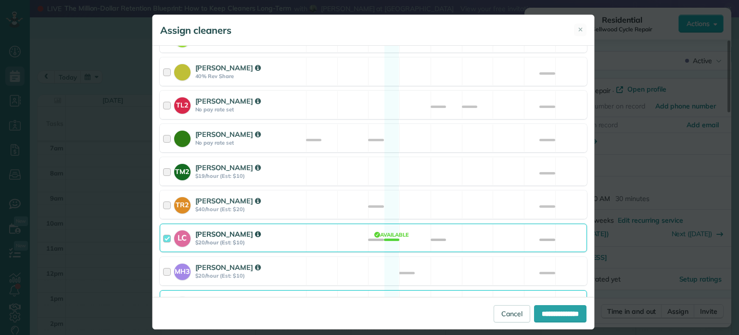
scroll to position [428, 0]
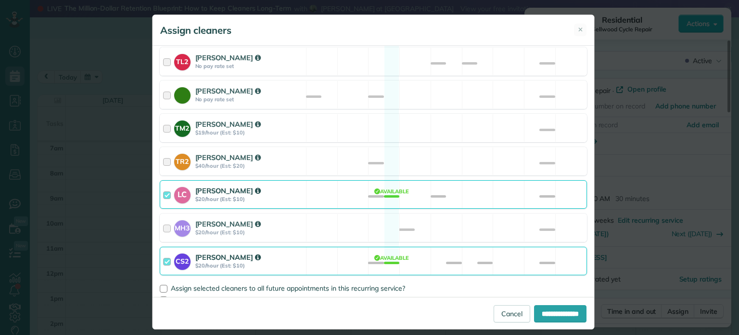
click at [462, 246] on div "CS2 [PERSON_NAME] $20/hour (Est: $10) Available" at bounding box center [374, 260] width 428 height 28
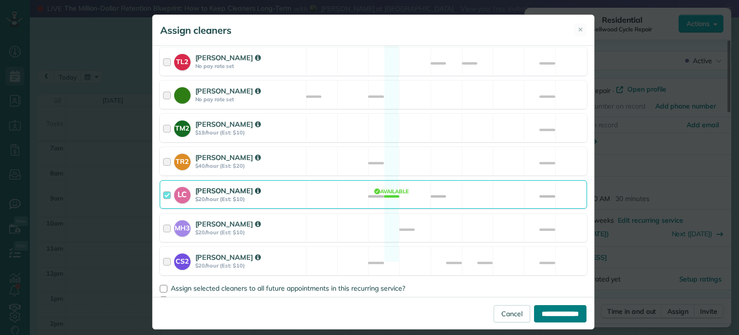
click at [559, 313] on input "**********" at bounding box center [560, 313] width 52 height 17
type input "**********"
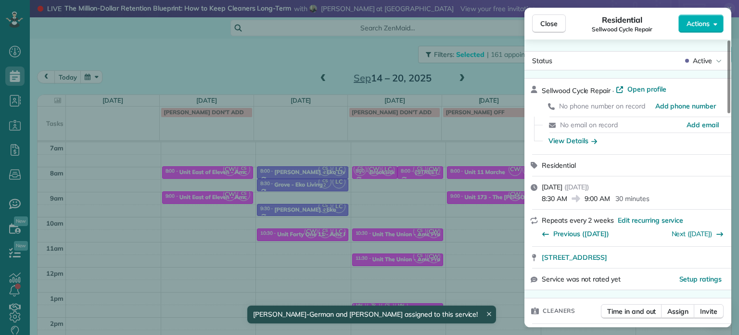
click at [416, 205] on div "Close Residential Sellwood Cycle Repair Actions Status Active Sellwood Cycle Re…" at bounding box center [369, 167] width 739 height 335
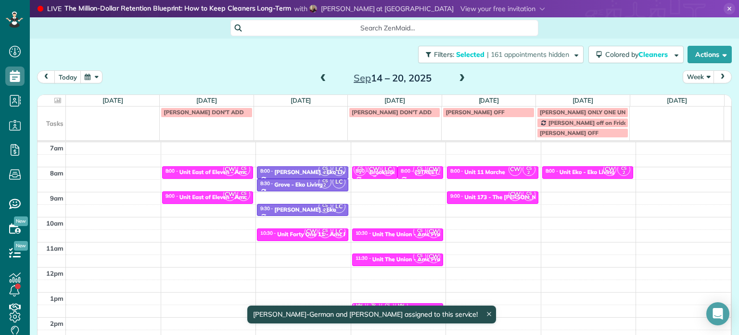
click at [382, 172] on span "LC" at bounding box center [388, 169] width 13 height 13
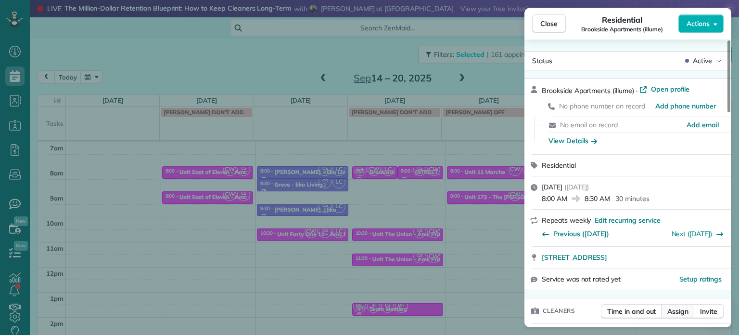
click at [675, 316] on span "Assign" at bounding box center [678, 311] width 21 height 10
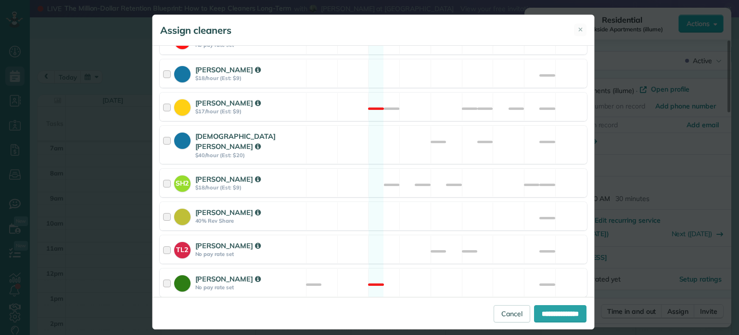
scroll to position [428, 0]
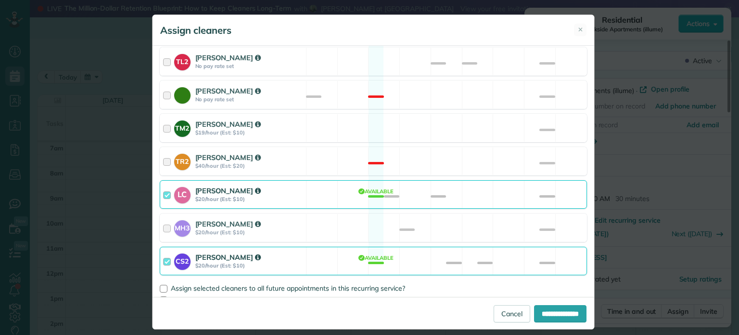
click at [456, 259] on div "CS2 [PERSON_NAME] $20/hour (Est: $10) Available" at bounding box center [374, 260] width 428 height 28
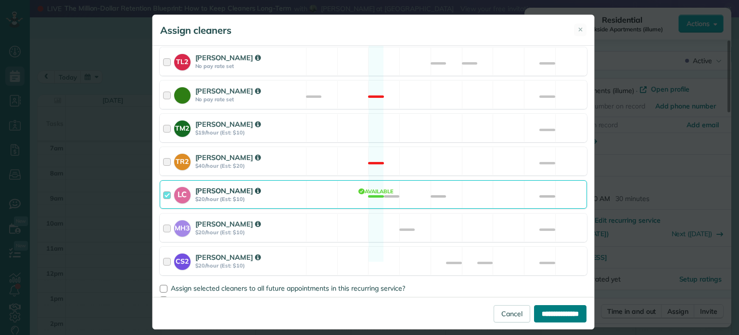
click at [555, 319] on input "**********" at bounding box center [560, 313] width 52 height 17
type input "**********"
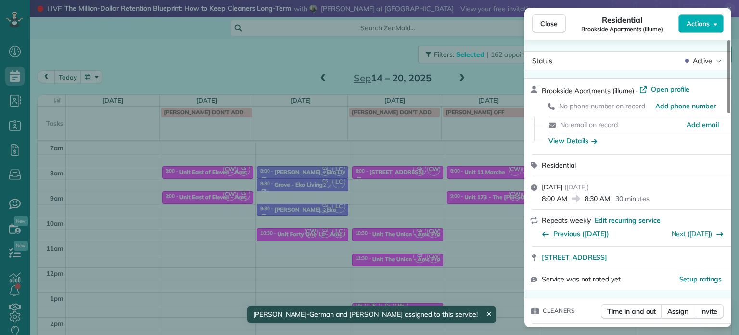
click at [455, 234] on div "Close Residential Brookside Apartments (illume) Actions Status Active Brookside…" at bounding box center [369, 167] width 739 height 335
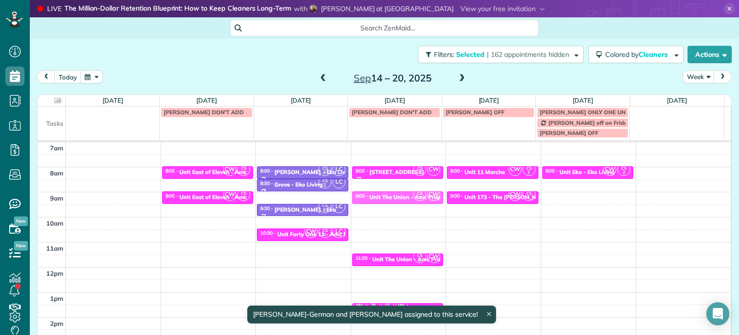
drag, startPoint x: 393, startPoint y: 236, endPoint x: 393, endPoint y: 197, distance: 39.5
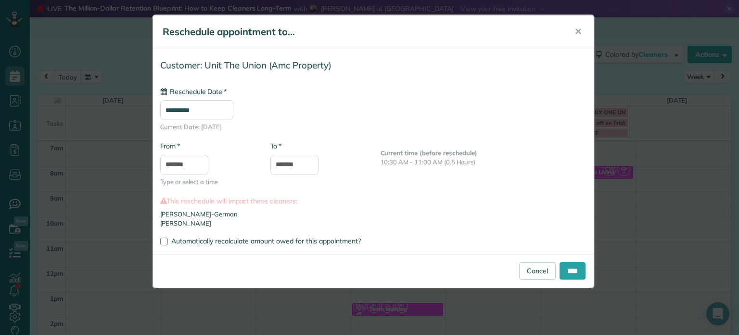
type input "**********"
click at [579, 267] on input "****" at bounding box center [573, 270] width 26 height 17
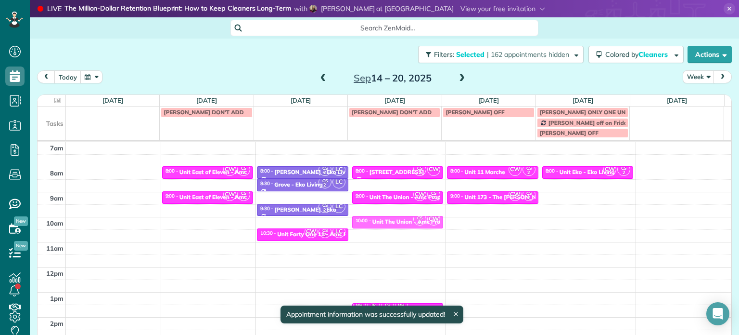
drag, startPoint x: 410, startPoint y: 257, endPoint x: 406, endPoint y: 221, distance: 35.4
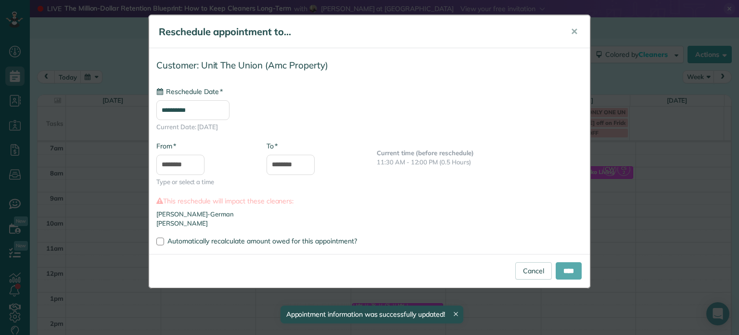
type input "**********"
click at [568, 271] on input "****" at bounding box center [569, 270] width 26 height 17
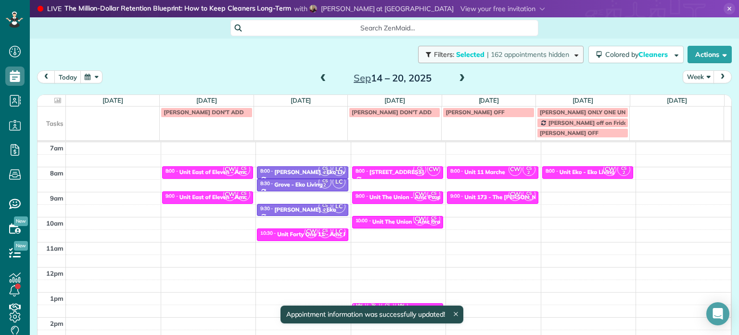
click at [545, 56] on span "| 162 appointments hidden" at bounding box center [528, 54] width 82 height 9
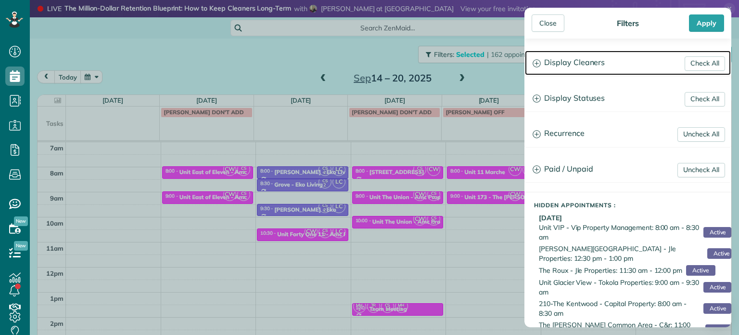
click at [583, 58] on h3 "Display Cleaners" at bounding box center [628, 63] width 206 height 25
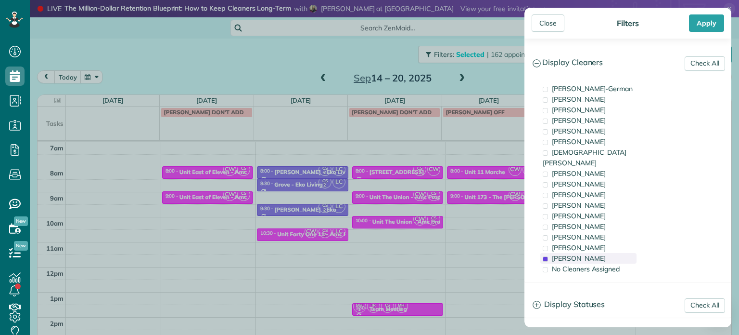
click at [612, 253] on div "[PERSON_NAME]" at bounding box center [589, 258] width 96 height 11
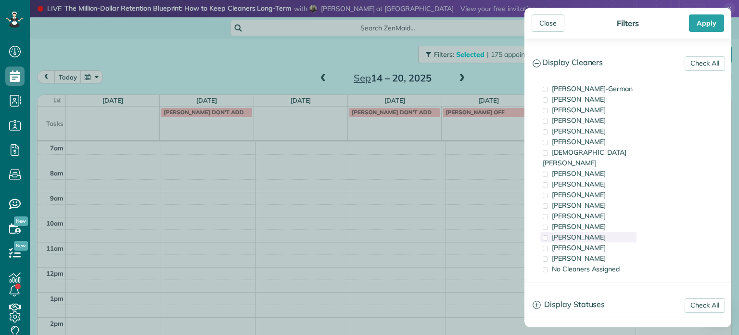
click at [612, 232] on div "[PERSON_NAME]" at bounding box center [589, 237] width 96 height 11
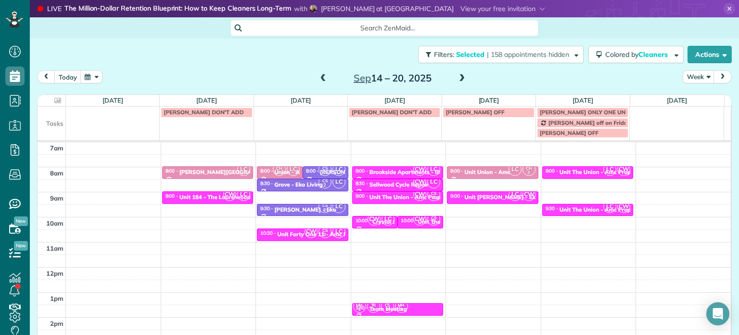
click at [429, 197] on div "Close Filters Apply Check All Display Cleaners [PERSON_NAME]-German [PERSON_NAM…" at bounding box center [369, 167] width 739 height 335
click at [457, 79] on span at bounding box center [462, 78] width 11 height 9
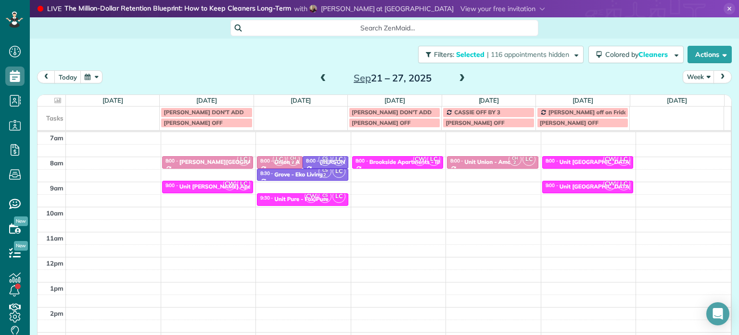
click at [323, 78] on span at bounding box center [323, 78] width 11 height 9
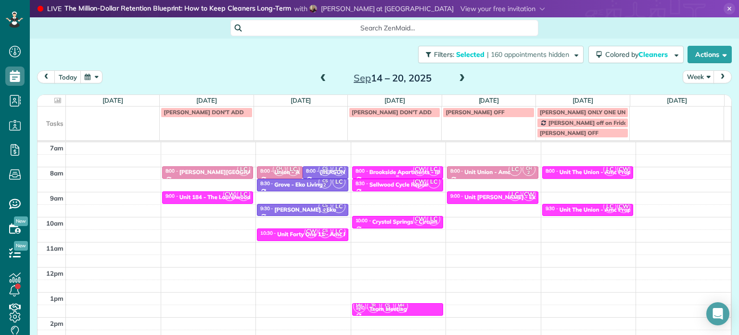
click at [398, 173] on div "Brookside Apartments - illume" at bounding box center [411, 171] width 82 height 7
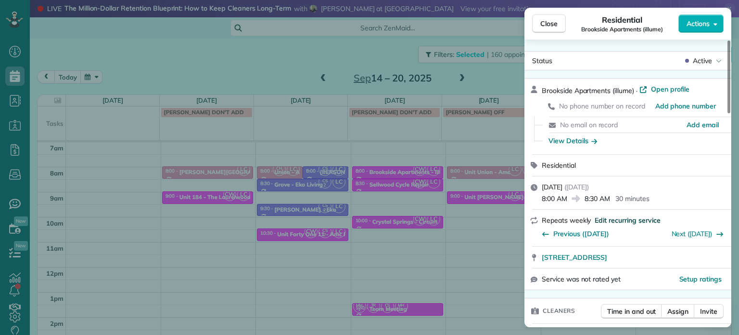
scroll to position [96, 0]
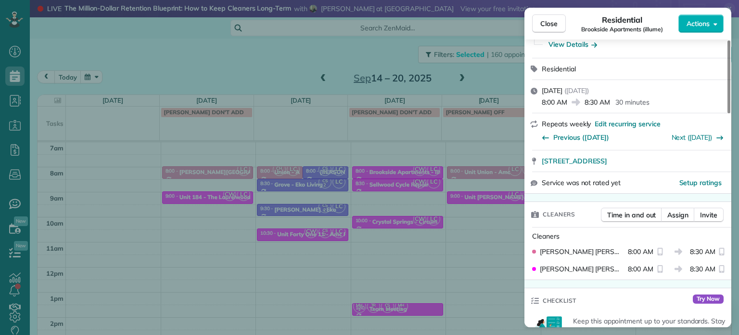
click at [61, 116] on div "Close Residential Brookside Apartments (illume) Actions Status Active Brookside…" at bounding box center [369, 167] width 739 height 335
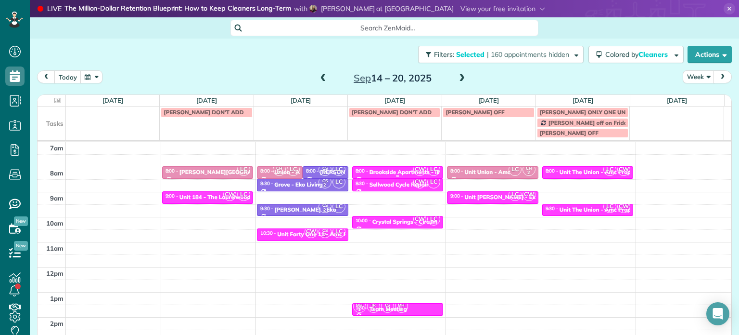
click at [375, 175] on div at bounding box center [398, 176] width 91 height 4
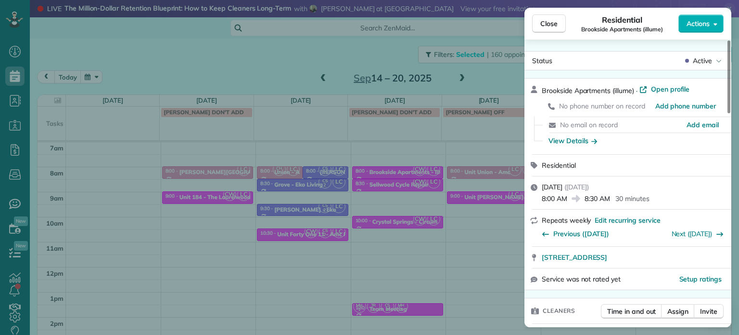
scroll to position [48, 0]
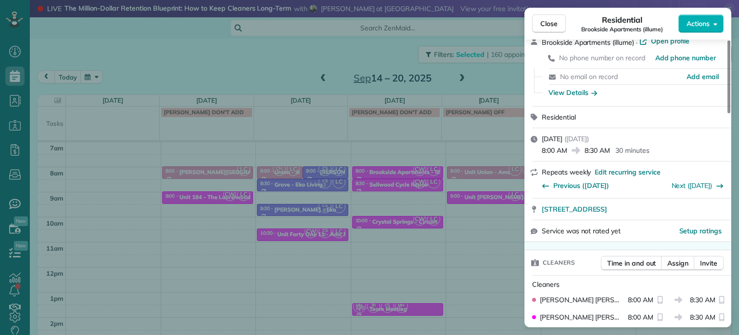
click at [375, 181] on div "Close Residential Brookside Apartments (illume) Actions Status Active Brookside…" at bounding box center [369, 167] width 739 height 335
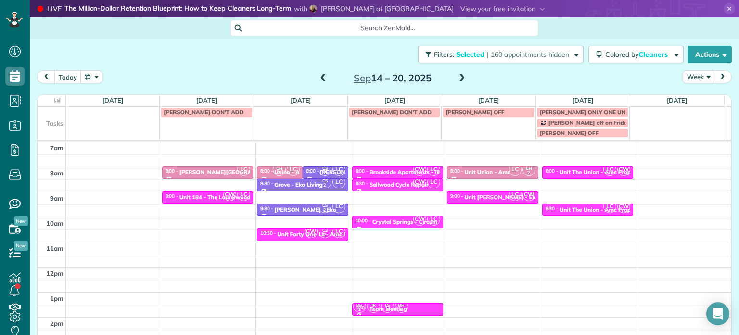
click at [462, 78] on span at bounding box center [462, 78] width 11 height 9
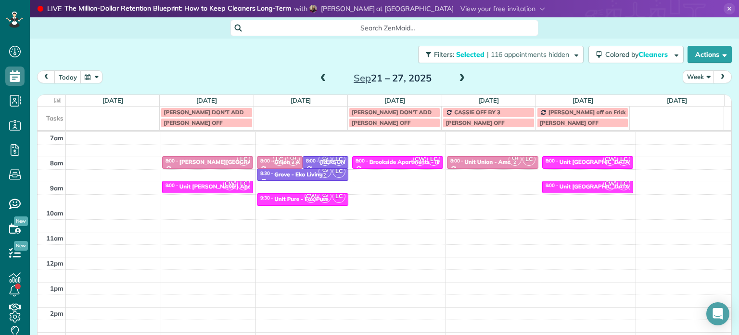
click at [322, 77] on span at bounding box center [323, 78] width 11 height 9
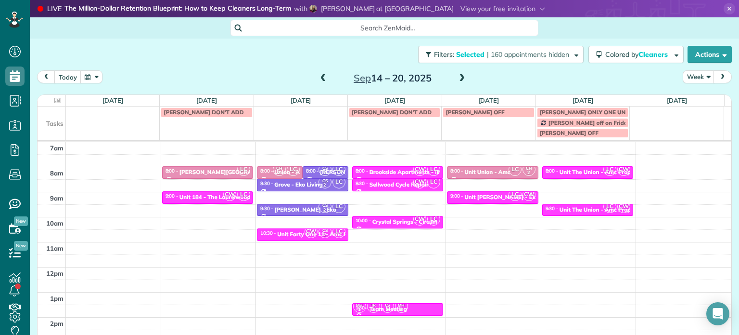
click at [395, 194] on div "4am 5am 6am 7am 8am 9am 10am 11am 12pm 1pm 2pm 3pm 4pm 5pm LC 8:00 - 8:30 [PERS…" at bounding box center [385, 242] width 694 height 350
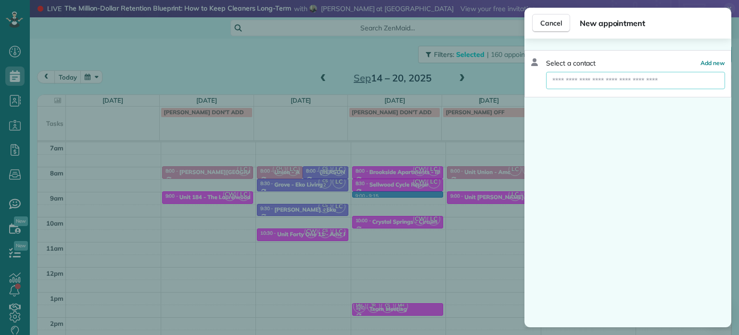
click at [593, 86] on input "text" at bounding box center [635, 80] width 179 height 17
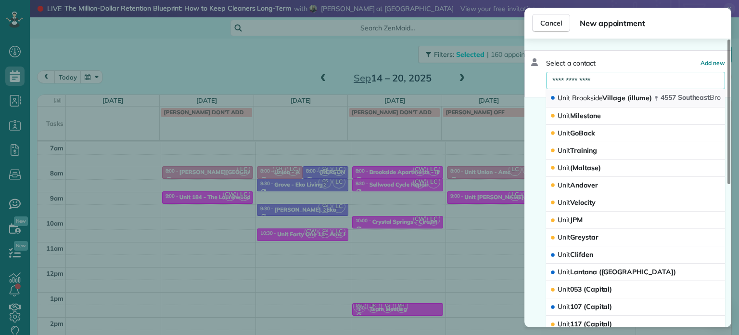
type input "**********"
click at [603, 95] on span "Unit [GEOGRAPHIC_DATA] (illume)" at bounding box center [605, 97] width 94 height 9
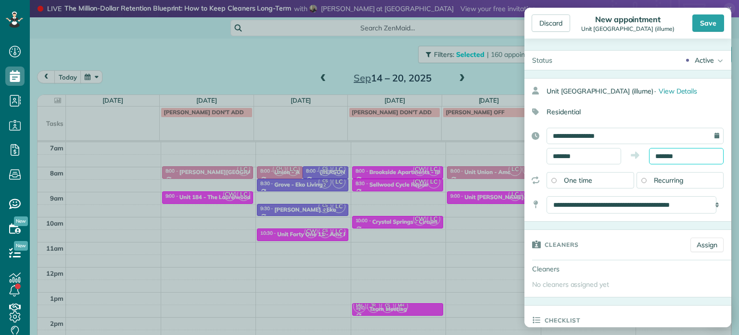
click at [665, 155] on input "*******" at bounding box center [686, 156] width 75 height 16
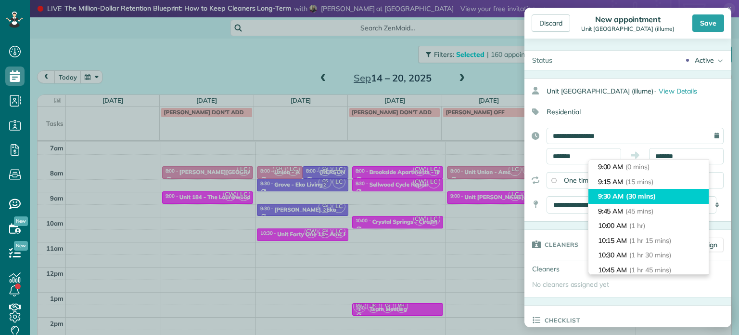
type input "*******"
click at [653, 194] on span "(30 mins)" at bounding box center [641, 196] width 30 height 9
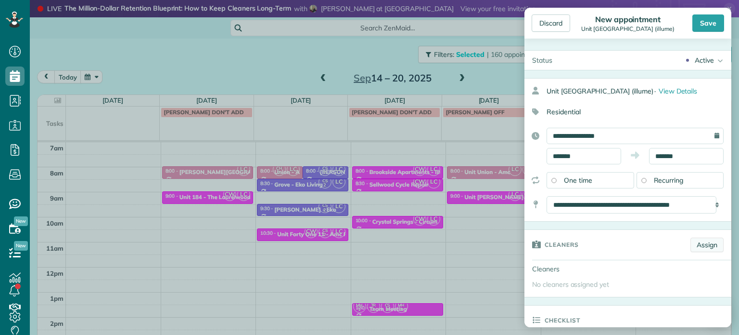
click at [694, 243] on link "Assign" at bounding box center [707, 244] width 33 height 14
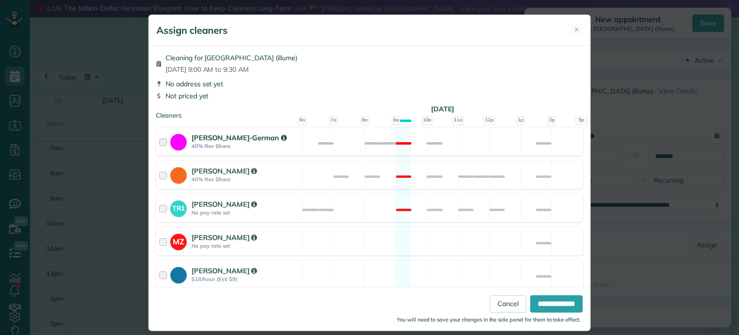
click at [464, 142] on div "[PERSON_NAME]-German 40% Rev Share Not available" at bounding box center [370, 141] width 428 height 28
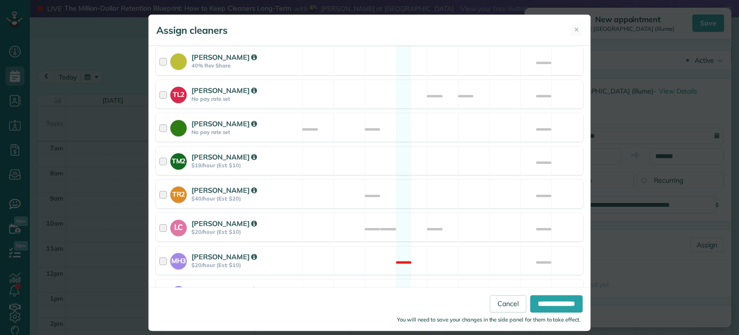
scroll to position [366, 0]
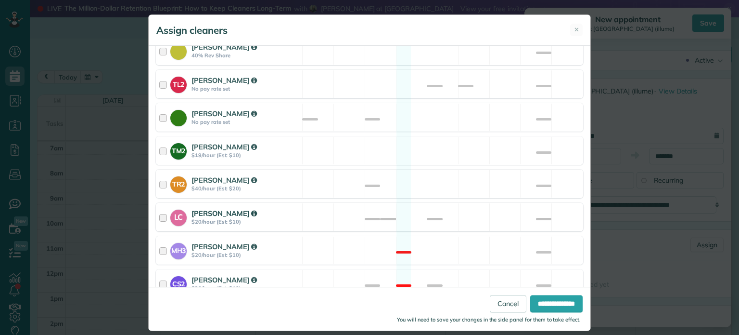
click at [470, 205] on div "LC [PERSON_NAME] $20/hour (Est: $10) Not available" at bounding box center [370, 217] width 428 height 28
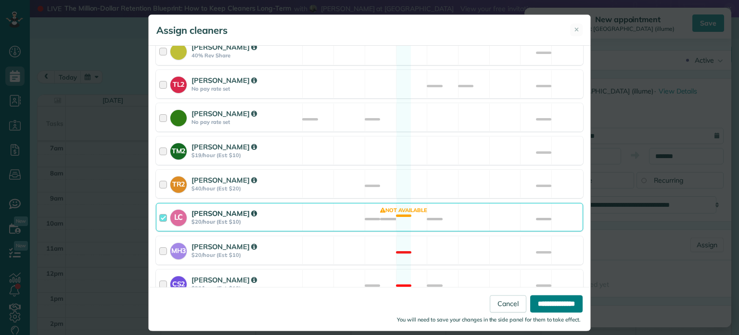
click at [549, 302] on input "**********" at bounding box center [557, 303] width 52 height 17
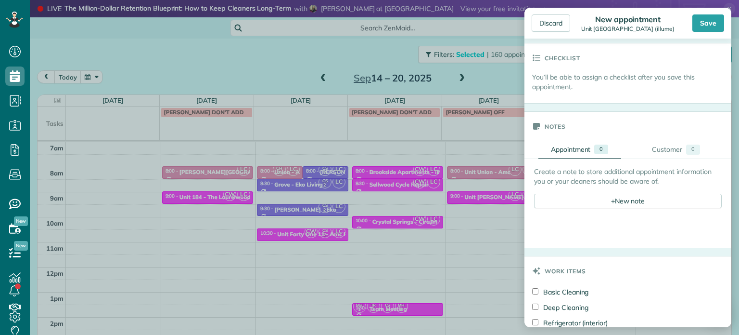
scroll to position [337, 0]
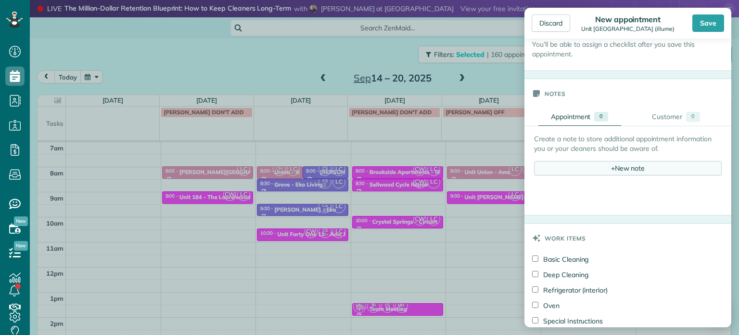
click at [626, 169] on div "+ New note" at bounding box center [628, 168] width 188 height 14
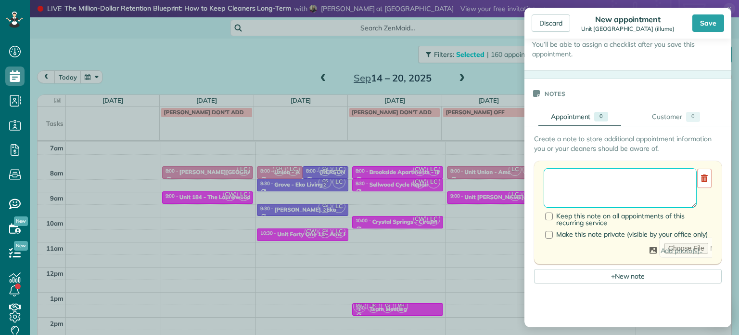
click at [629, 177] on textarea at bounding box center [620, 187] width 153 height 39
paste textarea "**********"
paste textarea "*********"
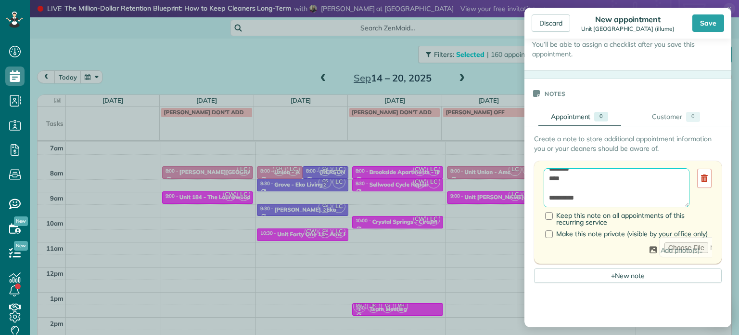
type textarea "**********"
click at [705, 21] on div "Save" at bounding box center [709, 22] width 32 height 17
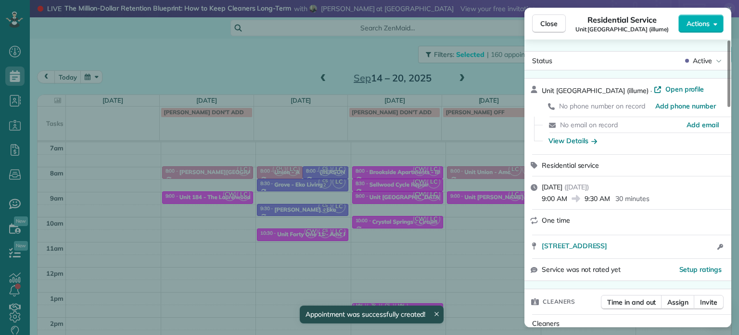
click at [267, 65] on div "Close Residential Service Unit [GEOGRAPHIC_DATA] (illume) Actions Status Active…" at bounding box center [369, 167] width 739 height 335
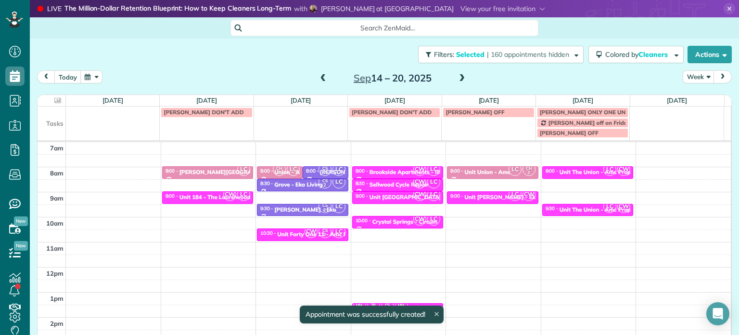
click at [318, 78] on span at bounding box center [323, 78] width 11 height 9
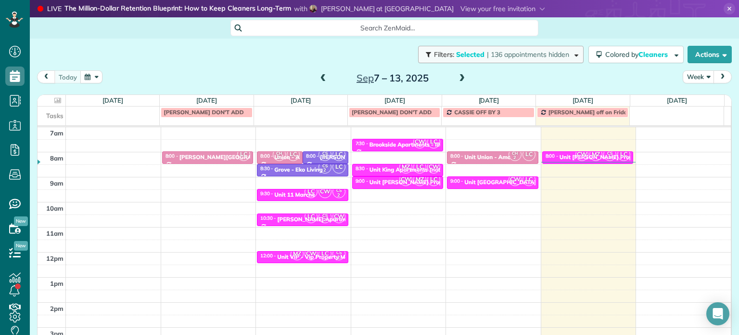
click at [522, 59] on button "Filters: Selected | 136 appointments hidden" at bounding box center [501, 54] width 166 height 17
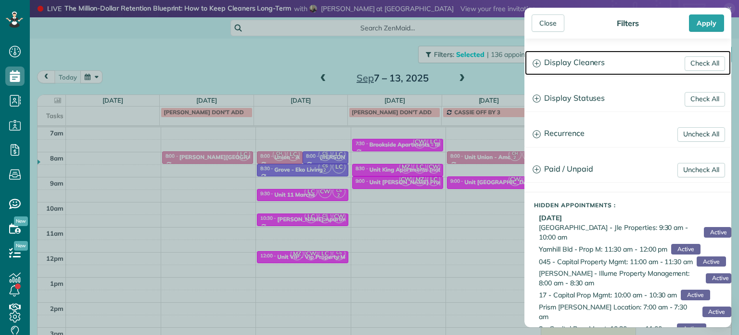
click at [603, 57] on h3 "Display Cleaners" at bounding box center [628, 63] width 206 height 25
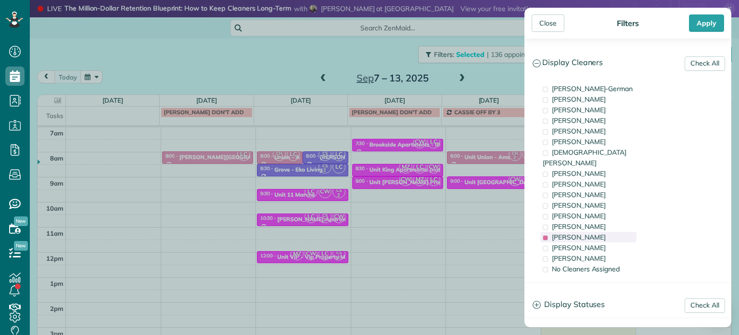
click at [586, 233] on span "[PERSON_NAME]" at bounding box center [579, 237] width 54 height 9
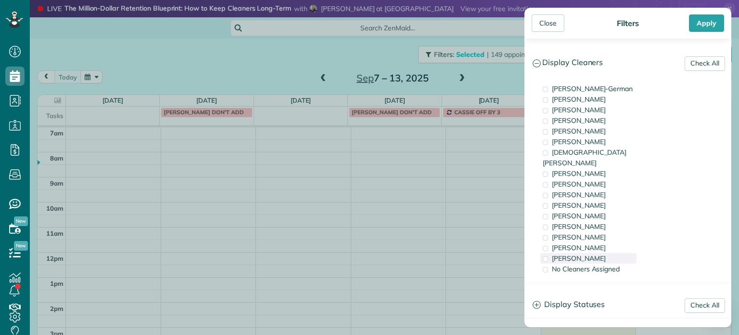
click at [589, 254] on span "[PERSON_NAME]" at bounding box center [579, 258] width 54 height 9
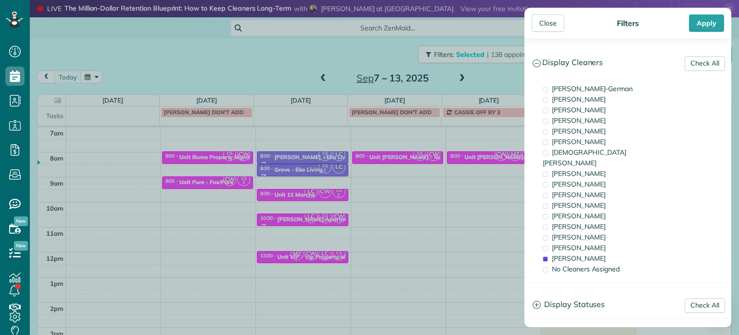
click at [457, 177] on div "Close Filters Apply Check All Display Cleaners [PERSON_NAME]-German [PERSON_NAM…" at bounding box center [369, 167] width 739 height 335
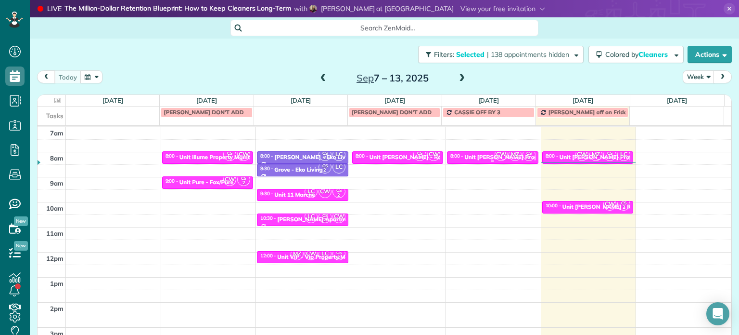
click at [470, 158] on div "Unit [PERSON_NAME] Property Management" at bounding box center [525, 157] width 121 height 7
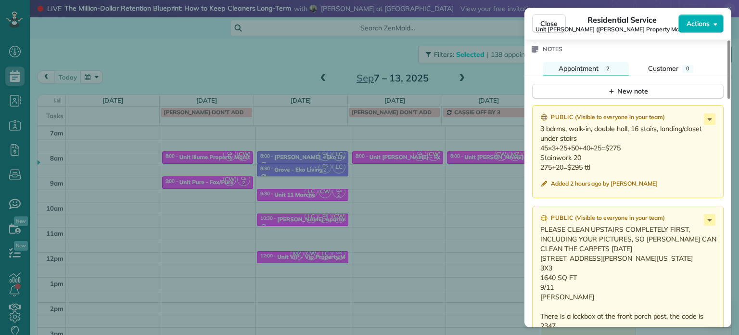
scroll to position [929, 0]
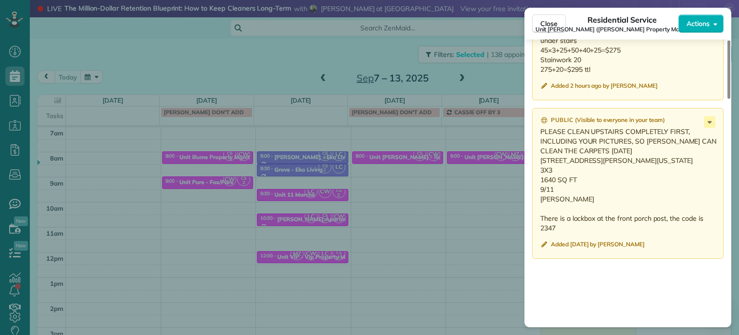
drag, startPoint x: 601, startPoint y: 163, endPoint x: 542, endPoint y: 165, distance: 59.7
click at [542, 165] on p "PLEASE CLEAN UPSTAIRS COMPLETELY FIRST, INCLUDING YOUR PICTURES, SO [PERSON_NAM…" at bounding box center [629, 180] width 177 height 106
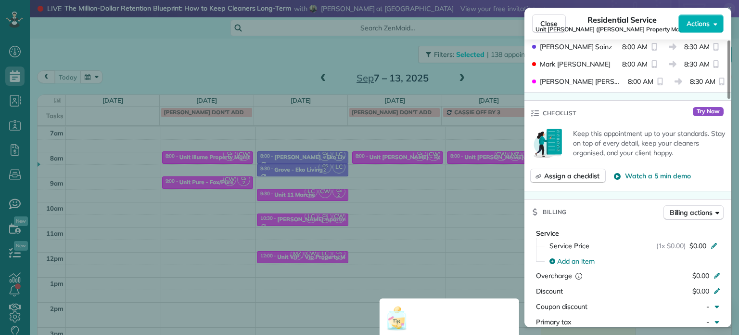
scroll to position [202, 0]
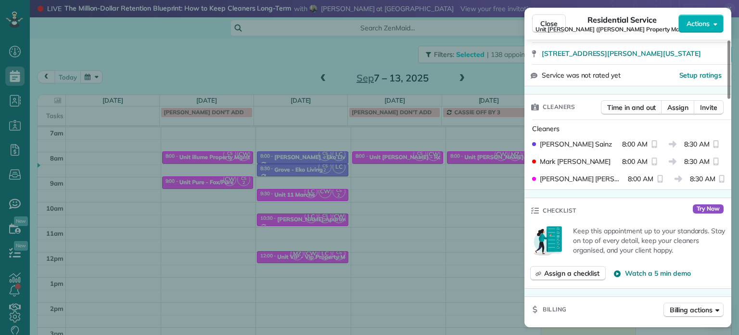
click at [496, 64] on div "Close Residential Service Unit [PERSON_NAME] ([PERSON_NAME] Property Management…" at bounding box center [369, 167] width 739 height 335
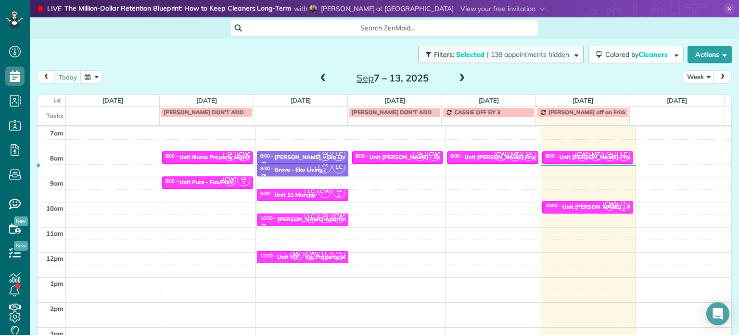
click at [493, 55] on span "| 138 appointments hidden" at bounding box center [528, 54] width 82 height 9
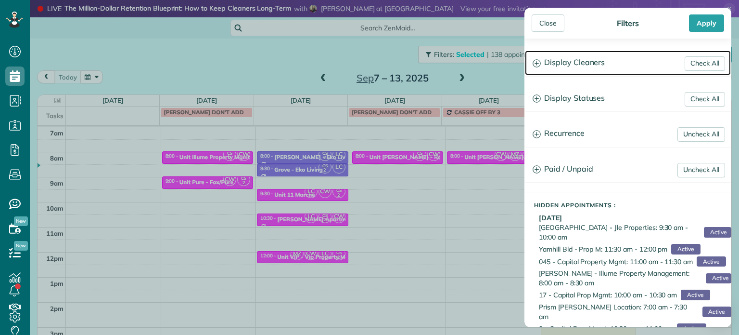
click at [559, 65] on h3 "Display Cleaners" at bounding box center [628, 63] width 206 height 25
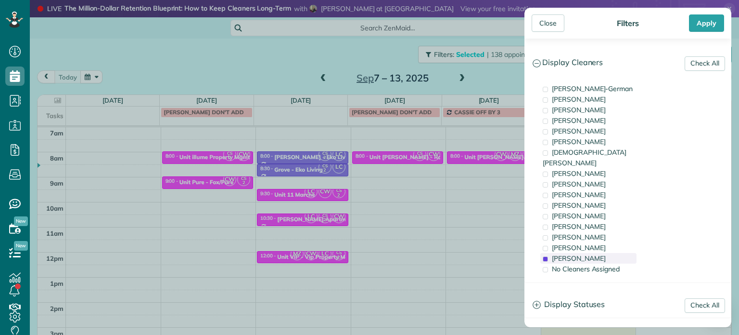
click at [579, 254] on span "[PERSON_NAME]" at bounding box center [579, 258] width 54 height 9
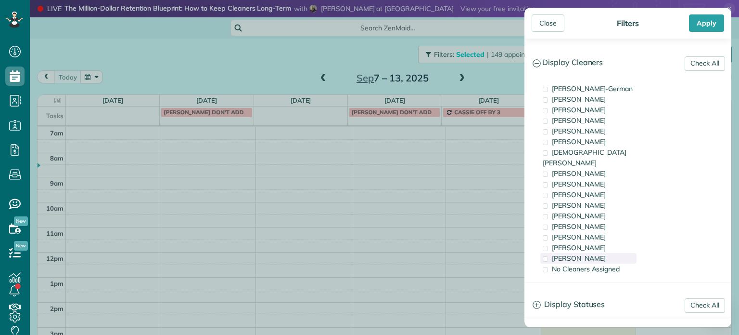
click at [590, 254] on span "[PERSON_NAME]" at bounding box center [579, 258] width 54 height 9
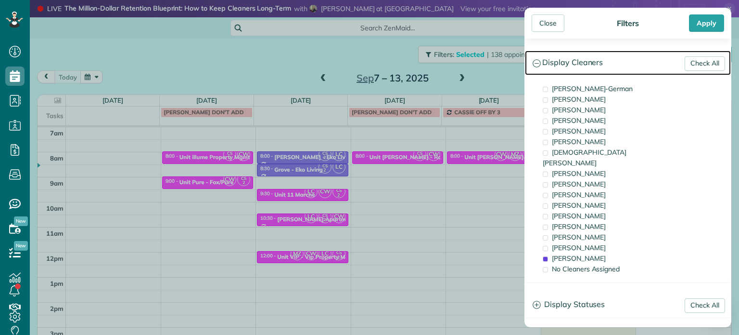
click at [593, 59] on h3 "Display Cleaners" at bounding box center [628, 63] width 206 height 25
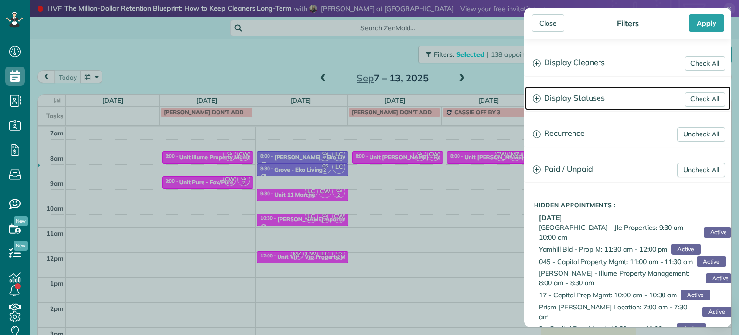
click at [576, 90] on h3 "Display Statuses" at bounding box center [628, 98] width 206 height 25
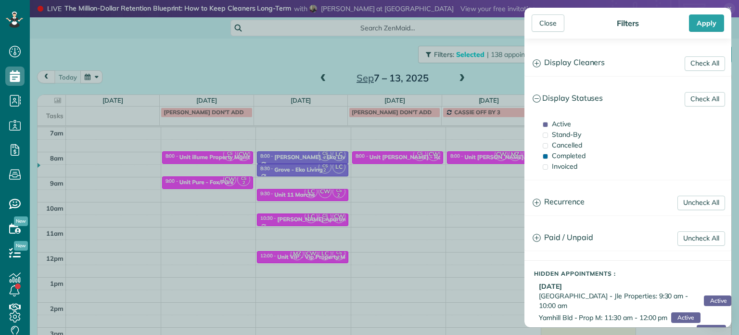
click at [339, 153] on div "Close Filters Apply Check All Display Cleaners [PERSON_NAME]-German [PERSON_NAM…" at bounding box center [369, 167] width 739 height 335
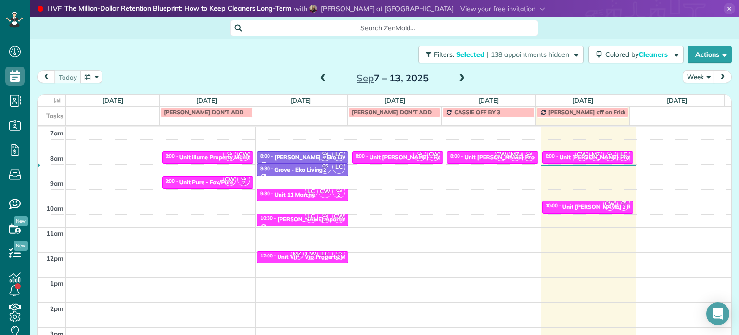
click at [318, 79] on span at bounding box center [323, 78] width 11 height 9
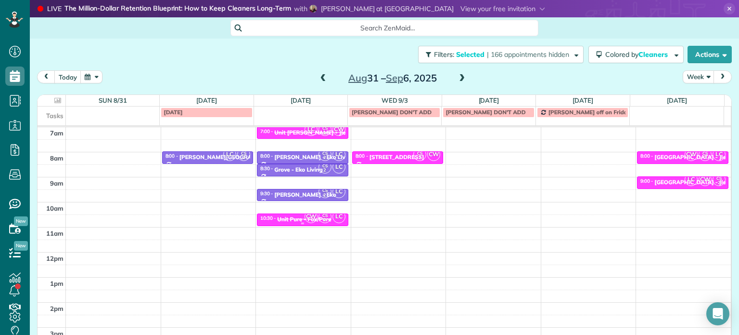
click at [308, 220] on span "CW" at bounding box center [311, 216] width 13 height 13
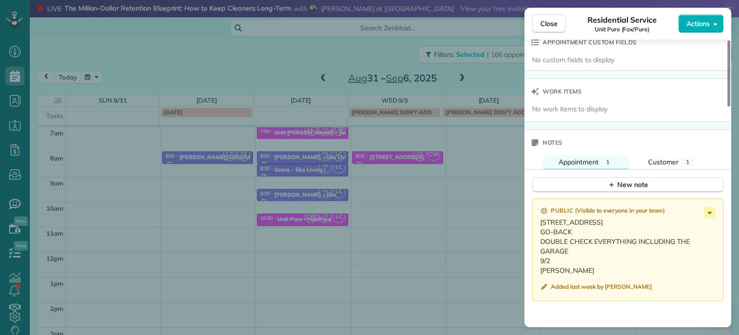
scroll to position [777, 0]
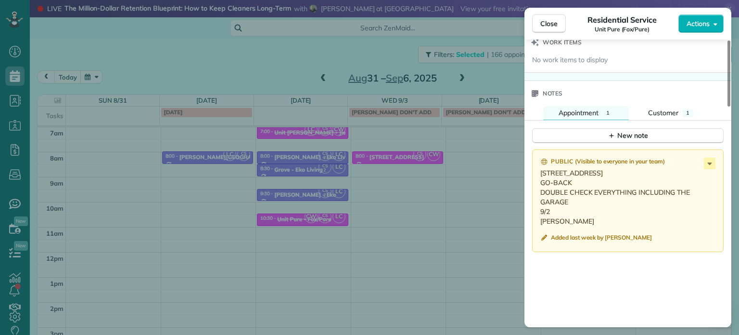
drag, startPoint x: 539, startPoint y: 174, endPoint x: 622, endPoint y: 177, distance: 82.9
click at [622, 177] on div "Public ( Visible to everyone in your team ) [STREET_ADDRESS] GO-BACK DOUBLE CHE…" at bounding box center [628, 200] width 192 height 103
click at [351, 161] on div "Close Residential Service Unit Pure (Fox/Pure) Actions Status Completed Unit Pu…" at bounding box center [369, 167] width 739 height 335
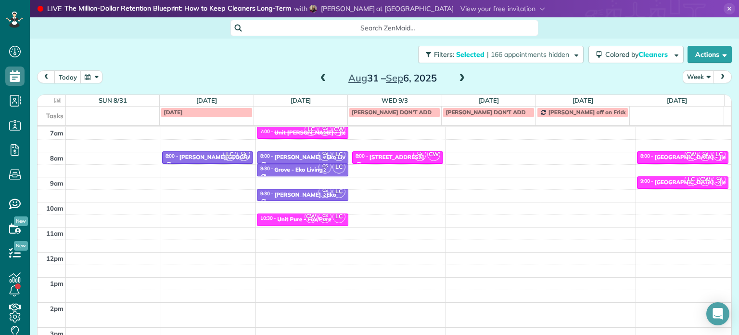
click at [318, 78] on span at bounding box center [323, 78] width 11 height 9
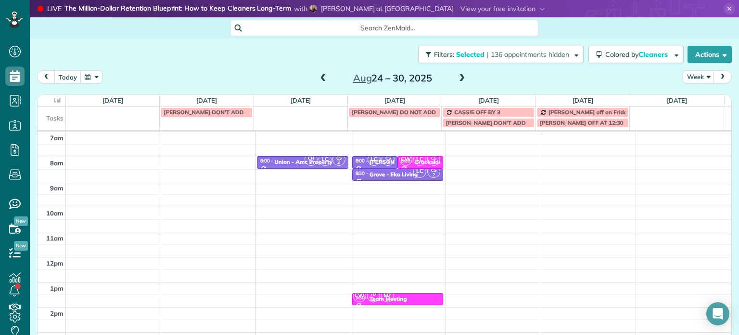
click at [318, 78] on span at bounding box center [323, 78] width 11 height 9
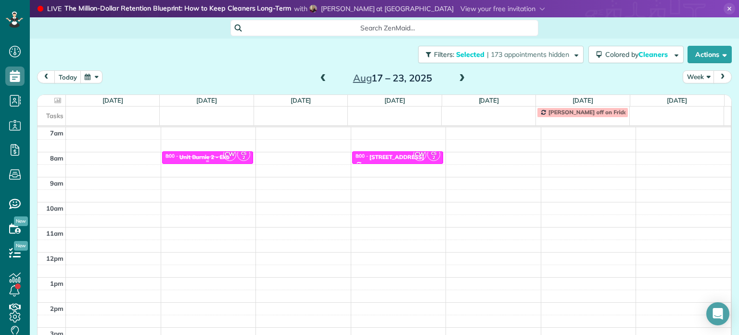
click at [209, 156] on div "Unit Burnie 2 - Eko" at bounding box center [205, 157] width 50 height 7
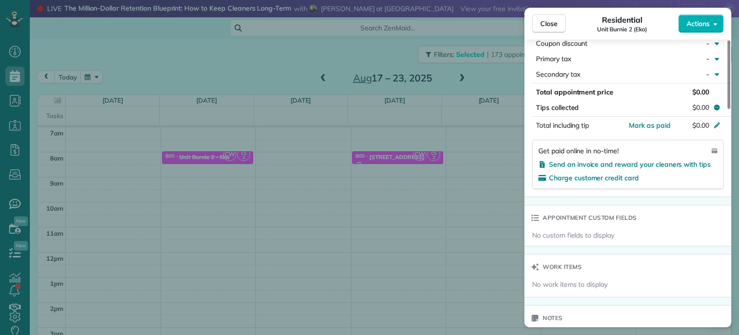
scroll to position [728, 0]
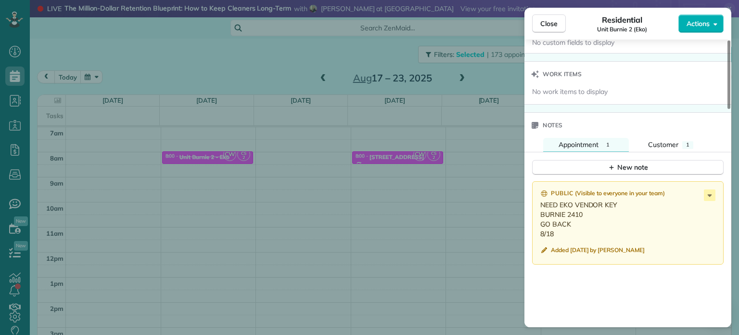
click at [327, 130] on div "Close Residential Unit Burnie 2 (Eko) Actions Status Completed Unit Burnie 2 (E…" at bounding box center [369, 167] width 739 height 335
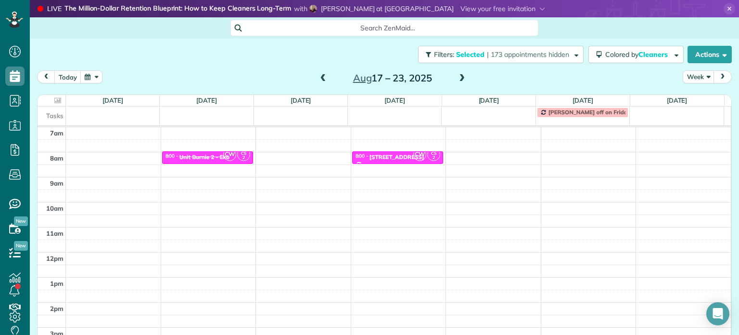
click at [322, 78] on span at bounding box center [323, 78] width 11 height 9
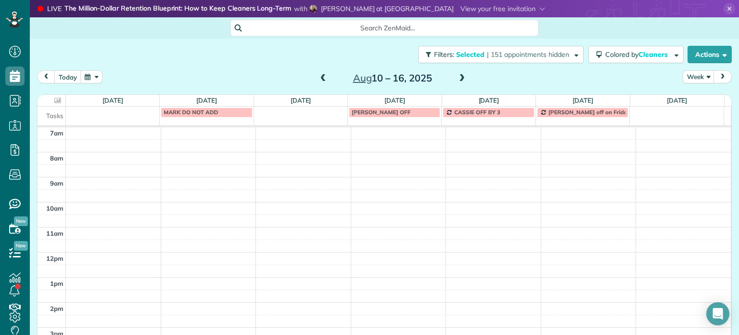
click at [457, 77] on span at bounding box center [462, 78] width 11 height 9
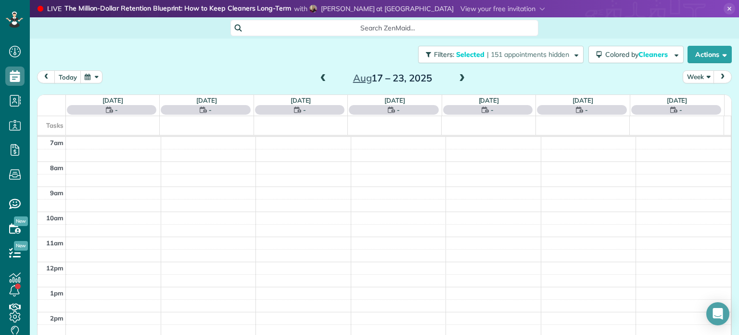
click at [457, 77] on span at bounding box center [462, 78] width 11 height 9
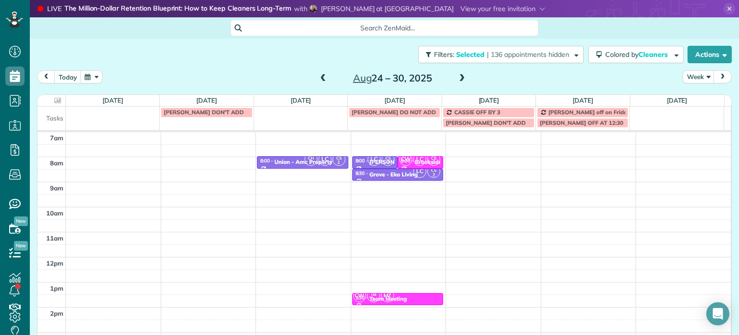
click at [457, 77] on span at bounding box center [462, 78] width 11 height 9
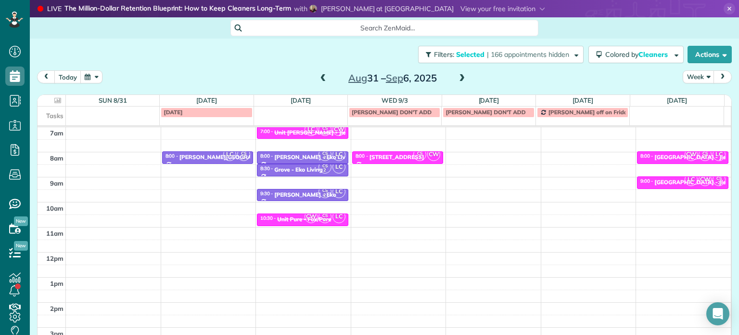
click at [457, 77] on span at bounding box center [462, 78] width 11 height 9
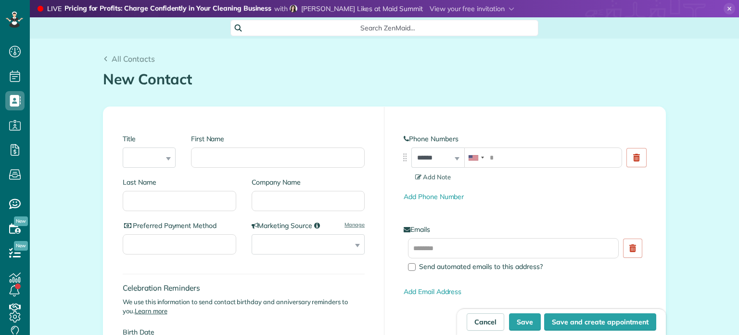
scroll to position [4, 4]
click at [275, 148] on input "First Name" at bounding box center [278, 157] width 174 height 20
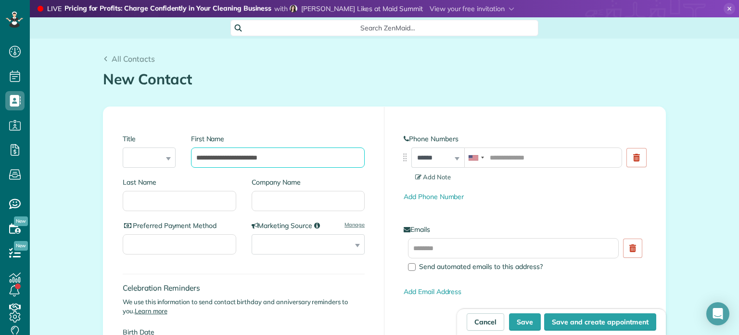
type input "**********"
click at [324, 200] on input "Company Name" at bounding box center [309, 201] width 114 height 20
type input "******"
click at [282, 158] on input "**********" at bounding box center [278, 157] width 174 height 20
type input "**********"
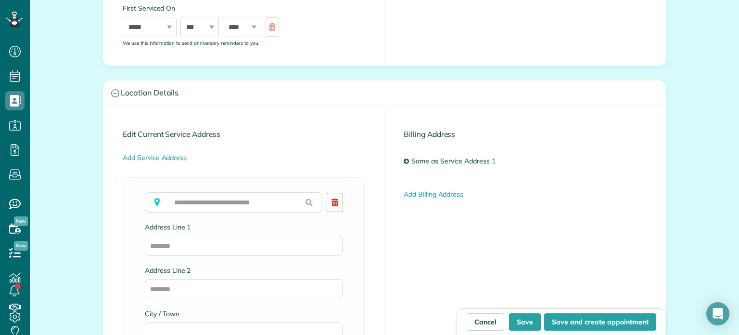
scroll to position [530, 0]
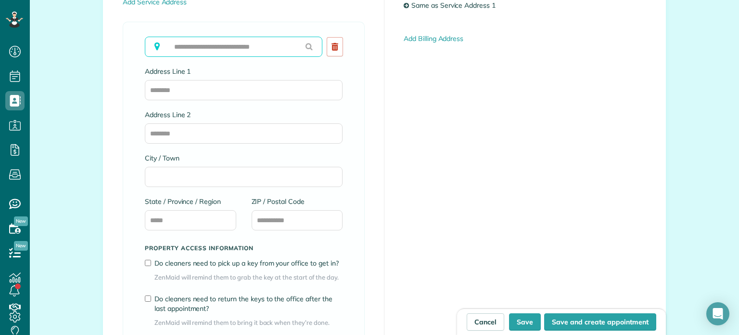
click at [229, 42] on input "text" at bounding box center [234, 47] width 178 height 20
paste input "**********"
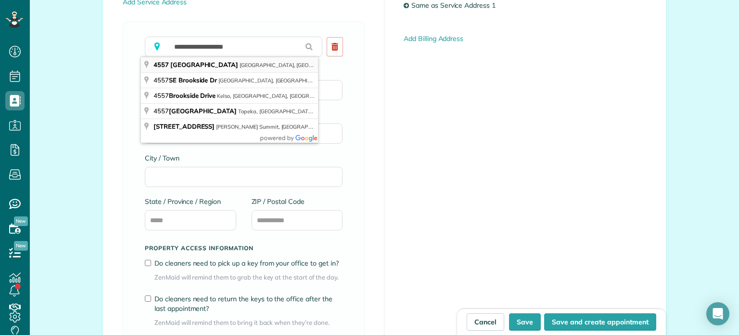
type input "**********"
type input "********"
type input "**"
type input "*****"
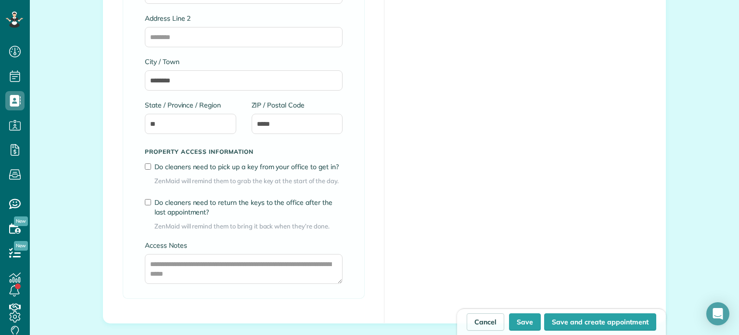
scroll to position [818, 0]
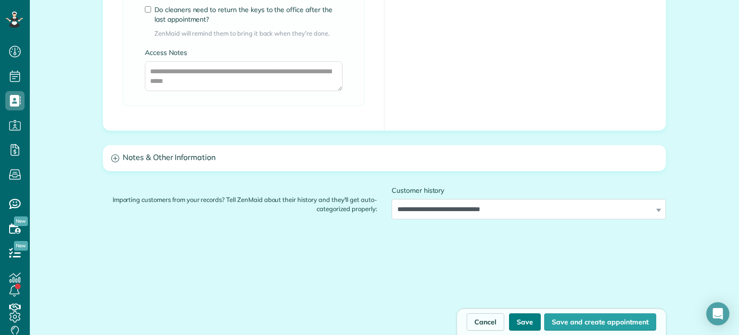
click at [521, 317] on button "Save" at bounding box center [525, 321] width 32 height 17
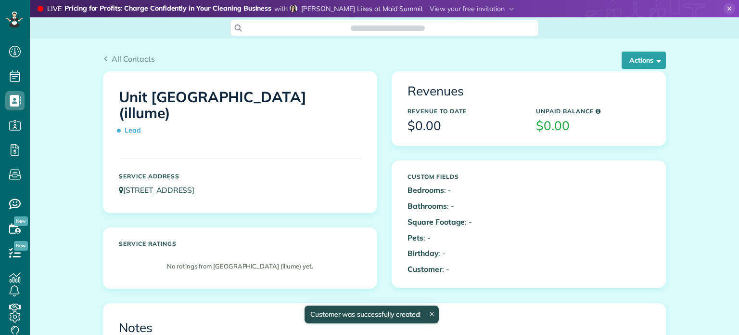
scroll to position [4, 4]
